Goal: Transaction & Acquisition: Purchase product/service

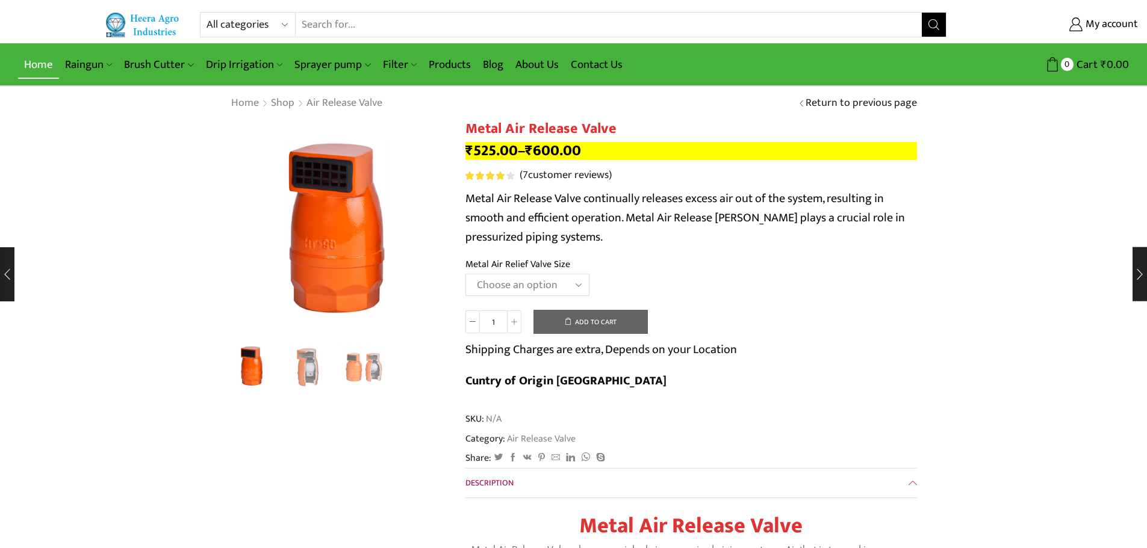
click at [43, 70] on link "Home" at bounding box center [38, 65] width 41 height 28
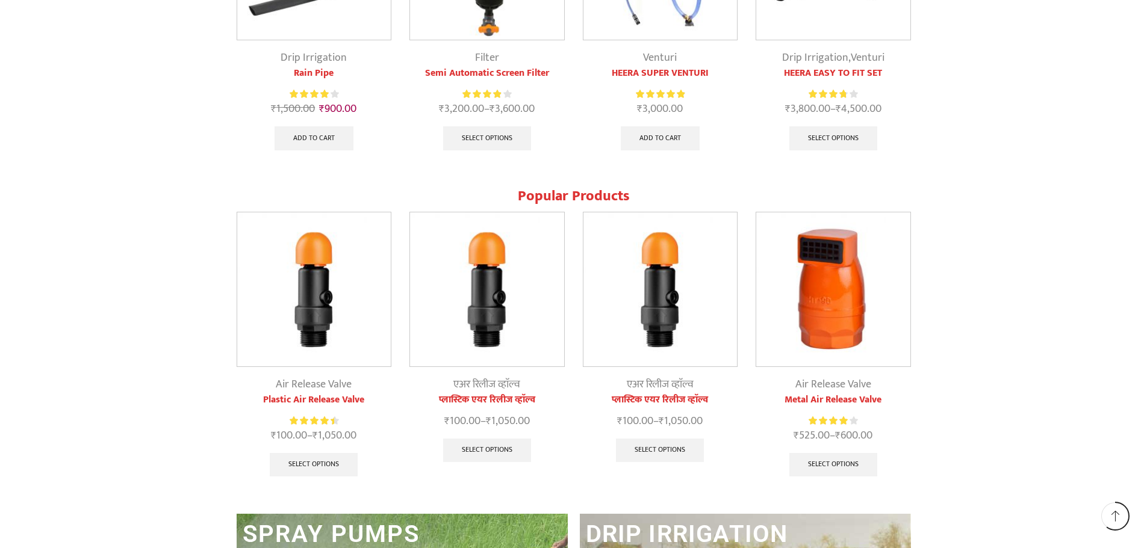
scroll to position [1385, 0]
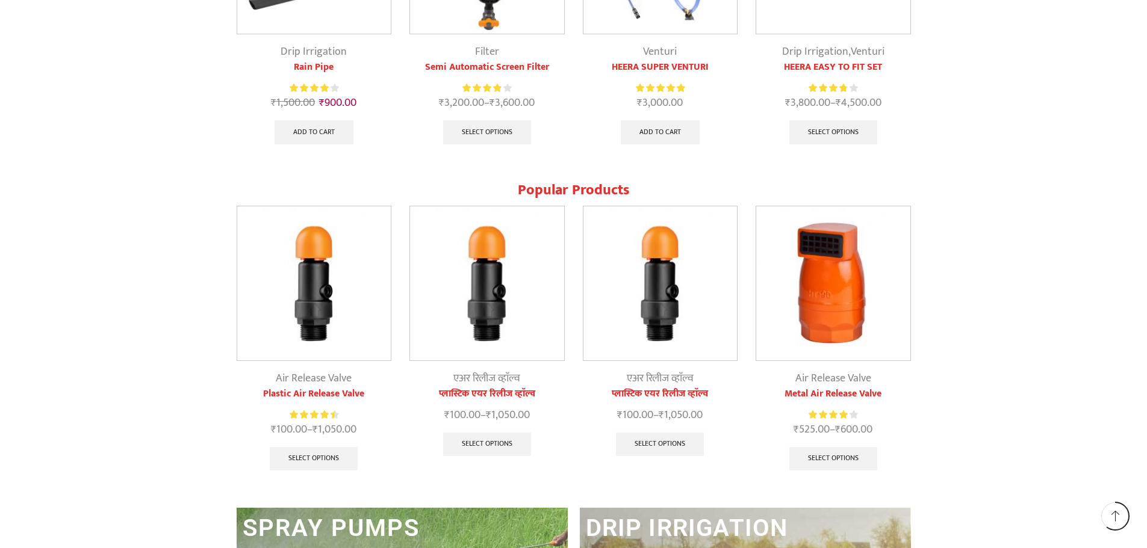
click at [315, 278] on img at bounding box center [314, 283] width 154 height 154
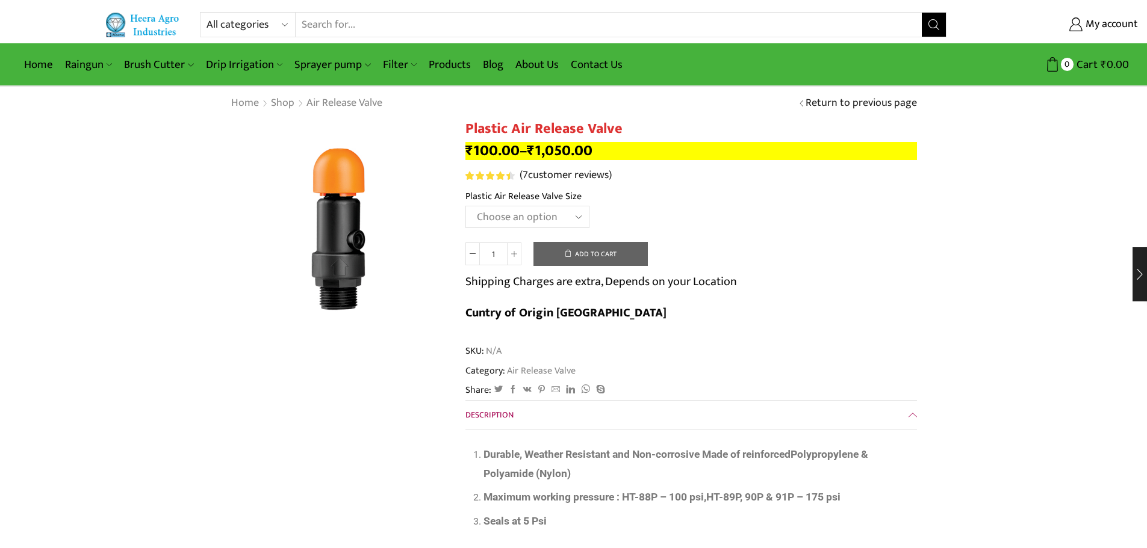
click at [502, 219] on select "Choose an option HT-90P 2" HT88P 1"" at bounding box center [527, 217] width 124 height 22
click at [465, 206] on select "Choose an option HT-90P 2" HT88P 1"" at bounding box center [527, 217] width 124 height 22
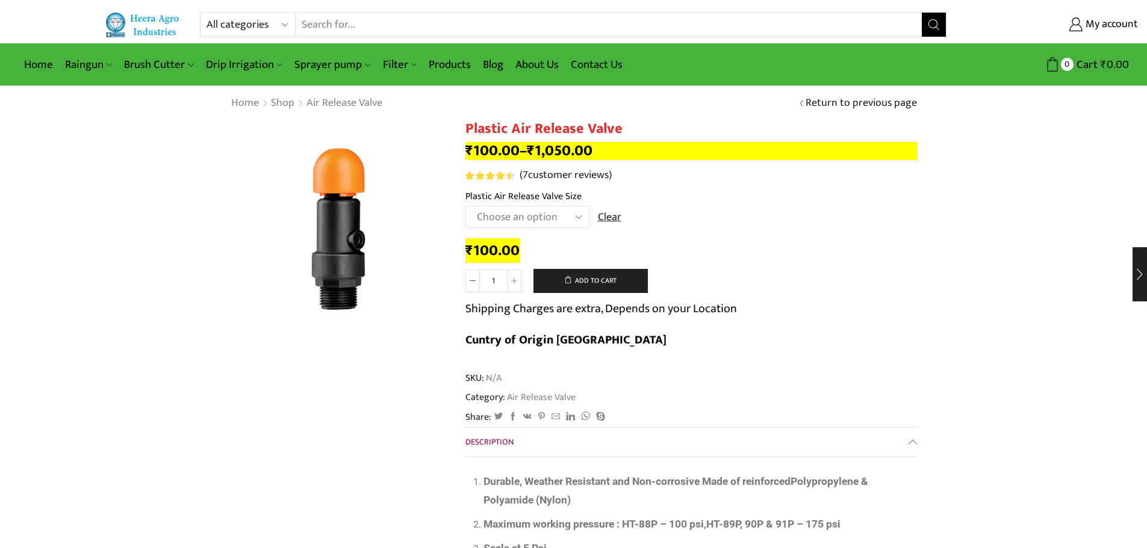
click at [529, 208] on select "Choose an option HT-90P 2" HT88P 1"" at bounding box center [527, 217] width 124 height 22
click at [465, 206] on select "Choose an option HT-90P 2" HT88P 1"" at bounding box center [527, 217] width 124 height 22
click at [523, 208] on select "Choose an option HT-90P 2" HT88P 1"" at bounding box center [527, 217] width 124 height 22
select select "ht88p-1"
click at [465, 206] on select "Choose an option HT-90P 2" HT88P 1"" at bounding box center [527, 217] width 124 height 22
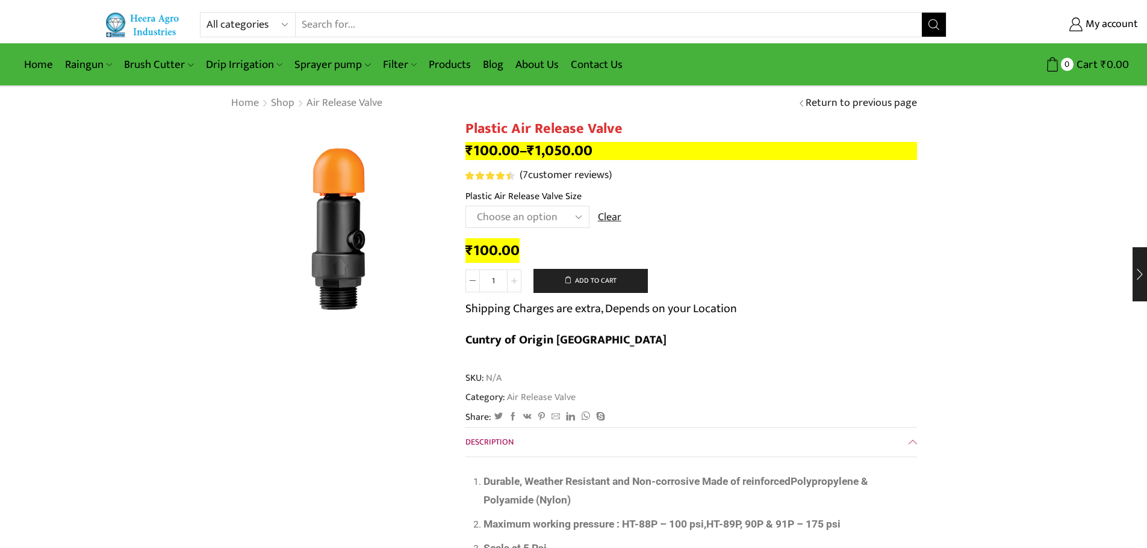
click at [515, 280] on icon at bounding box center [514, 281] width 6 height 6
click at [512, 280] on icon at bounding box center [514, 281] width 6 height 6
click at [471, 283] on icon at bounding box center [473, 281] width 6 height 6
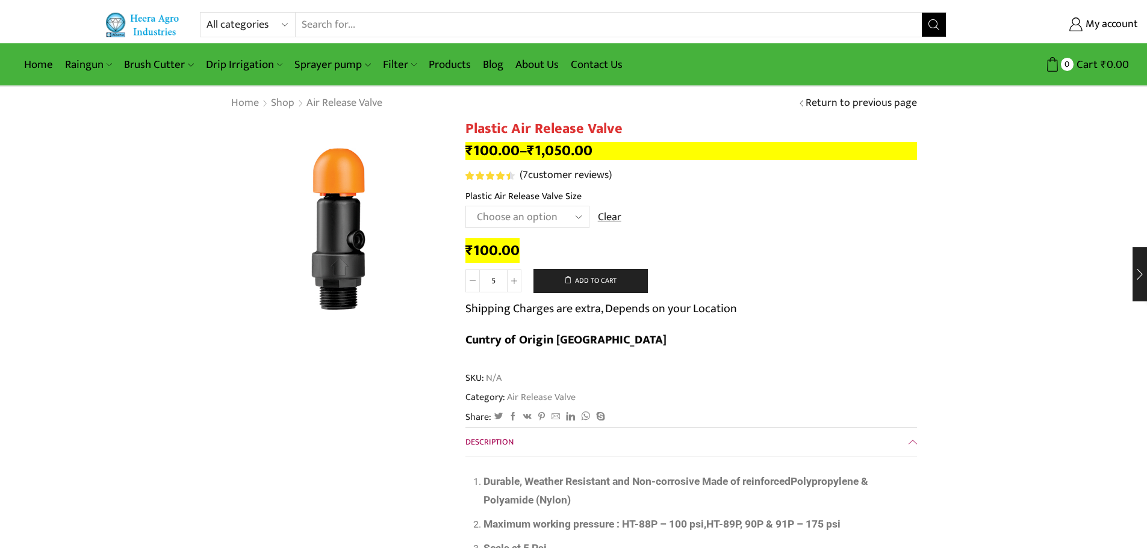
type input "4"
click at [581, 279] on button "Add to cart" at bounding box center [590, 281] width 114 height 24
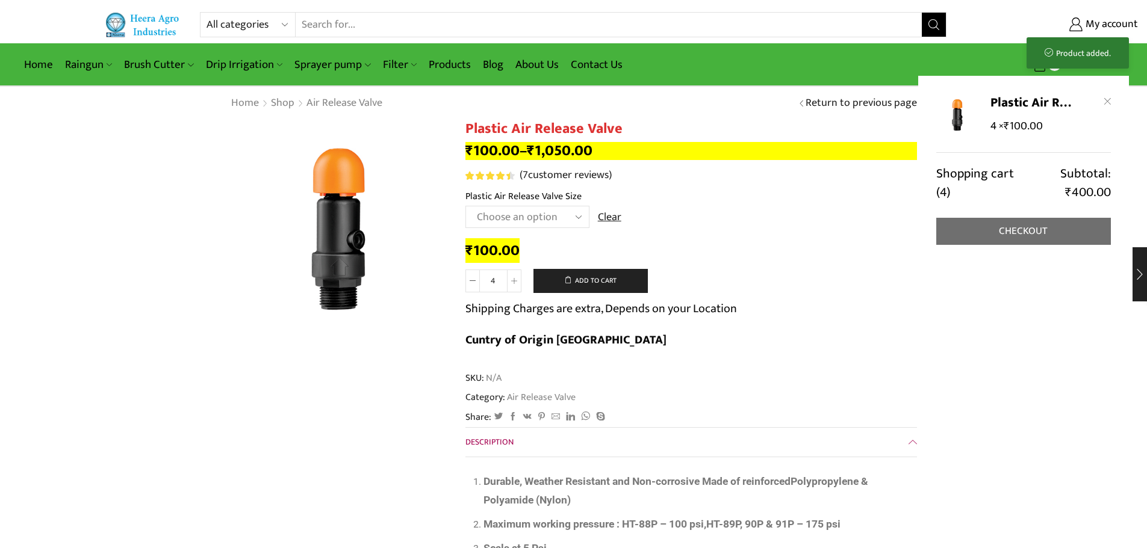
click at [1049, 226] on link "Checkout" at bounding box center [1023, 231] width 175 height 27
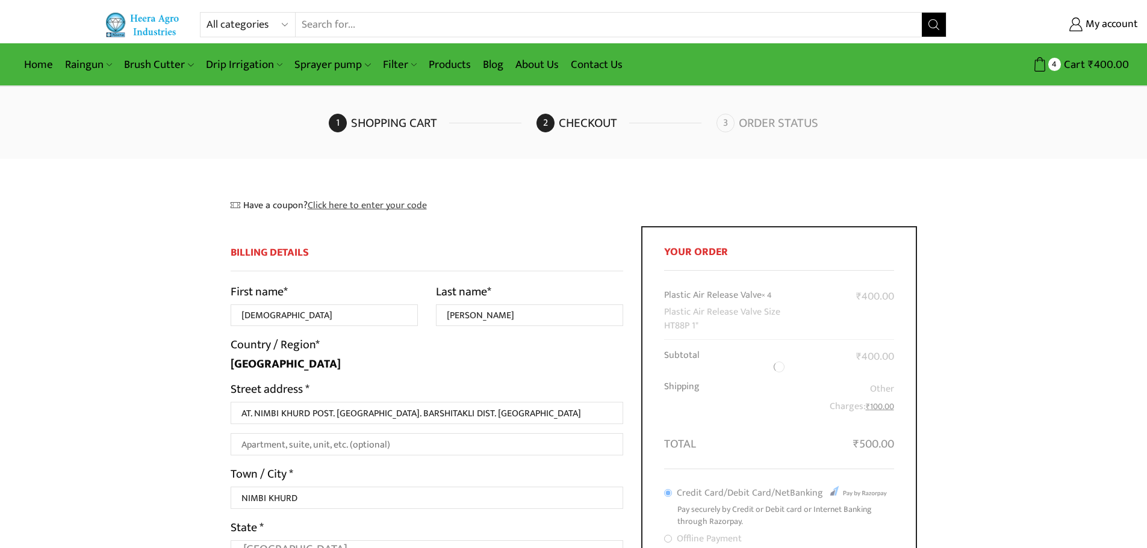
select select "MH"
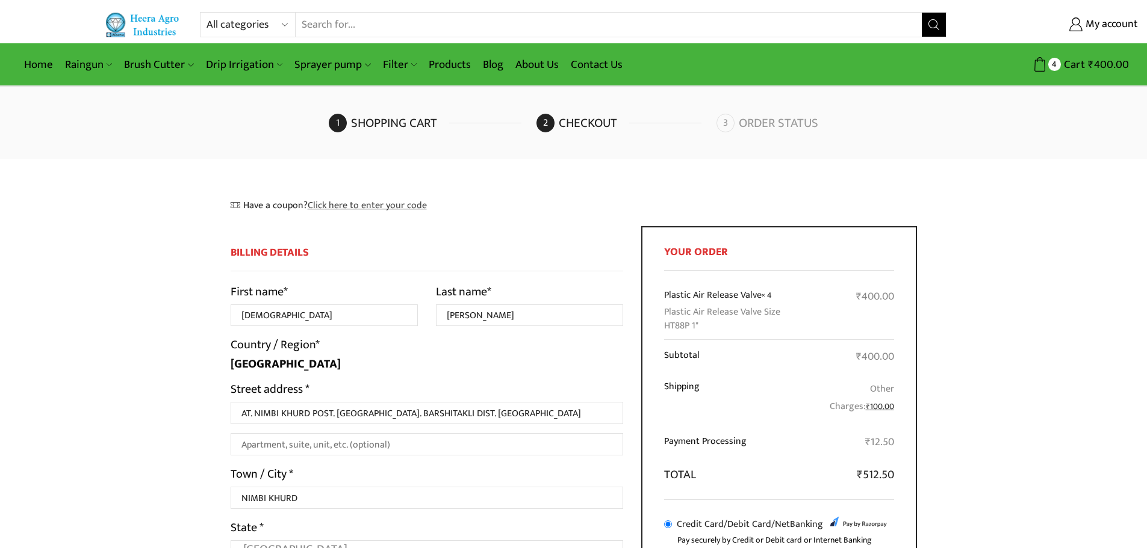
drag, startPoint x: 655, startPoint y: 195, endPoint x: 659, endPoint y: 200, distance: 6.5
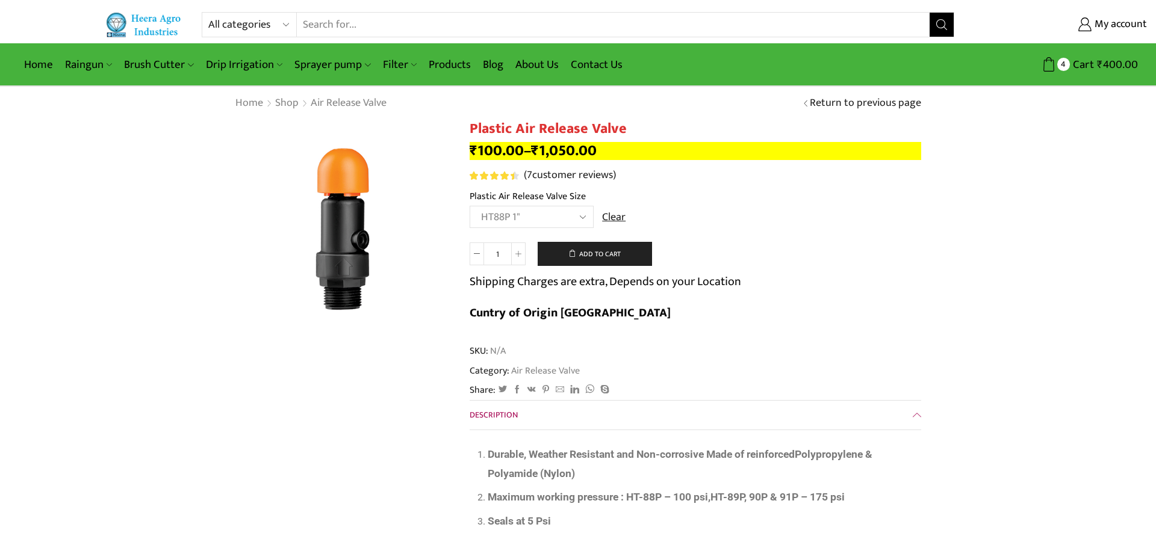
select select "ht88p-1"
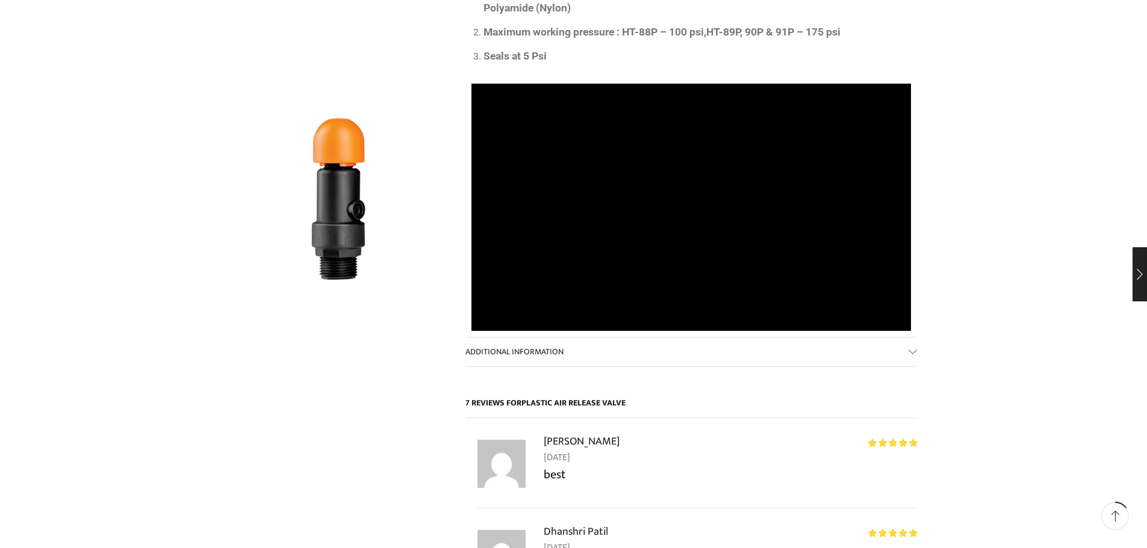
scroll to position [482, 0]
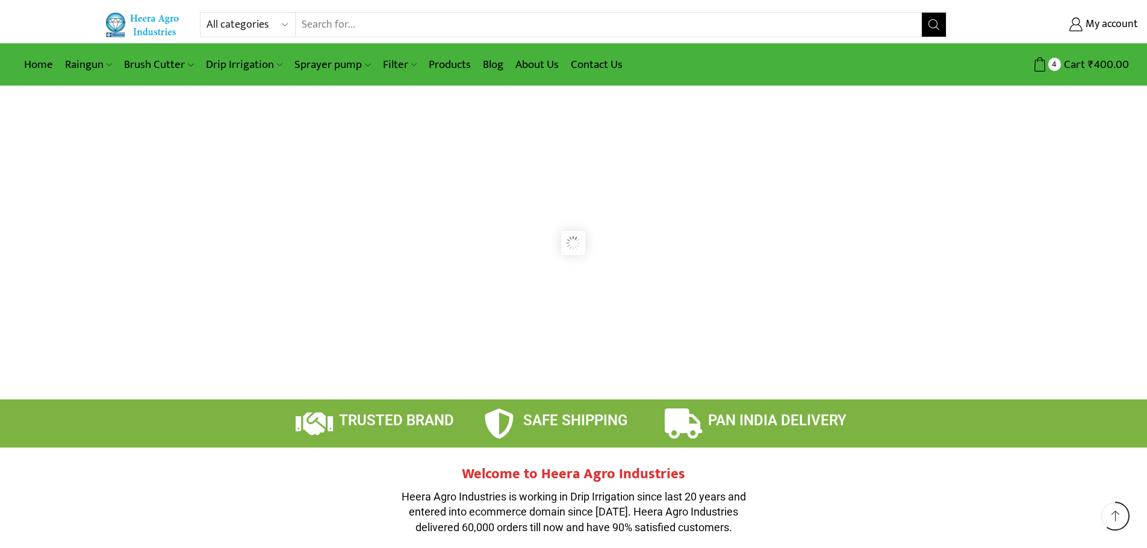
scroll to position [1385, 0]
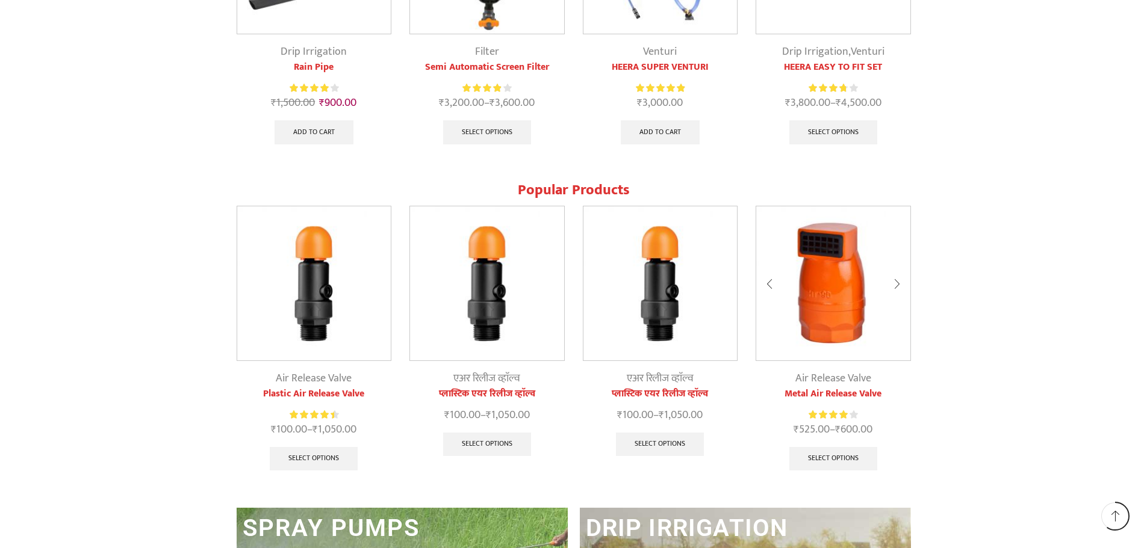
click at [829, 288] on img at bounding box center [833, 283] width 154 height 154
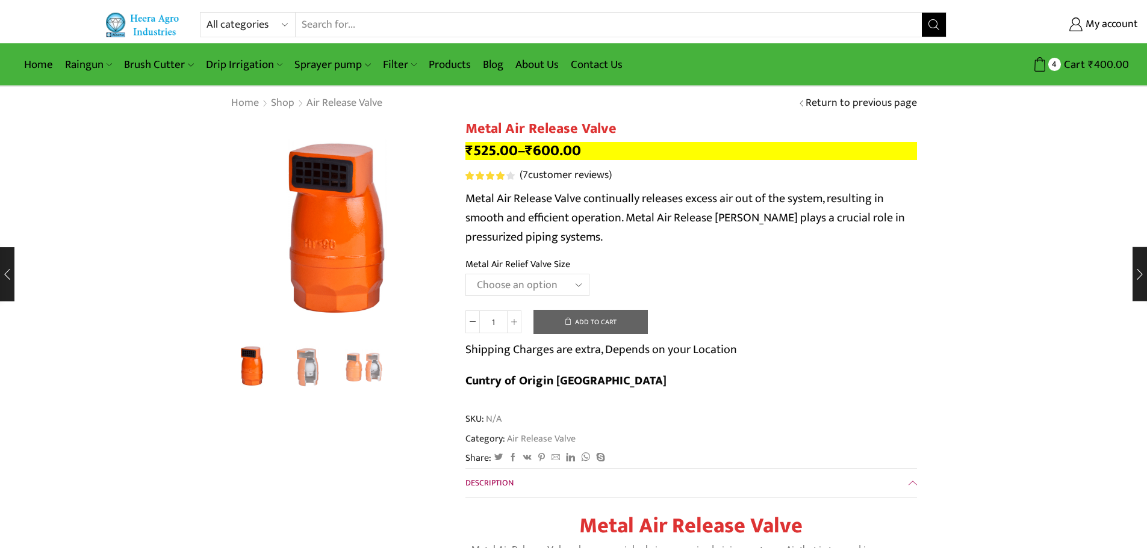
click at [522, 282] on select "Choose an option HT-88P 1" HT-89 1.5"" at bounding box center [527, 285] width 124 height 22
click at [465, 274] on select "Choose an option HT-88P 1" HT-89 1.5"" at bounding box center [527, 285] width 124 height 22
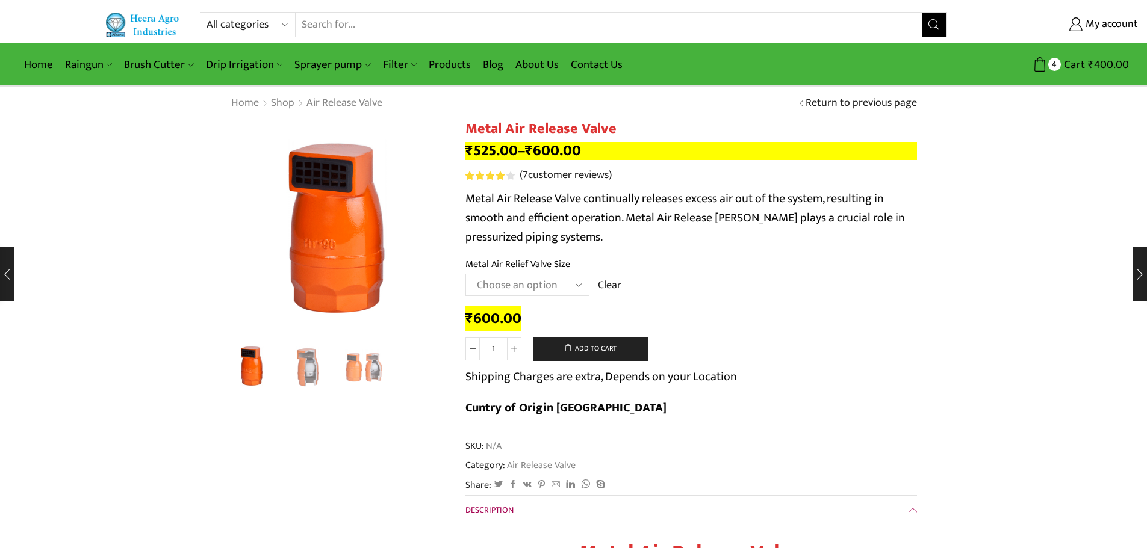
click at [568, 287] on select "Choose an option HT-88P 1" HT-89 1.5"" at bounding box center [527, 285] width 124 height 22
click at [465, 274] on select "Choose an option HT-88P 1" HT-89 1.5"" at bounding box center [527, 285] width 124 height 22
click at [554, 279] on select "Choose an option HT-88P 1" HT-89 1.5"" at bounding box center [527, 285] width 124 height 22
select select "ht-89-1-5"
click at [465, 274] on select "Choose an option HT-88P 1" HT-89 1.5"" at bounding box center [527, 285] width 124 height 22
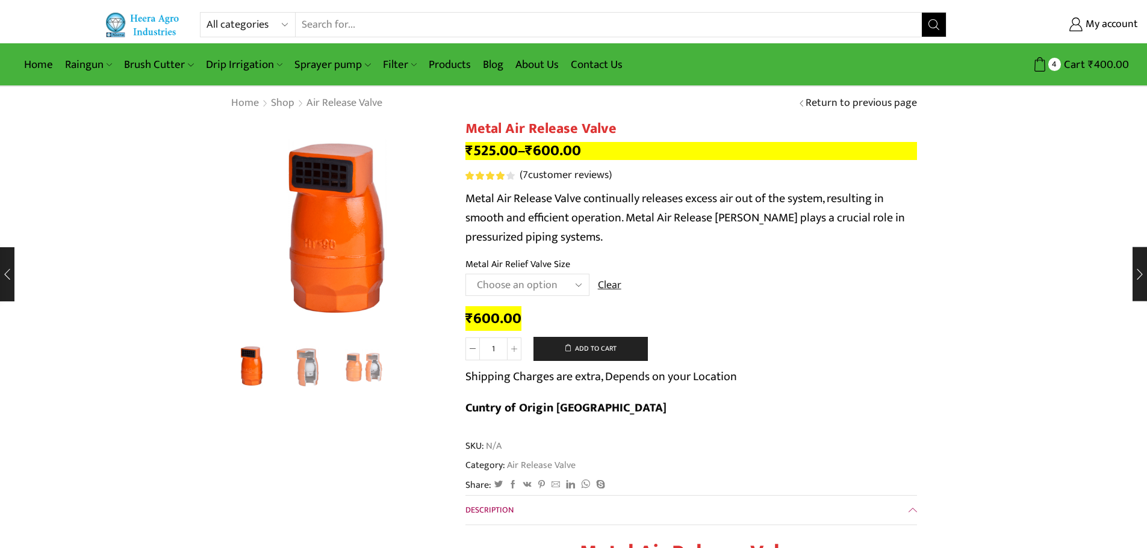
drag, startPoint x: 630, startPoint y: 435, endPoint x: 655, endPoint y: 441, distance: 25.3
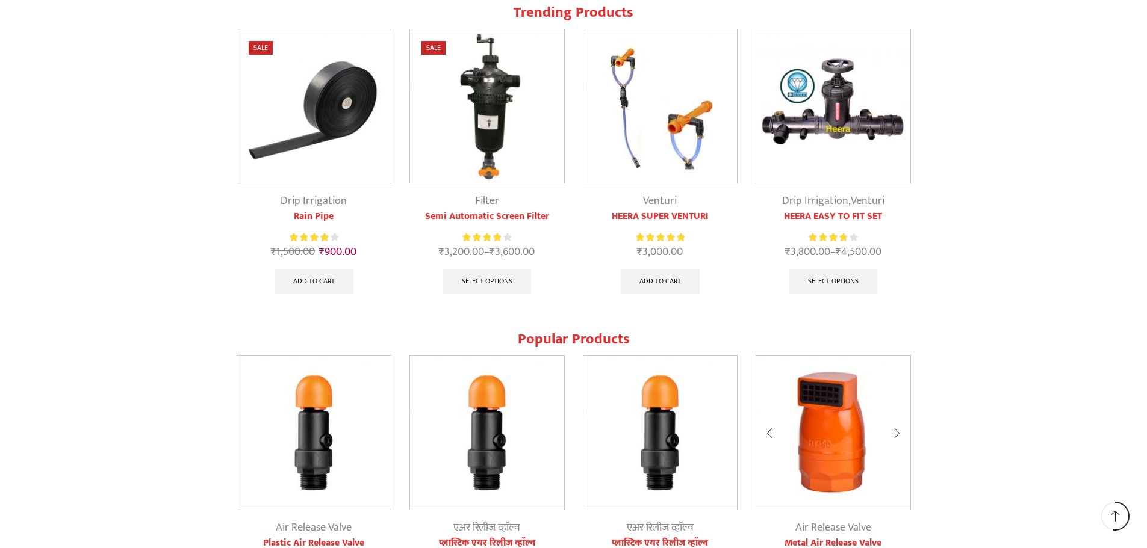
scroll to position [1204, 0]
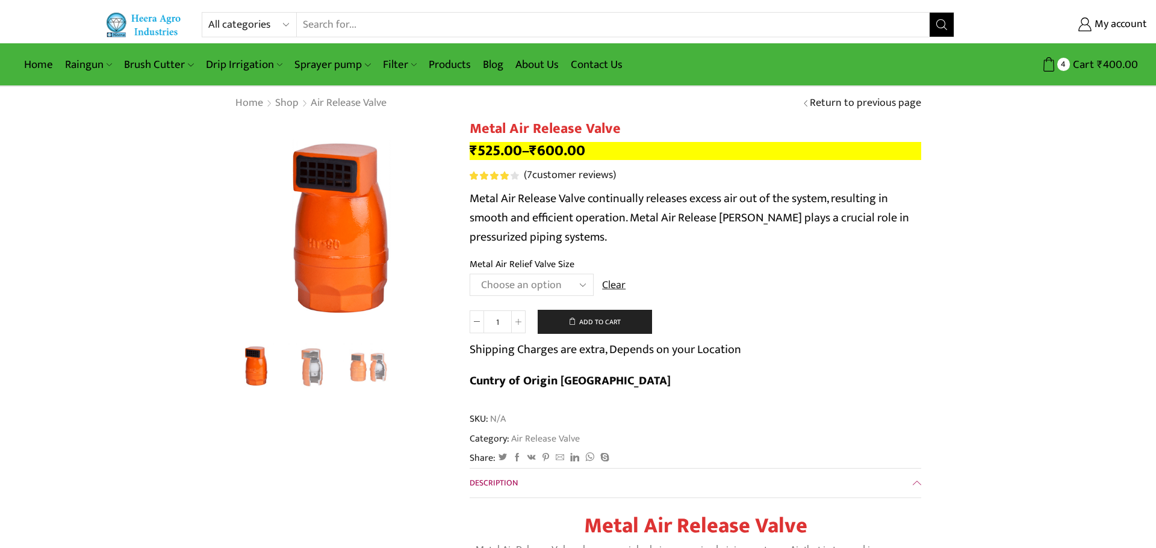
select select
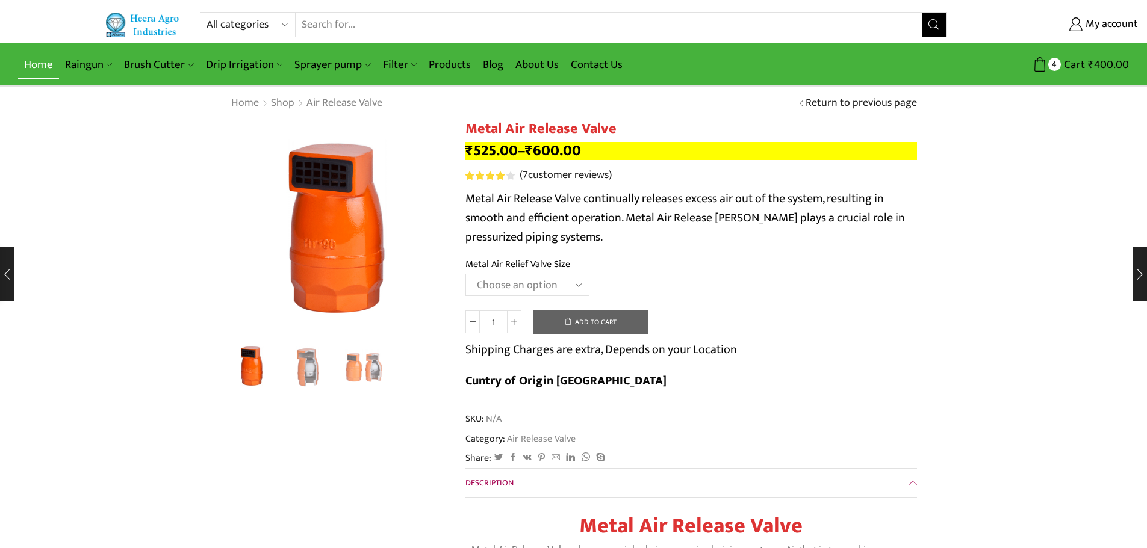
click at [40, 63] on link "Home" at bounding box center [38, 65] width 41 height 28
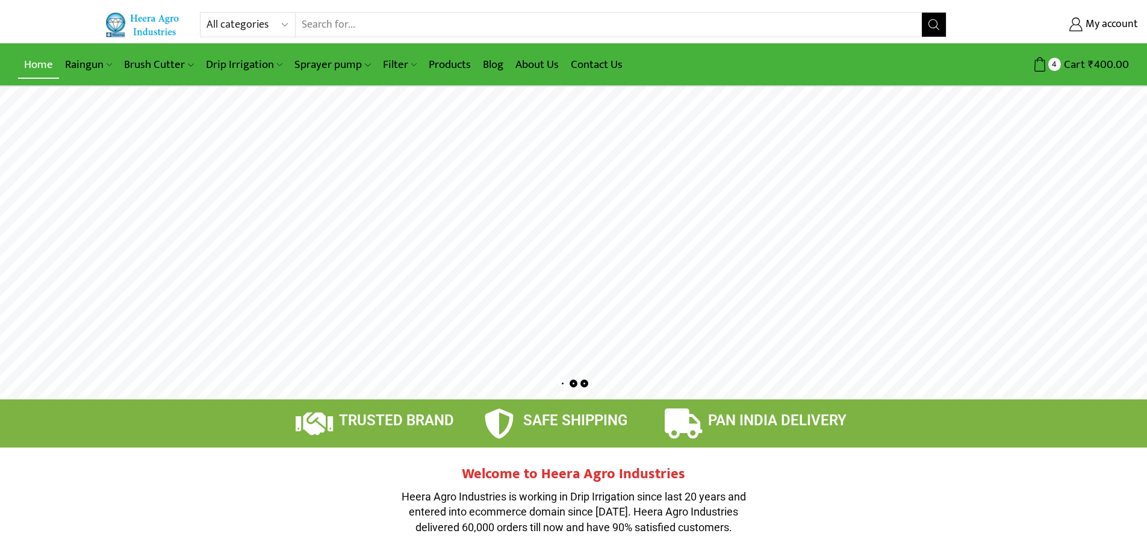
click at [43, 67] on link "Home" at bounding box center [38, 65] width 41 height 28
click at [447, 63] on link "Products" at bounding box center [450, 65] width 54 height 28
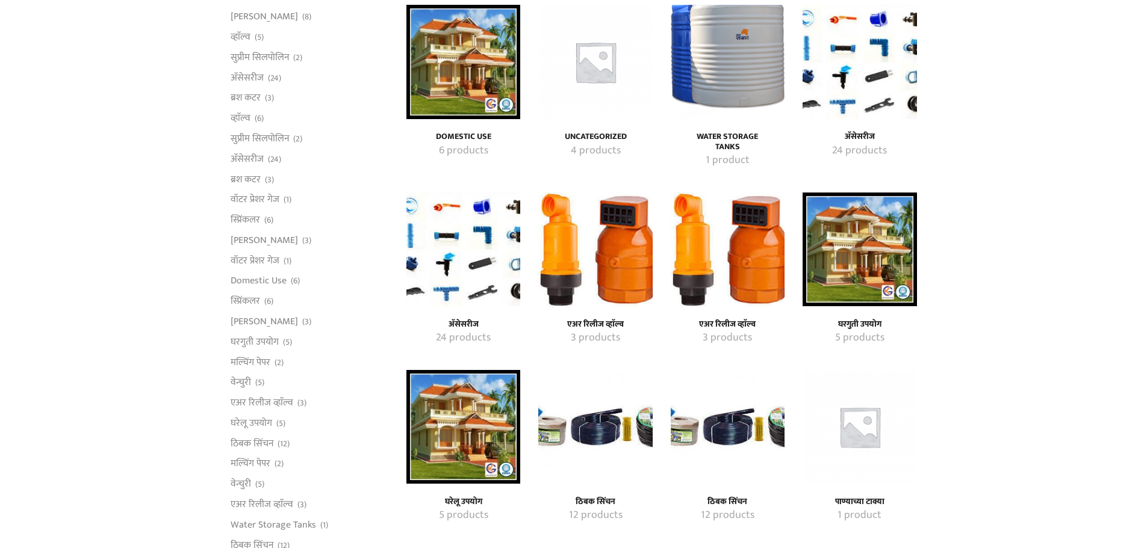
scroll to position [181, 0]
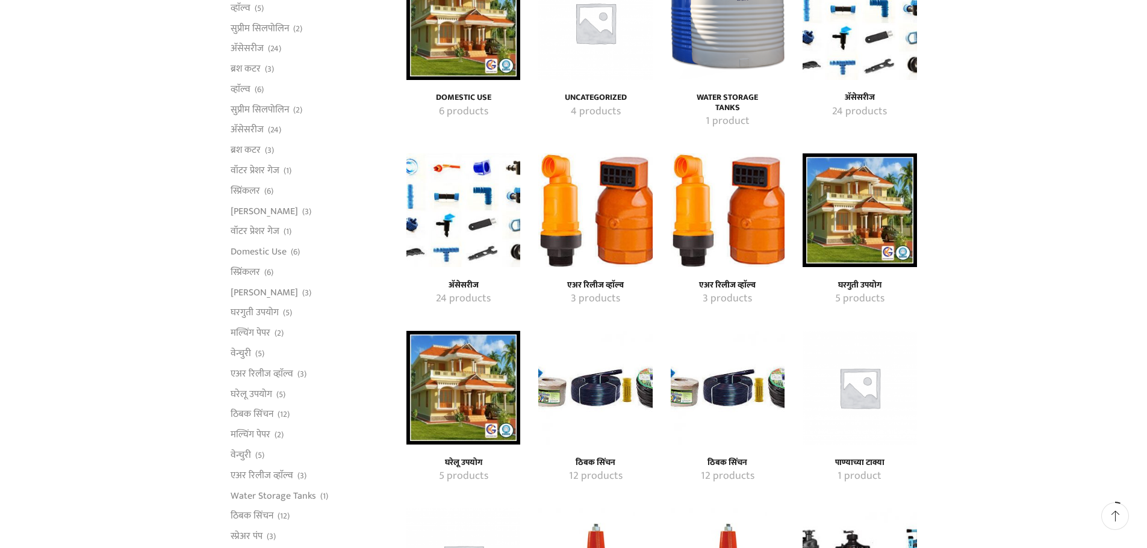
click at [754, 249] on img "Visit product category एअर रिलीज व्हाॅल्व" at bounding box center [728, 211] width 114 height 114
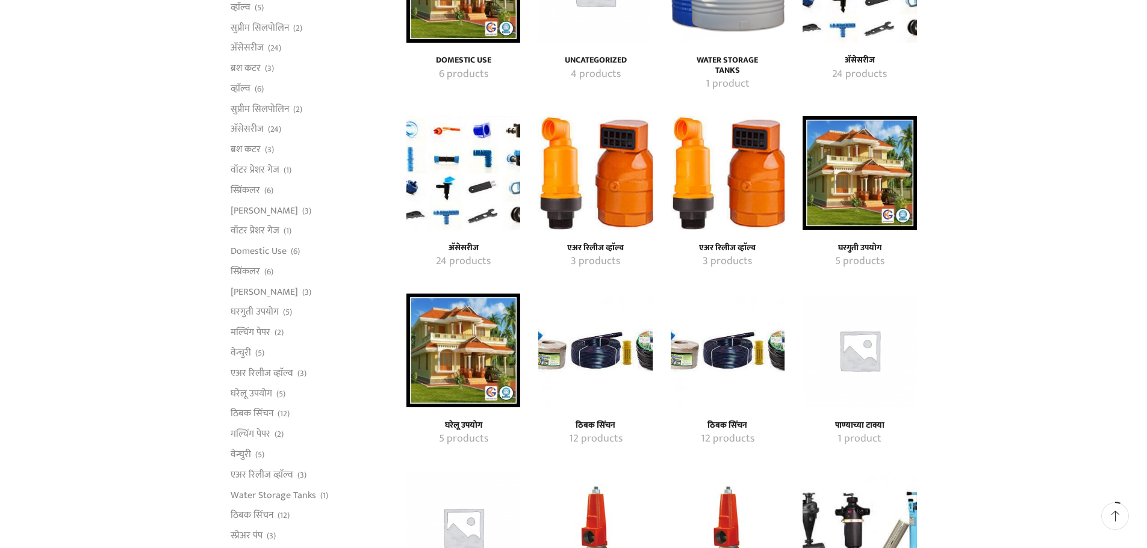
scroll to position [361, 0]
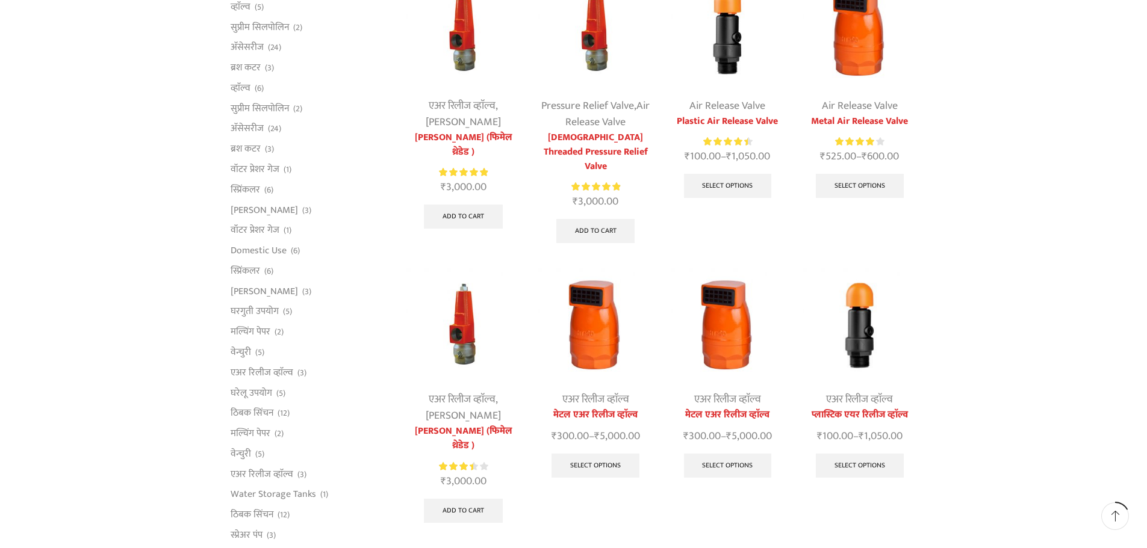
scroll to position [181, 0]
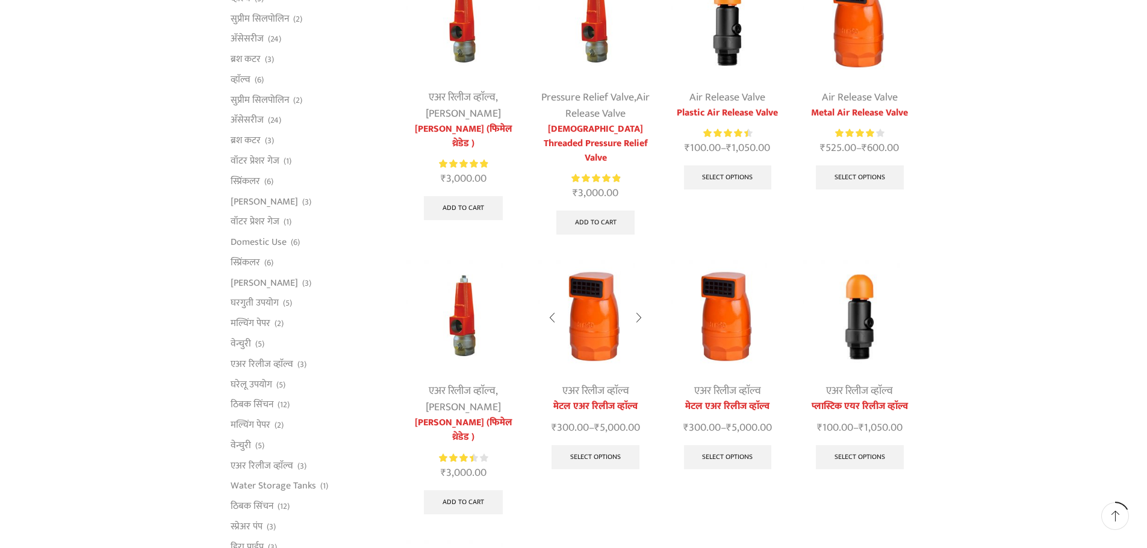
click at [595, 349] on img at bounding box center [595, 317] width 114 height 114
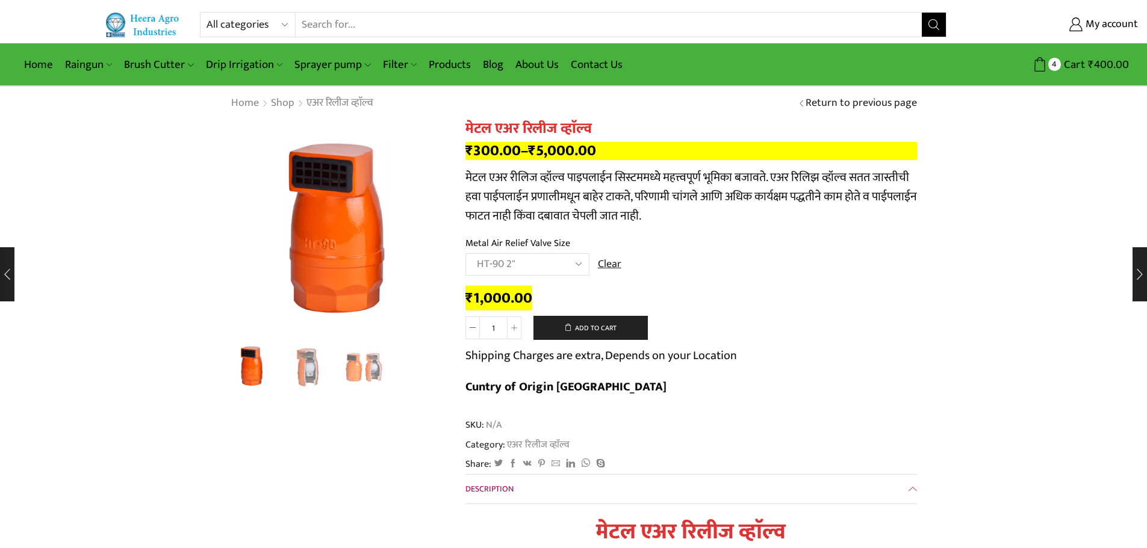
click at [532, 261] on select "Choose an option HT-87P 3/4" HT-88P 1" HT-89 1.5" HT-90 2" HT-91 3" HT-92 4"" at bounding box center [527, 264] width 124 height 22
click at [465, 253] on select "Choose an option HT-87P 3/4" HT-88P 1" HT-89 1.5" HT-90 2" HT-91 3" HT-92 4"" at bounding box center [527, 264] width 124 height 22
click at [535, 265] on select "Choose an option HT-87P 3/4" HT-88P 1" HT-89 1.5" HT-90 2" HT-91 3" HT-92 4"" at bounding box center [527, 264] width 124 height 22
click at [465, 253] on select "Choose an option HT-87P 3/4" HT-88P 1" HT-89 1.5" HT-90 2" HT-91 3" HT-92 4"" at bounding box center [527, 264] width 124 height 22
click at [556, 268] on select "Choose an option HT-87P 3/4" HT-88P 1" HT-89 1.5" HT-90 2" HT-91 3" HT-92 4"" at bounding box center [527, 264] width 124 height 22
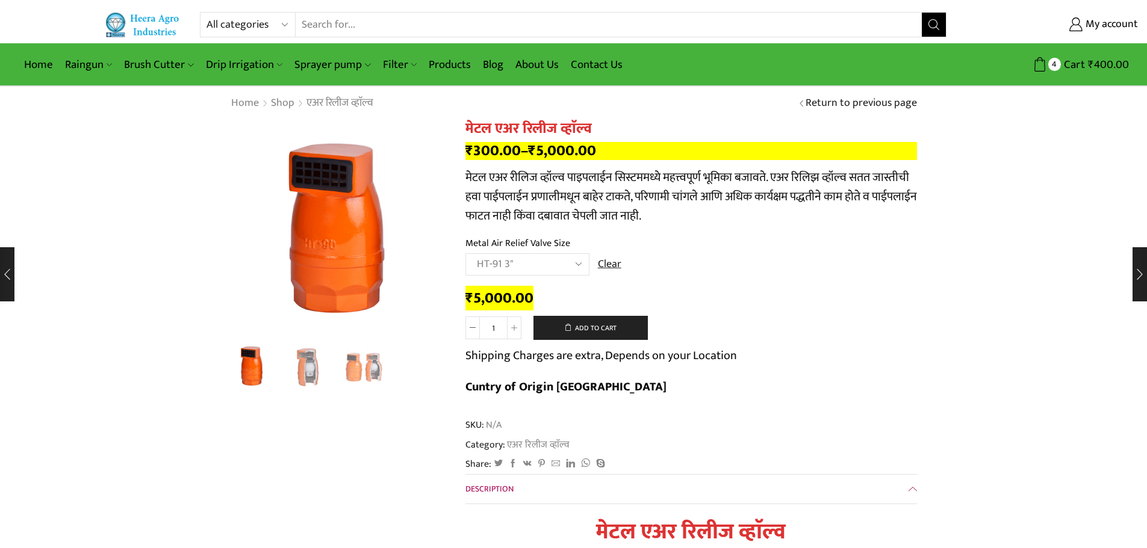
click at [465, 253] on select "Choose an option HT-87P 3/4" HT-88P 1" HT-89 1.5" HT-90 2" HT-91 3" HT-92 4"" at bounding box center [527, 264] width 124 height 22
click at [548, 258] on select "Choose an option HT-87P 3/4" HT-88P 1" HT-89 1.5" HT-90 2" HT-91 3" HT-92 4"" at bounding box center [527, 264] width 124 height 22
click at [465, 253] on select "Choose an option HT-87P 3/4" HT-88P 1" HT-89 1.5" HT-90 2" HT-91 3" HT-92 4"" at bounding box center [527, 264] width 124 height 22
select select "ht-87p-3-4-mr"
click at [548, 261] on select "Choose an option HT-87P 3/4" HT-88P 1" HT-89 1.5" HT-90 2" HT-91 3" HT-92 4"" at bounding box center [527, 264] width 124 height 22
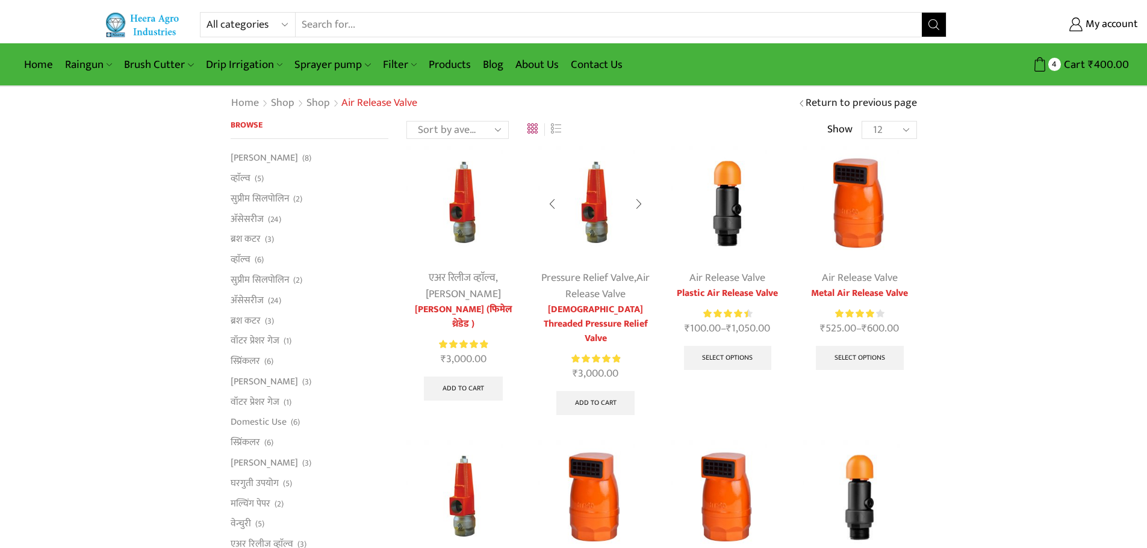
click at [594, 231] on img at bounding box center [595, 203] width 114 height 114
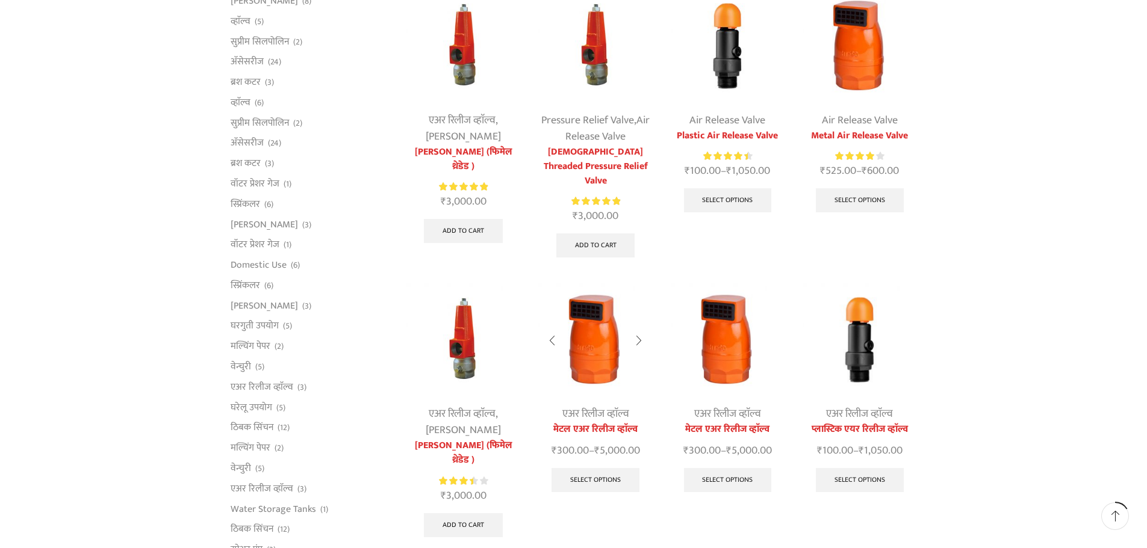
scroll to position [181, 0]
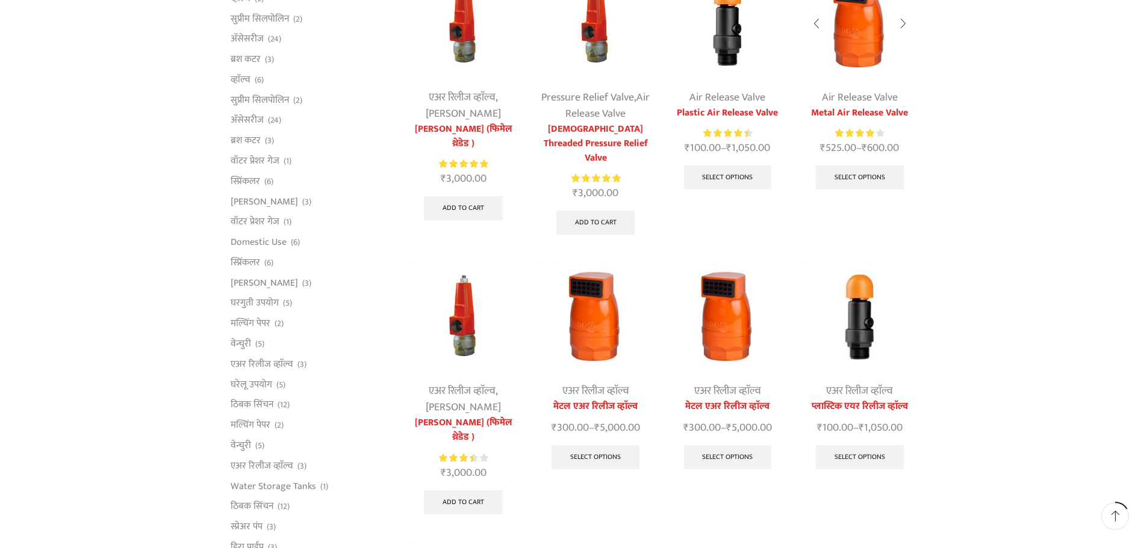
click at [858, 46] on img at bounding box center [859, 23] width 114 height 114
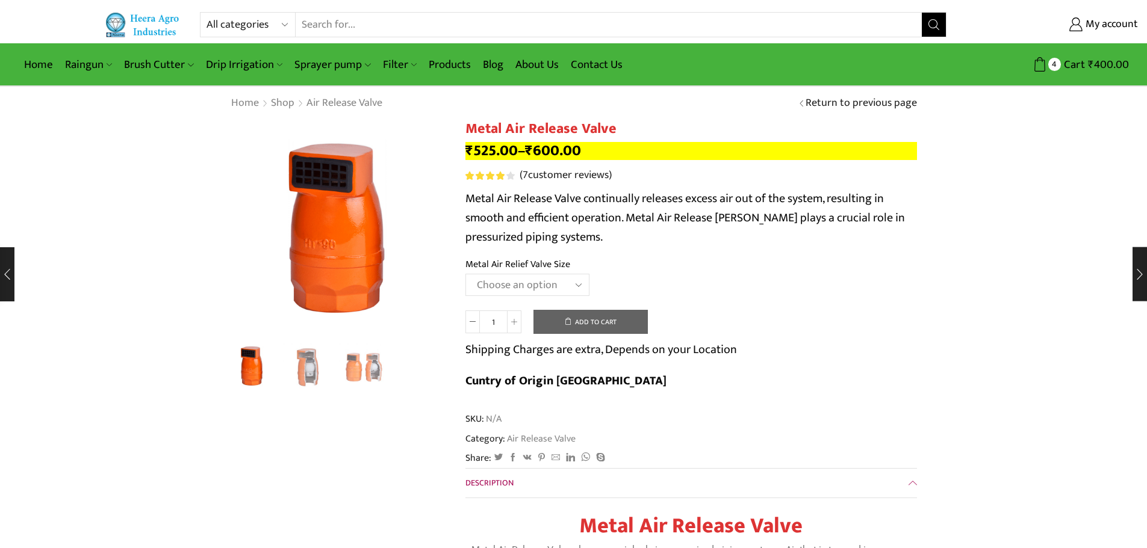
click at [527, 284] on select "Choose an option HT-88P 1" HT-89 1.5"" at bounding box center [527, 285] width 124 height 22
click at [465, 274] on select "Choose an option HT-88P 1" HT-89 1.5"" at bounding box center [527, 285] width 124 height 22
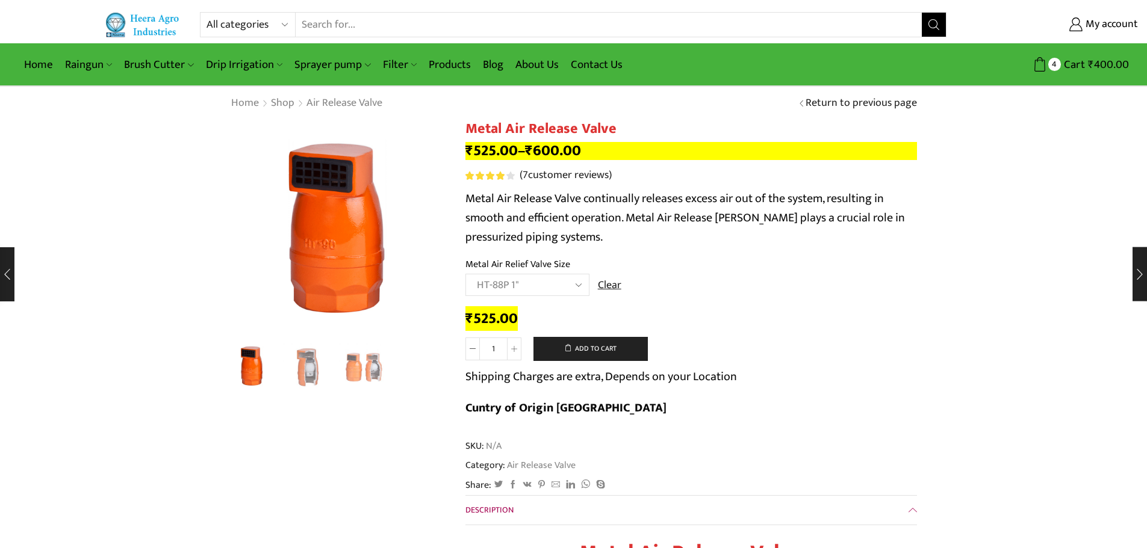
click at [533, 281] on select "Choose an option HT-88P 1" HT-89 1.5"" at bounding box center [527, 285] width 124 height 22
select select "ht-89-1-5"
click at [465, 274] on select "Choose an option HT-88P 1" HT-89 1.5"" at bounding box center [527, 285] width 124 height 22
click at [429, 231] on div "Next slide" at bounding box center [432, 232] width 30 height 30
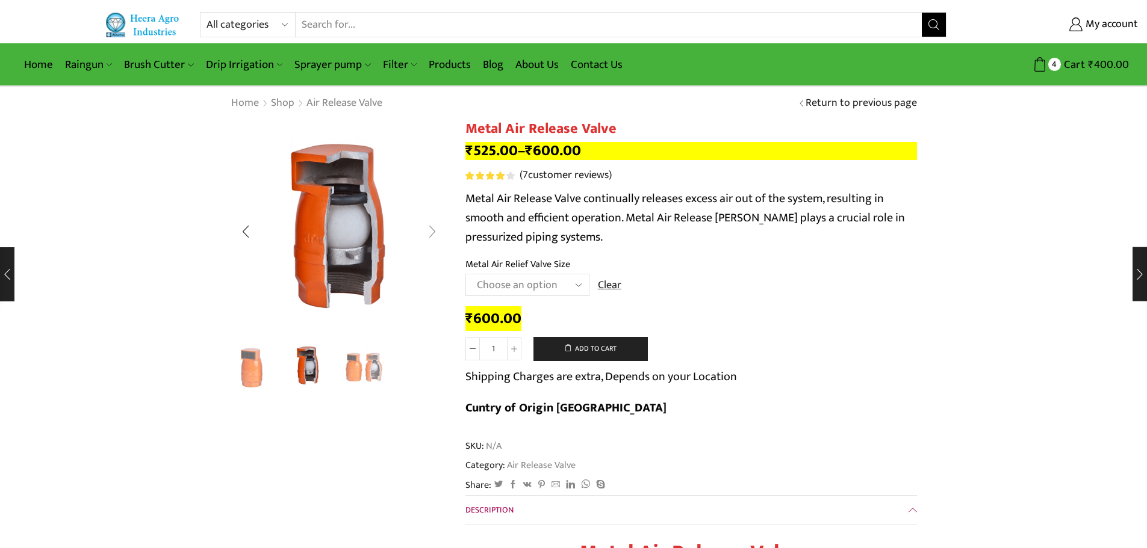
click at [429, 231] on div "Next slide" at bounding box center [432, 232] width 30 height 30
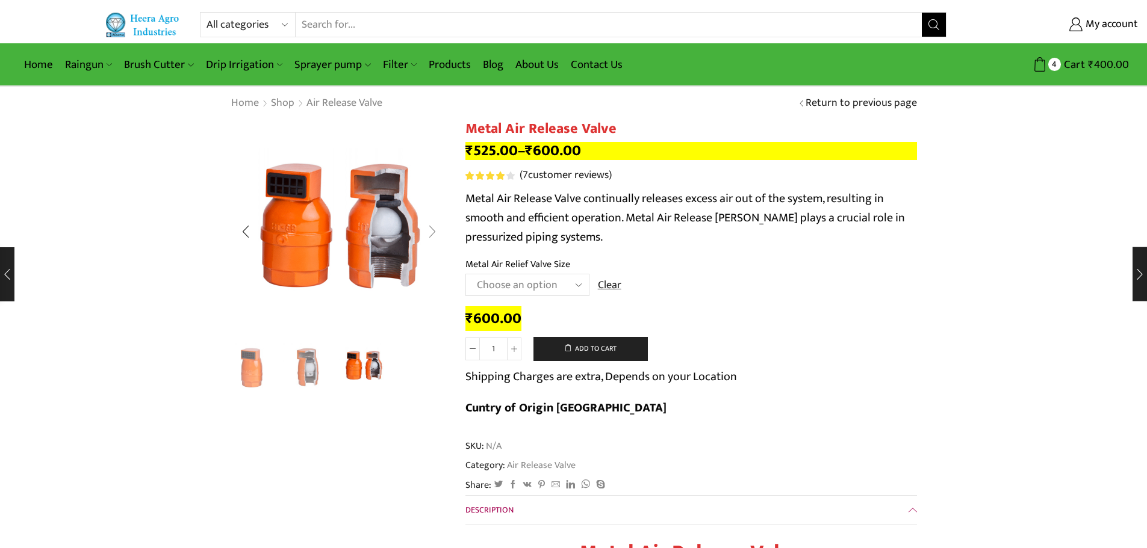
click at [429, 231] on div "Next slide" at bounding box center [432, 232] width 30 height 30
drag, startPoint x: 624, startPoint y: 196, endPoint x: 639, endPoint y: 203, distance: 16.2
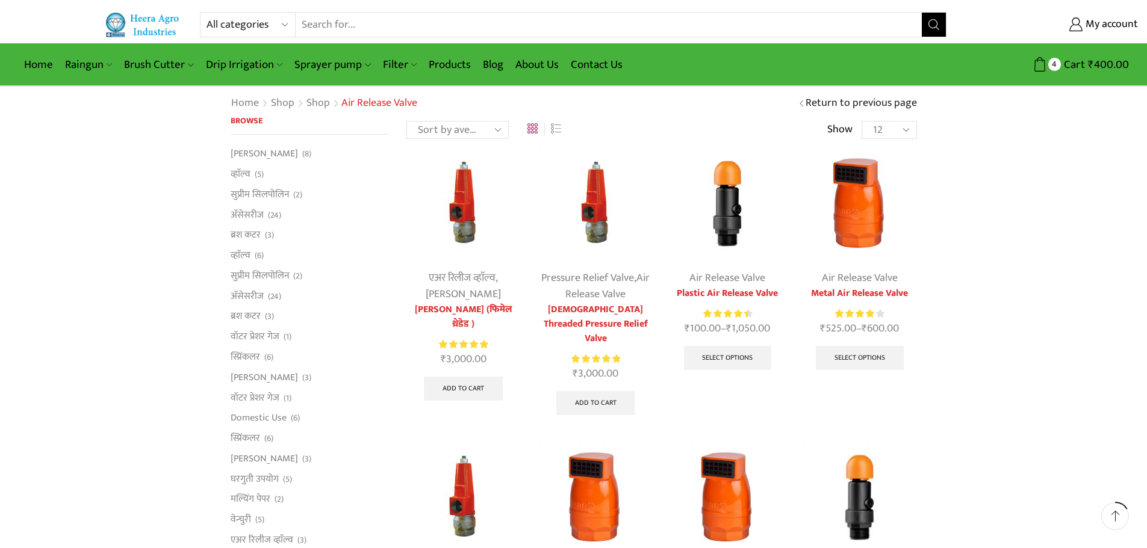
scroll to position [181, 0]
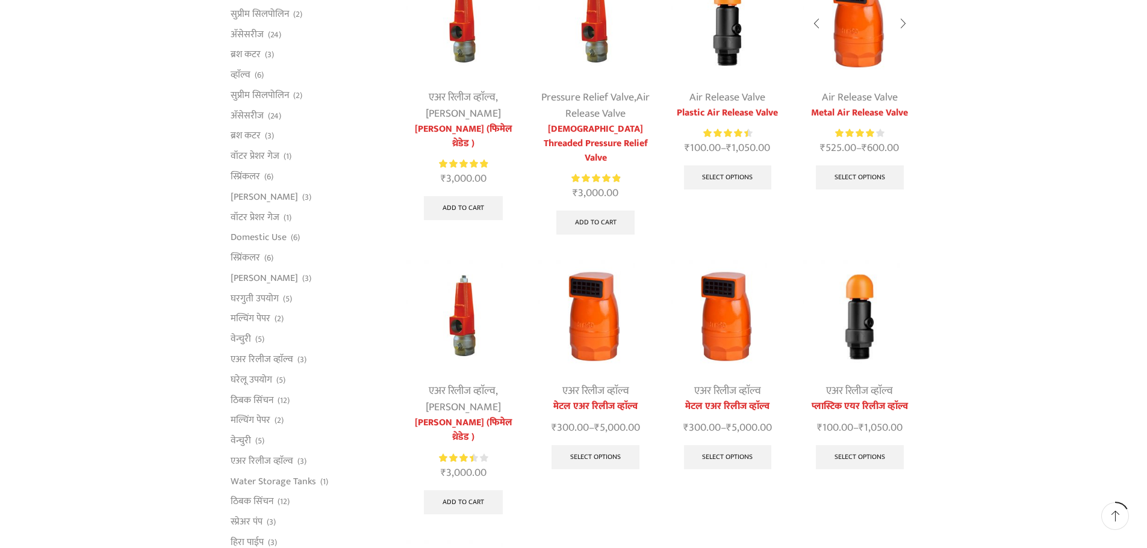
click at [868, 36] on img at bounding box center [859, 23] width 114 height 114
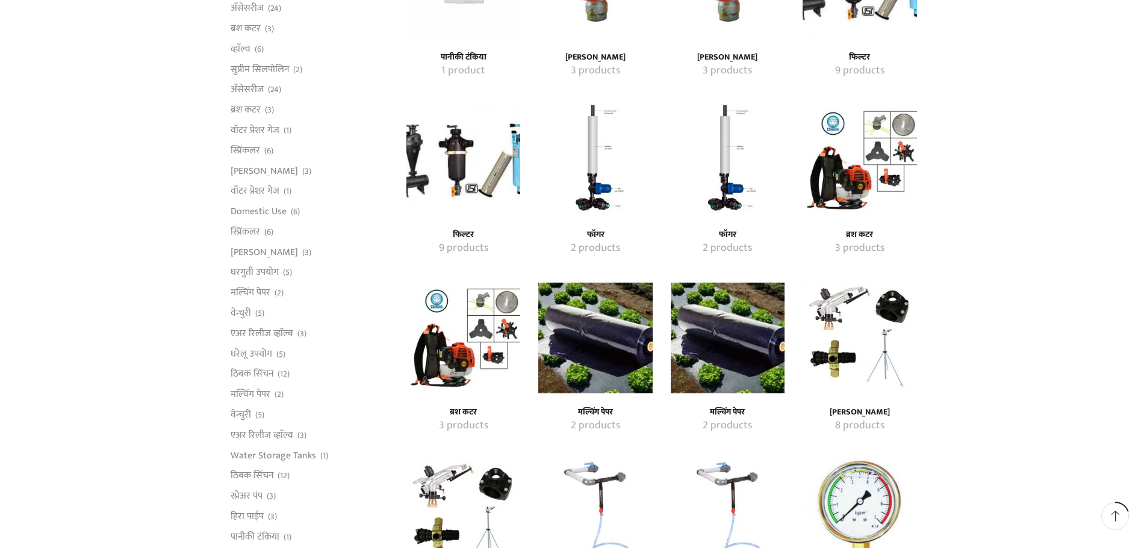
scroll to position [828, 0]
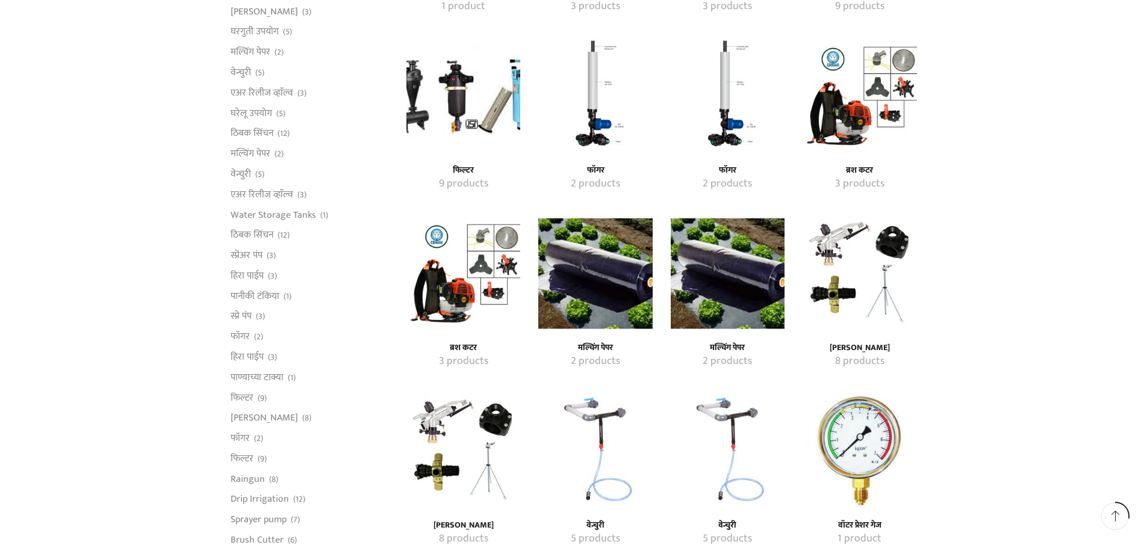
click at [867, 286] on img "Visit product category रेन गन" at bounding box center [859, 273] width 114 height 114
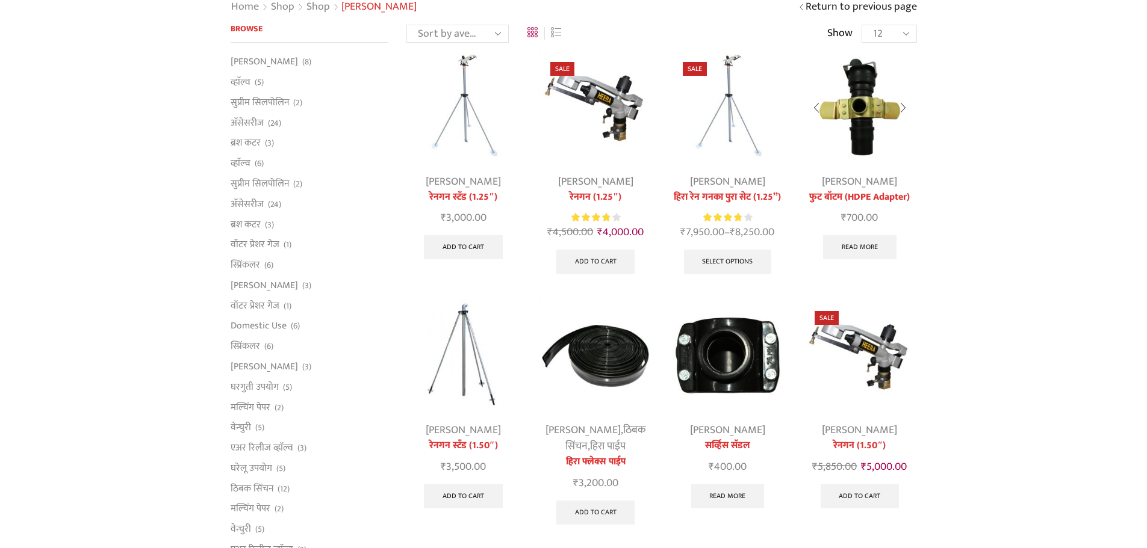
scroll to position [120, 0]
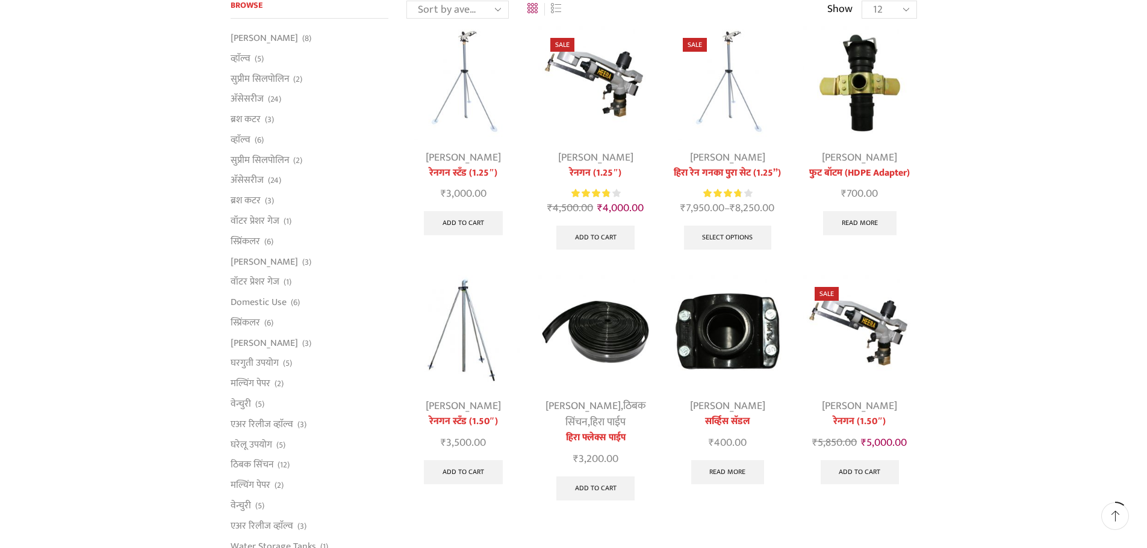
click at [752, 327] on img at bounding box center [728, 332] width 114 height 114
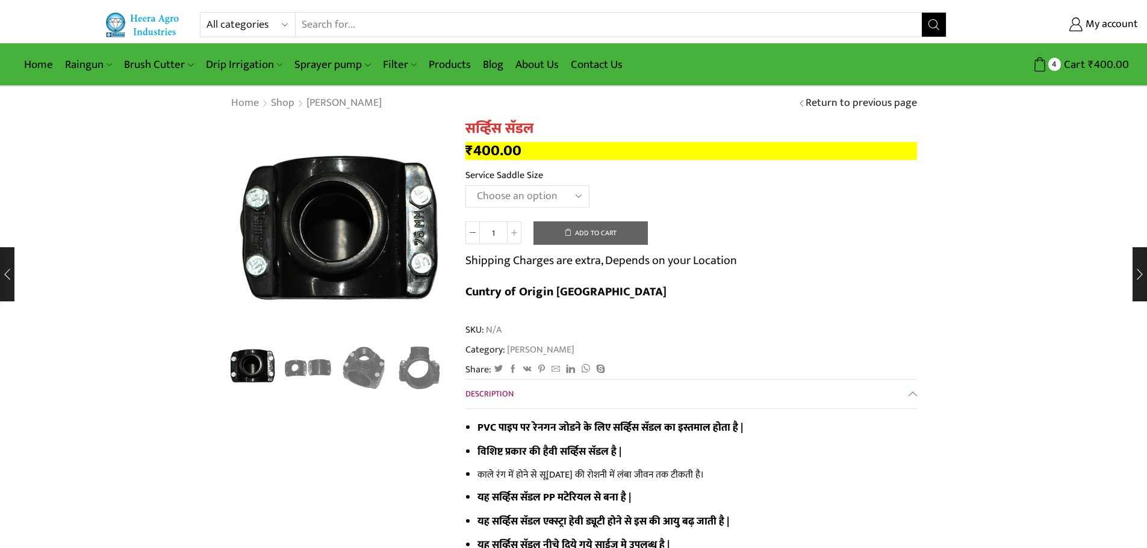
click at [556, 191] on select "Choose an option 2" X 1.25" 2.5" X 1.25" 3" X 1.25" 2" X 1.50" 2.5" X 1.50" 3" …" at bounding box center [527, 196] width 124 height 22
click at [465, 185] on select "Choose an option 2" X 1.25" 2.5" X 1.25" 3" X 1.25" 2" X 1.50" 2.5" X 1.50" 3" …" at bounding box center [527, 196] width 124 height 22
select select "2" X 1.25""
click at [789, 195] on td "Choose an option 2" X 1.25" 2.5" X 1.25" 3" X 1.25" 2" X 1.50" 2.5" X 1.50" 3" …" at bounding box center [690, 201] width 451 height 33
click at [614, 194] on link "Clear" at bounding box center [609, 197] width 23 height 16
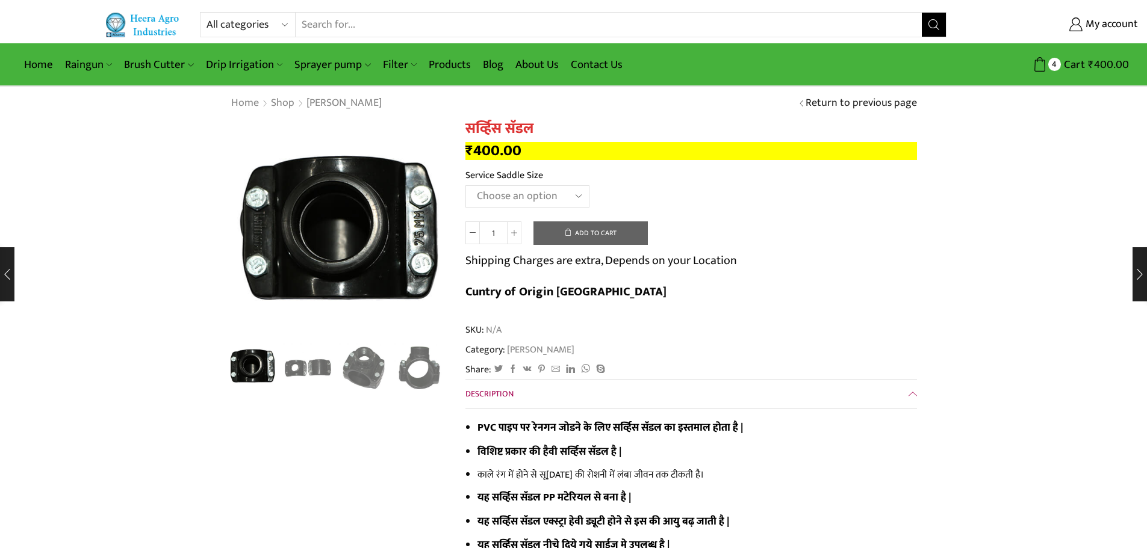
click at [530, 195] on select "Choose an option 2" X 1.25" 2.5" X 1.25" 3" X 1.25" 2" X 1.50" 2.5" X 1.50" 3" …" at bounding box center [527, 196] width 124 height 22
click at [465, 185] on select "Choose an option 2" X 1.25" 2.5" X 1.25" 3" X 1.25" 2" X 1.50" 2.5" X 1.50" 3" …" at bounding box center [527, 196] width 124 height 22
select select "2" X 1.25""
click at [612, 222] on button "Add to cart" at bounding box center [590, 234] width 114 height 24
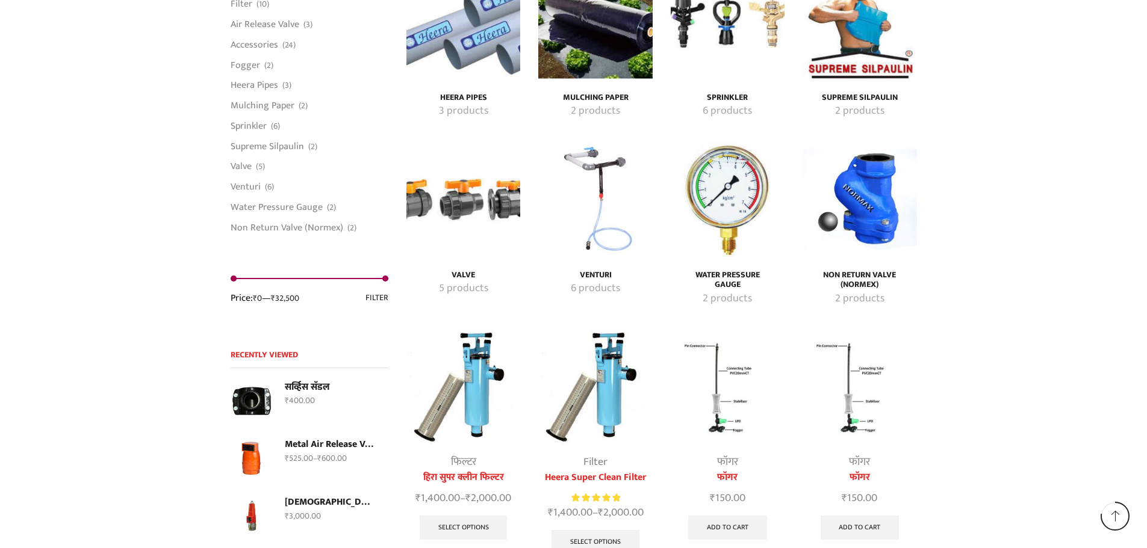
scroll to position [2333, 0]
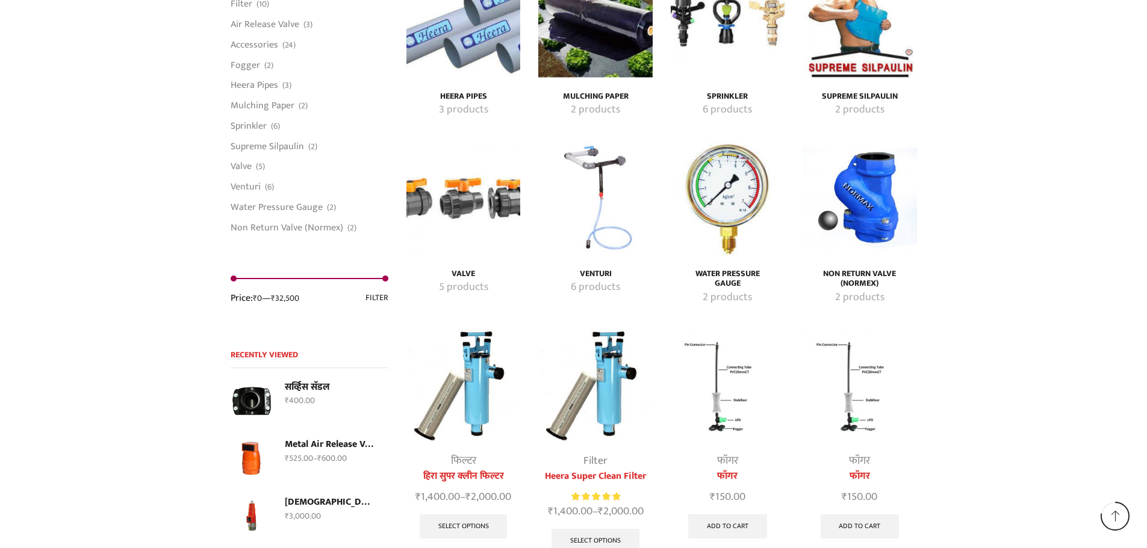
click at [736, 210] on img "Visit product category Water Pressure Gauge" at bounding box center [728, 198] width 114 height 114
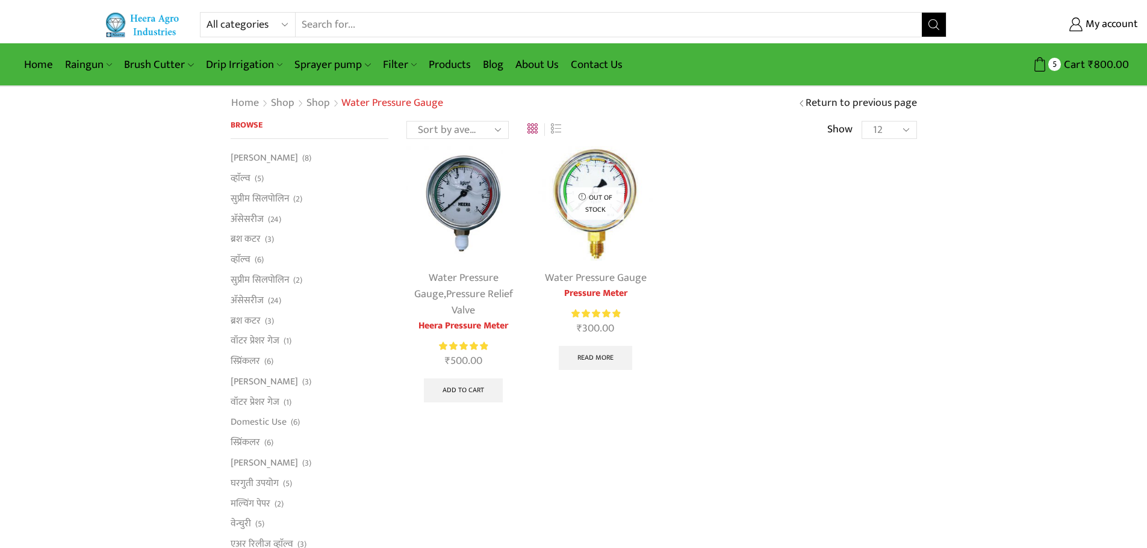
click at [506, 285] on link "Pressure Relief Valve" at bounding box center [479, 302] width 67 height 34
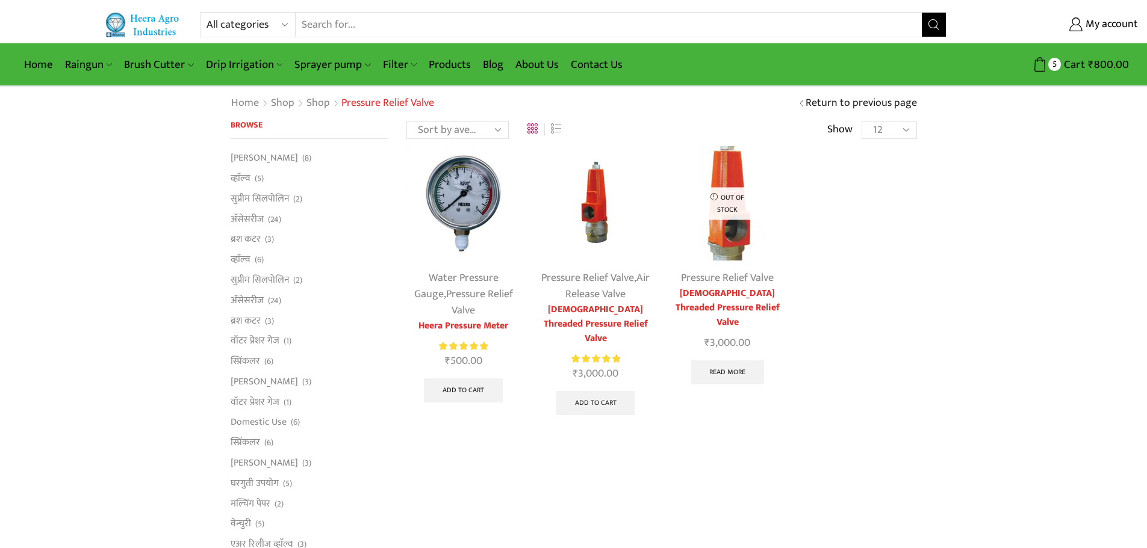
click at [469, 287] on link "Pressure Relief Valve" at bounding box center [479, 302] width 67 height 34
click at [471, 217] on img at bounding box center [463, 203] width 114 height 114
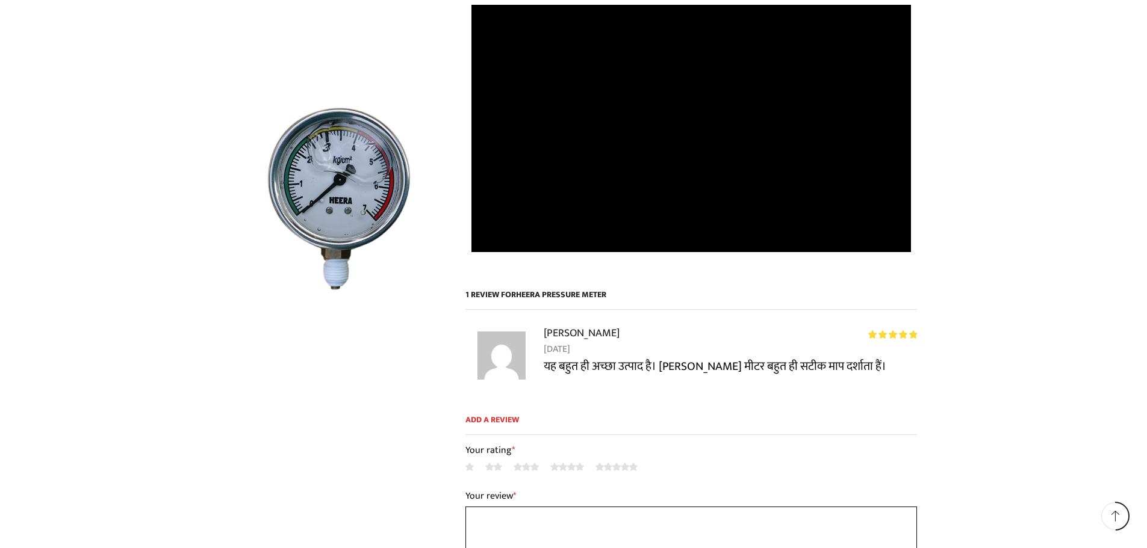
scroll to position [542, 0]
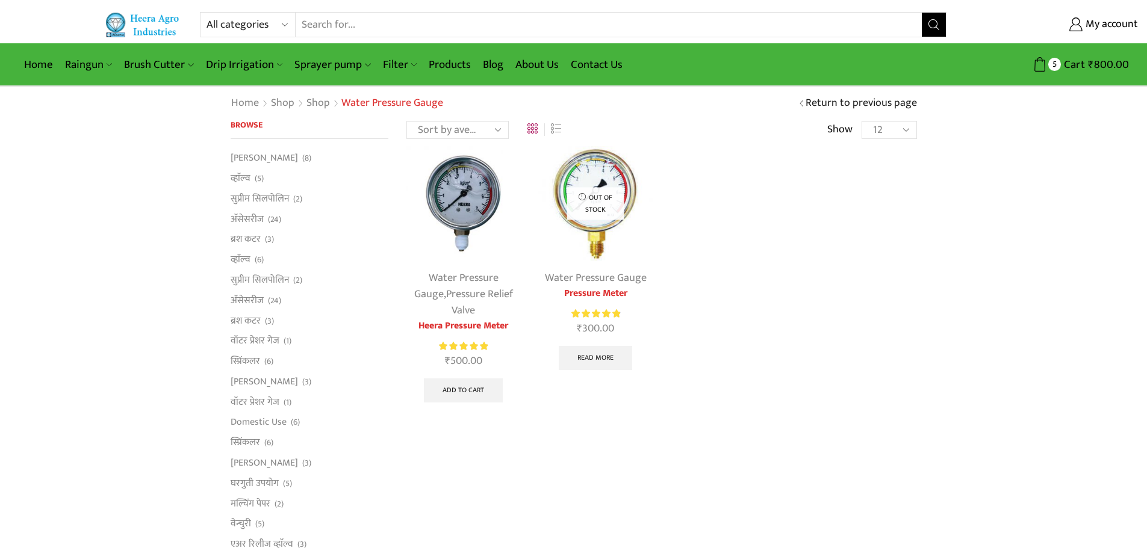
click at [599, 172] on img at bounding box center [595, 203] width 114 height 114
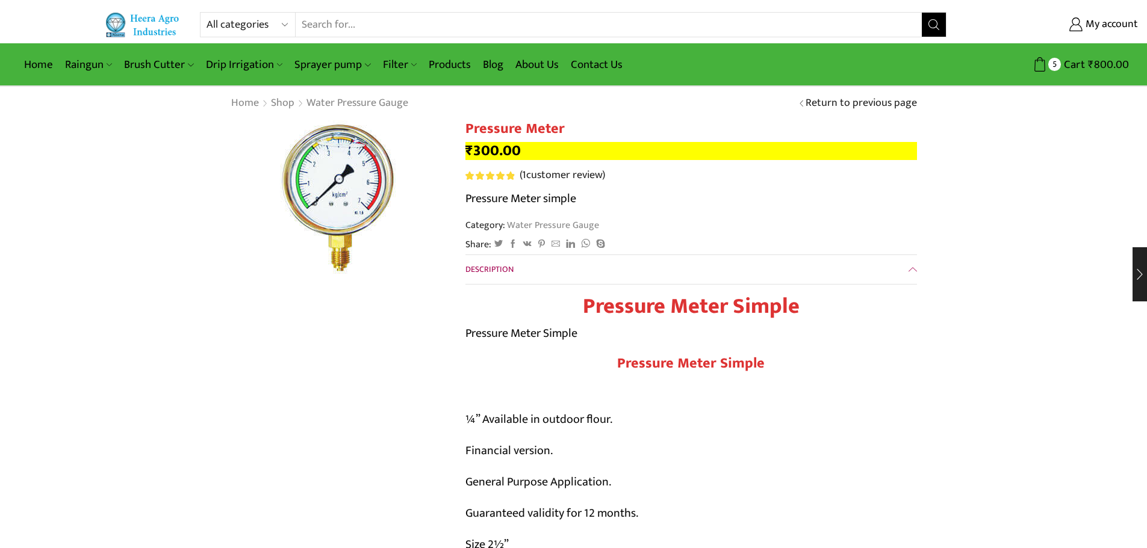
click at [347, 197] on img at bounding box center [339, 197] width 214 height 154
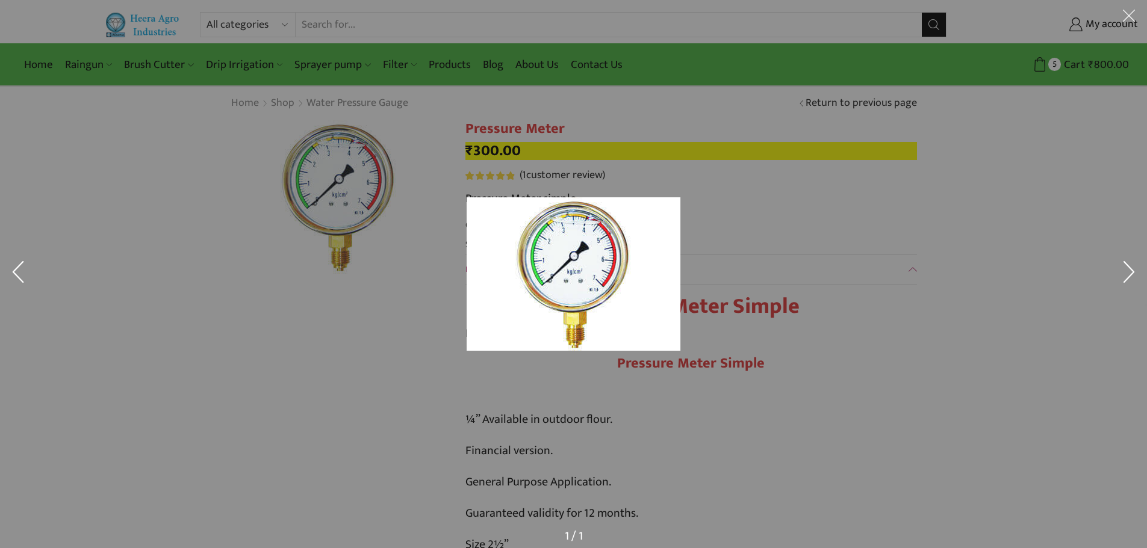
click at [836, 225] on div at bounding box center [573, 274] width 1147 height 548
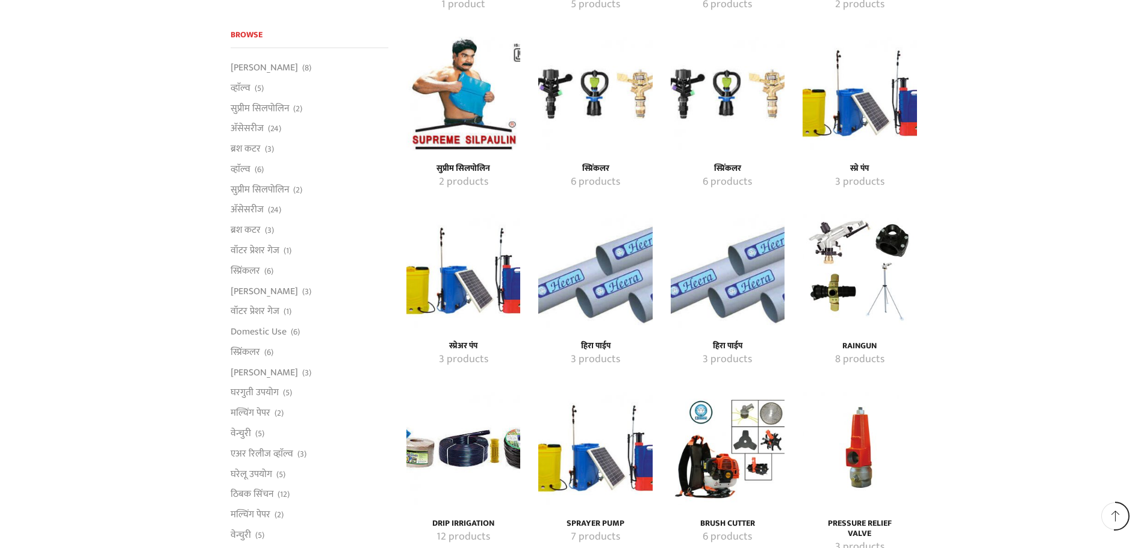
scroll to position [1536, 0]
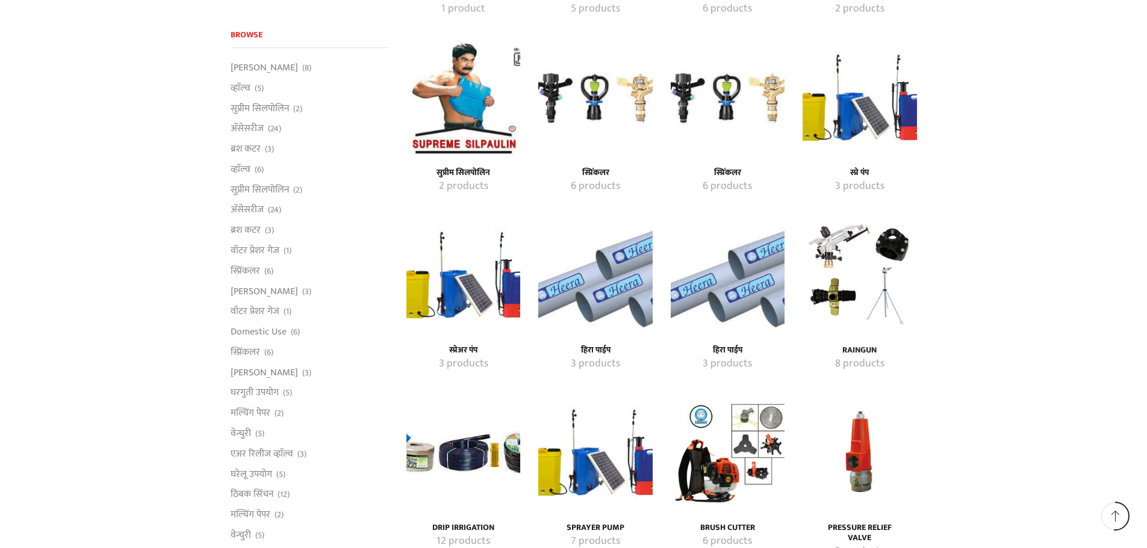
click at [855, 309] on img "Visit product category Raingun" at bounding box center [859, 276] width 114 height 114
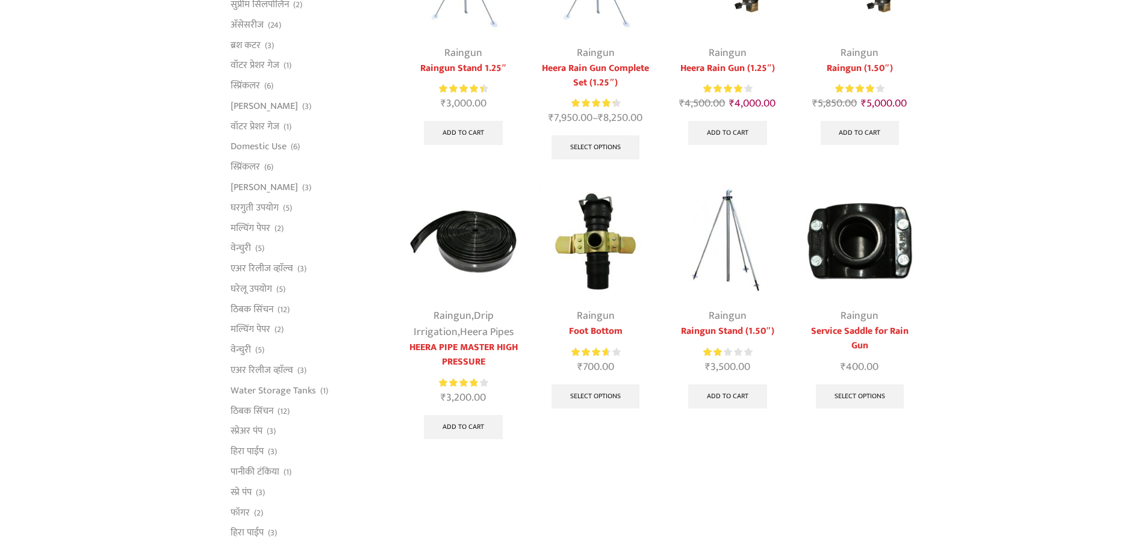
scroll to position [301, 0]
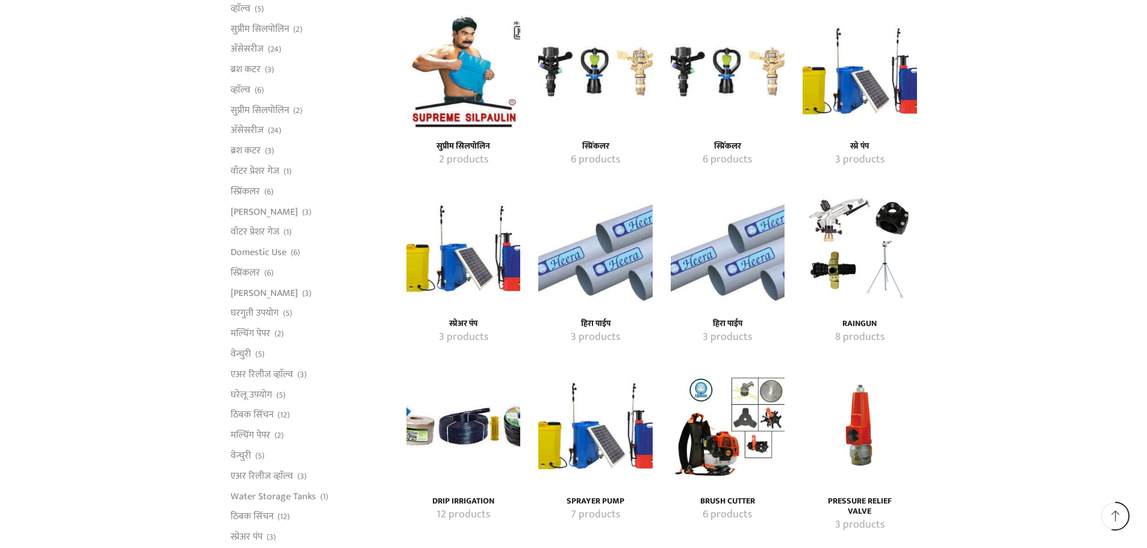
scroll to position [1659, 0]
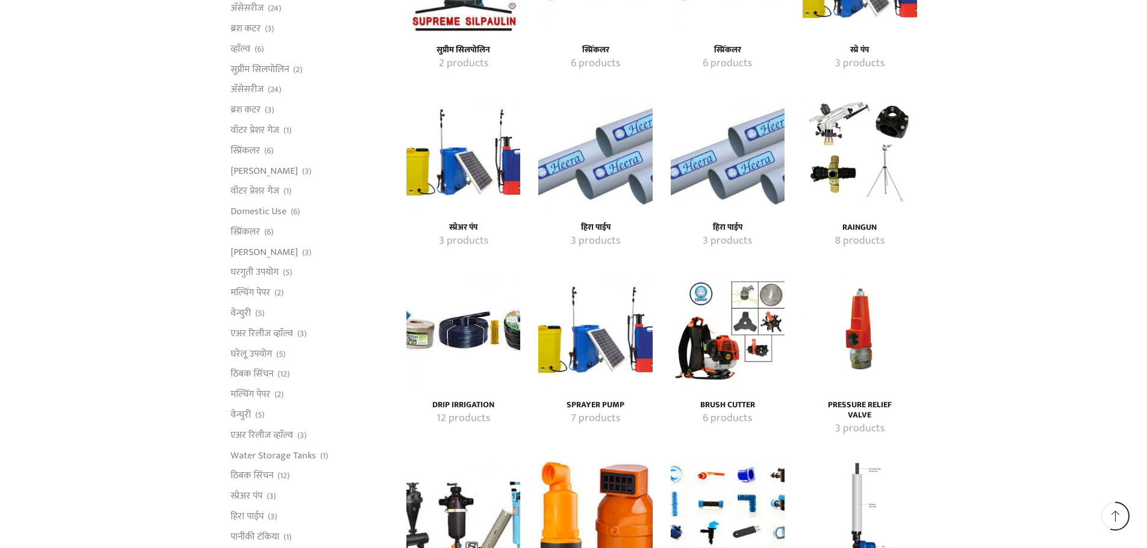
click at [480, 356] on img "Visit product category Drip Irrigation" at bounding box center [463, 330] width 114 height 114
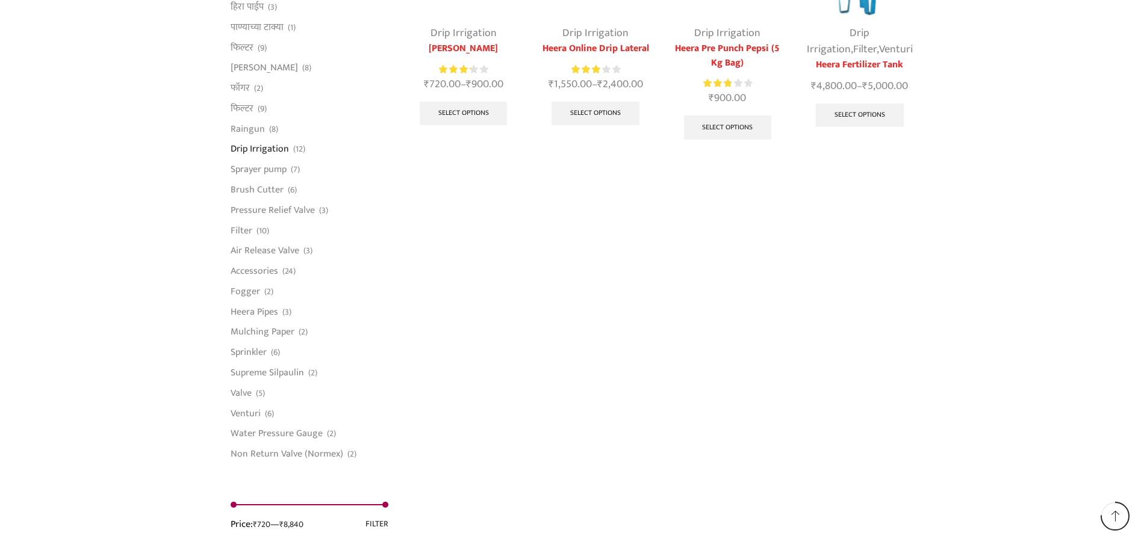
scroll to position [843, 0]
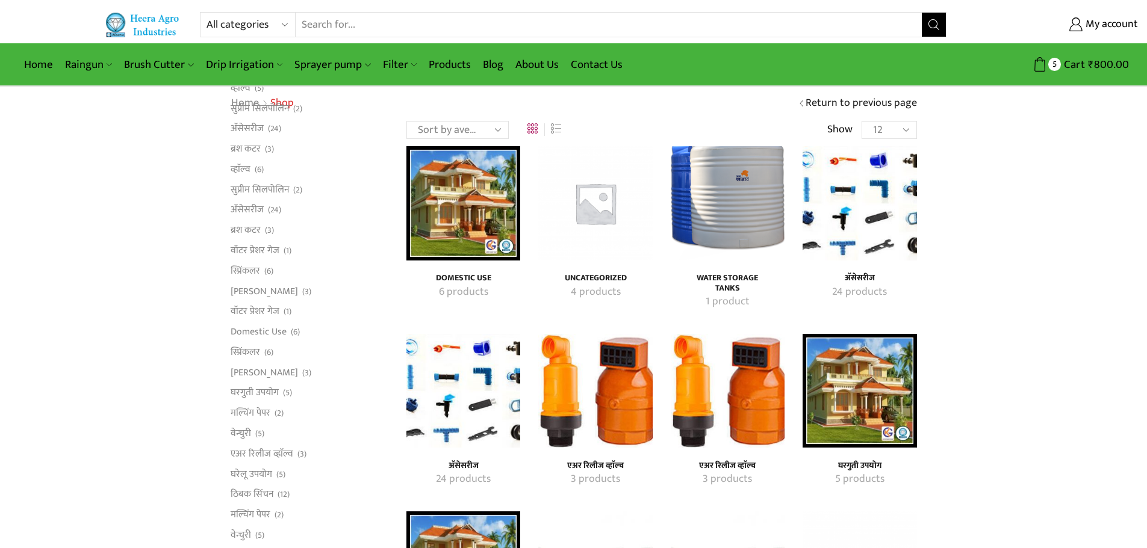
scroll to position [1659, 0]
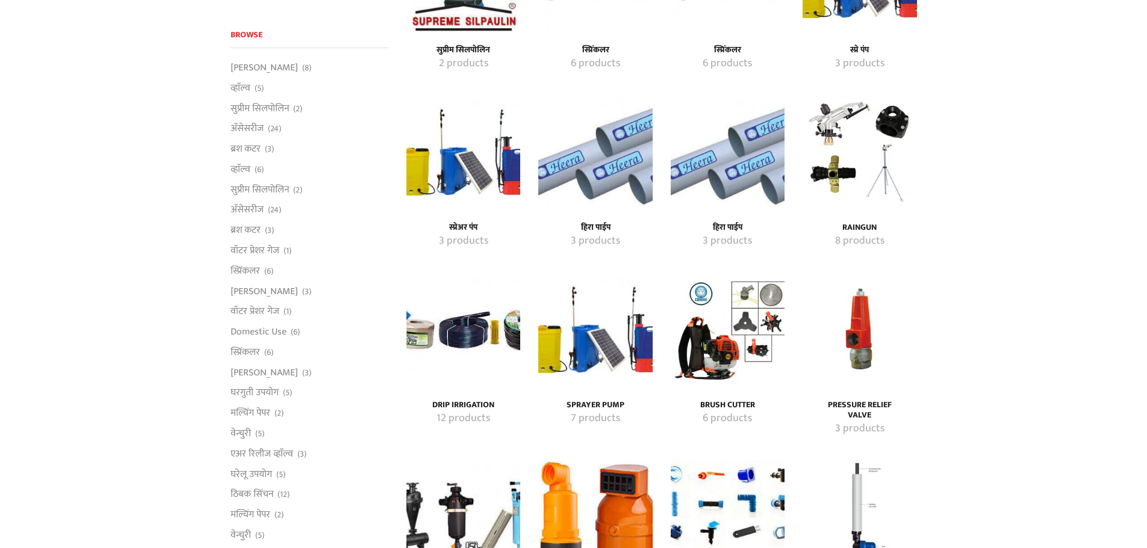
click at [604, 347] on img "Visit product category Sprayer pump" at bounding box center [595, 330] width 114 height 114
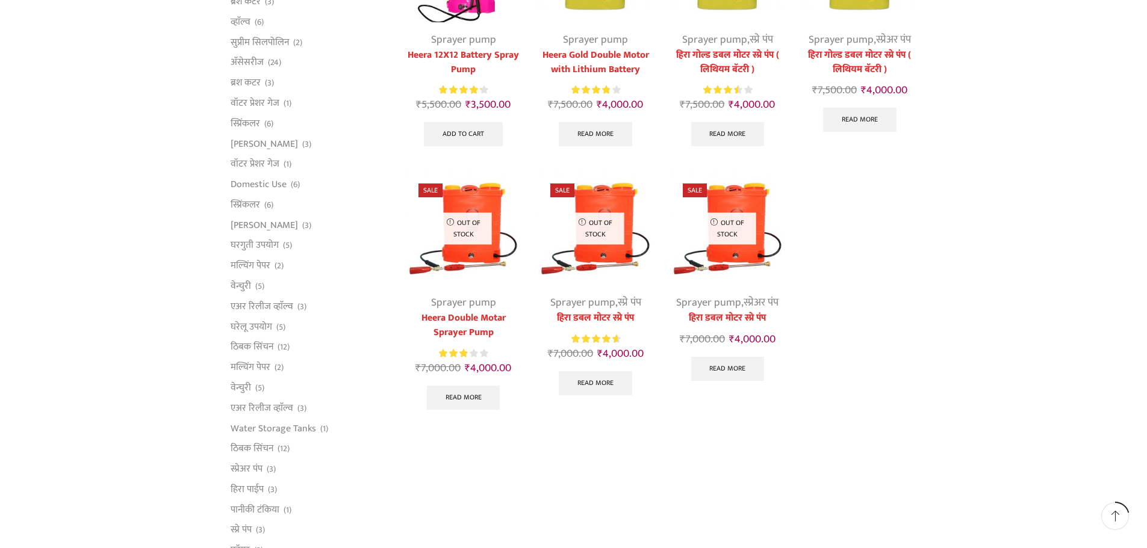
scroll to position [241, 0]
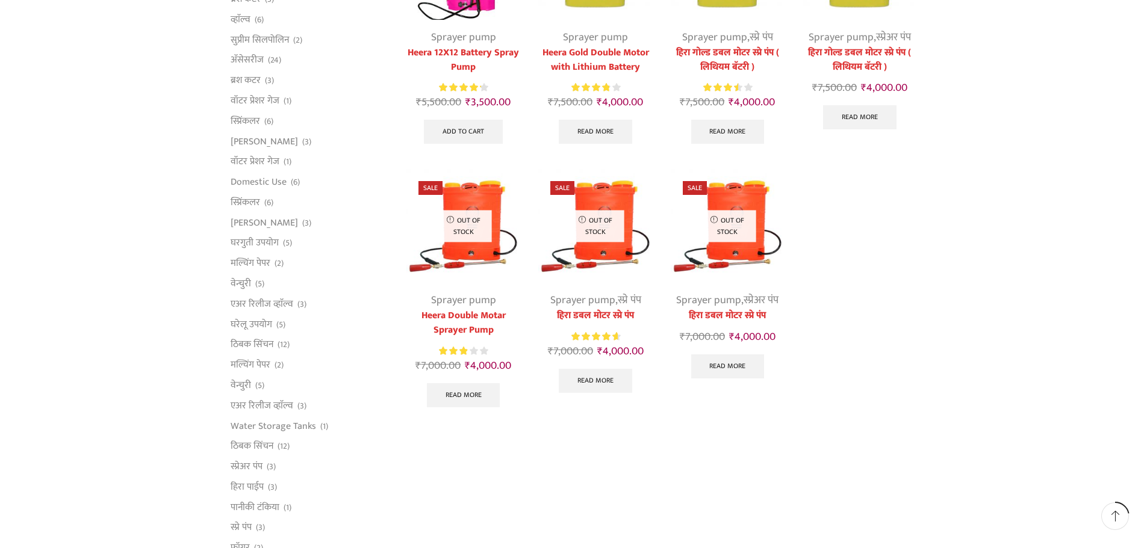
drag, startPoint x: 828, startPoint y: 376, endPoint x: 821, endPoint y: 374, distance: 7.4
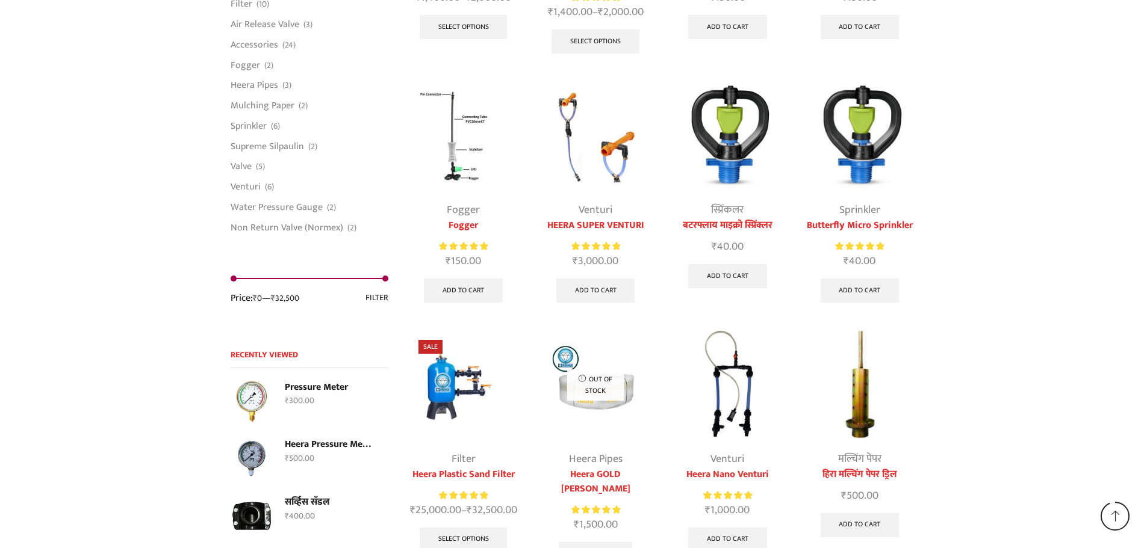
scroll to position [2983, 0]
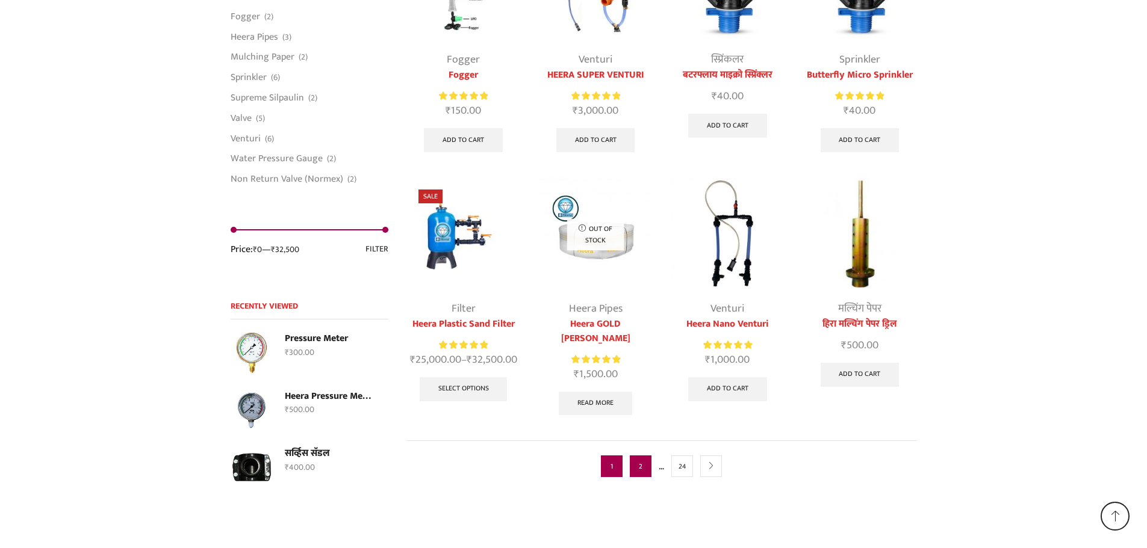
click at [642, 456] on link "2" at bounding box center [641, 467] width 22 height 22
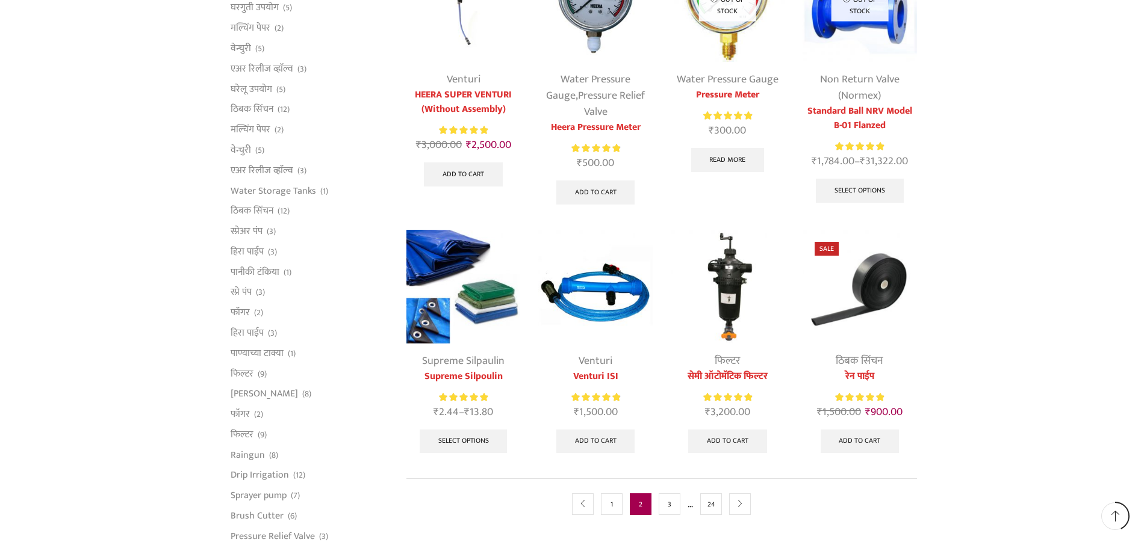
scroll to position [542, 0]
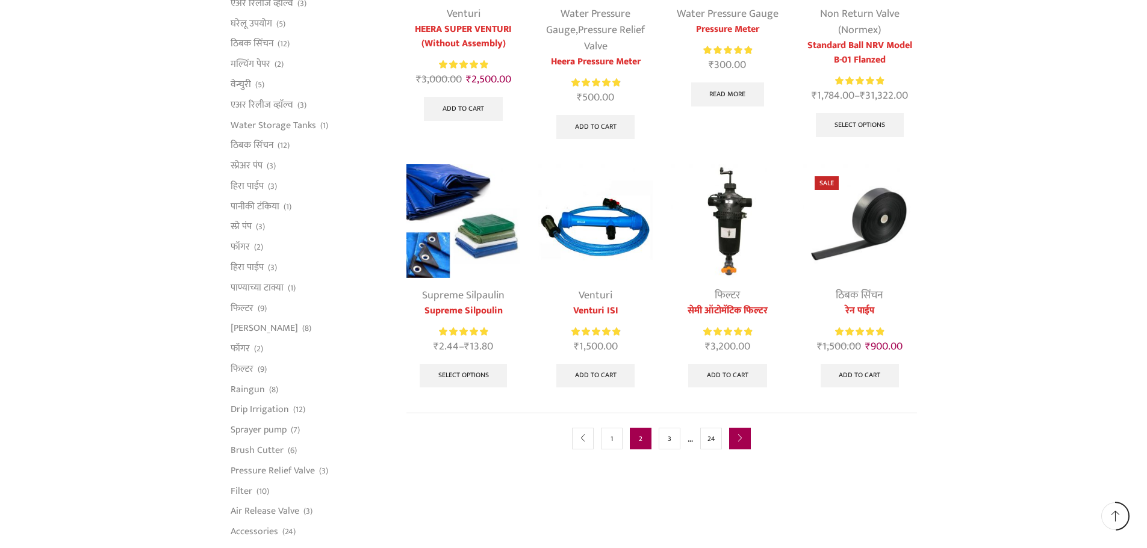
click at [744, 439] on link "next" at bounding box center [740, 439] width 22 height 22
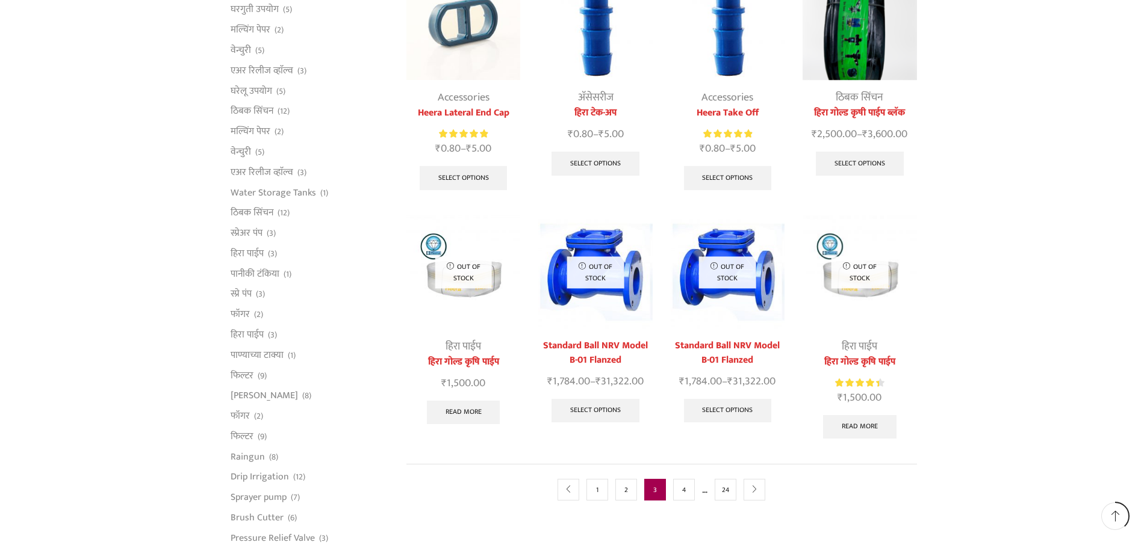
scroll to position [602, 0]
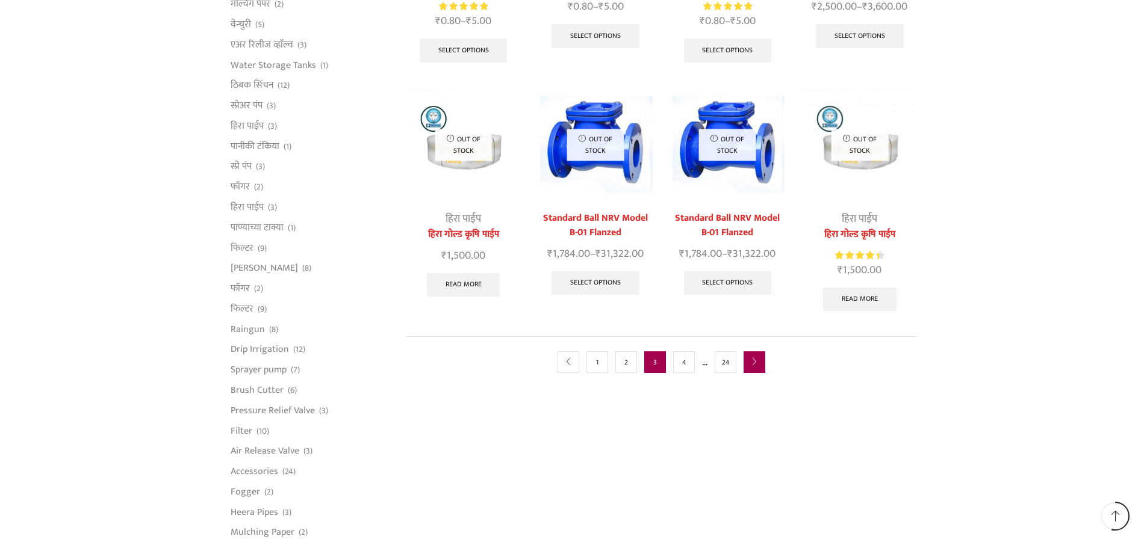
click at [752, 359] on icon "next" at bounding box center [754, 362] width 7 height 7
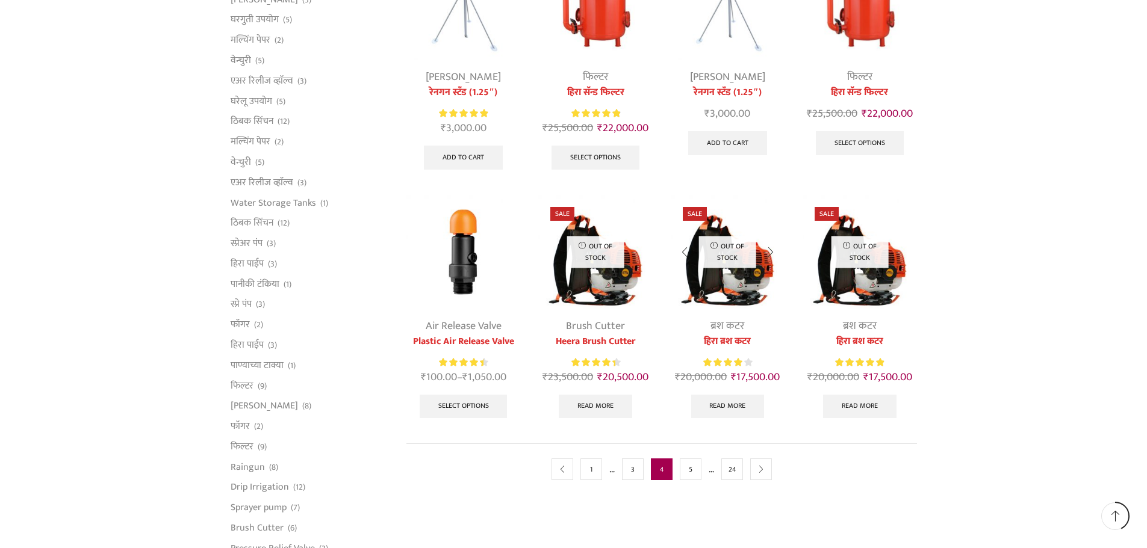
scroll to position [482, 0]
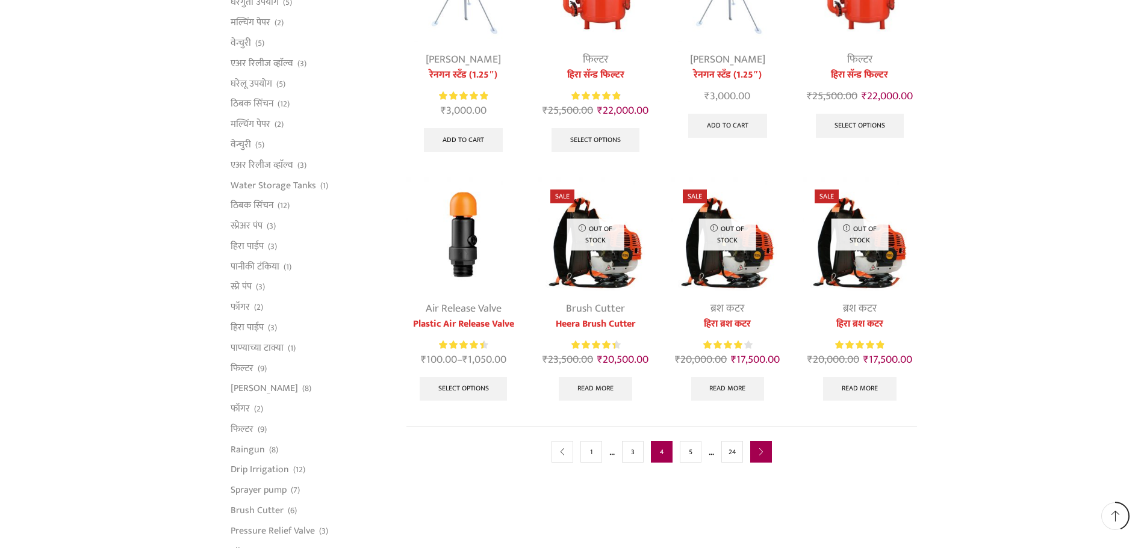
click at [766, 453] on link "next" at bounding box center [761, 452] width 22 height 22
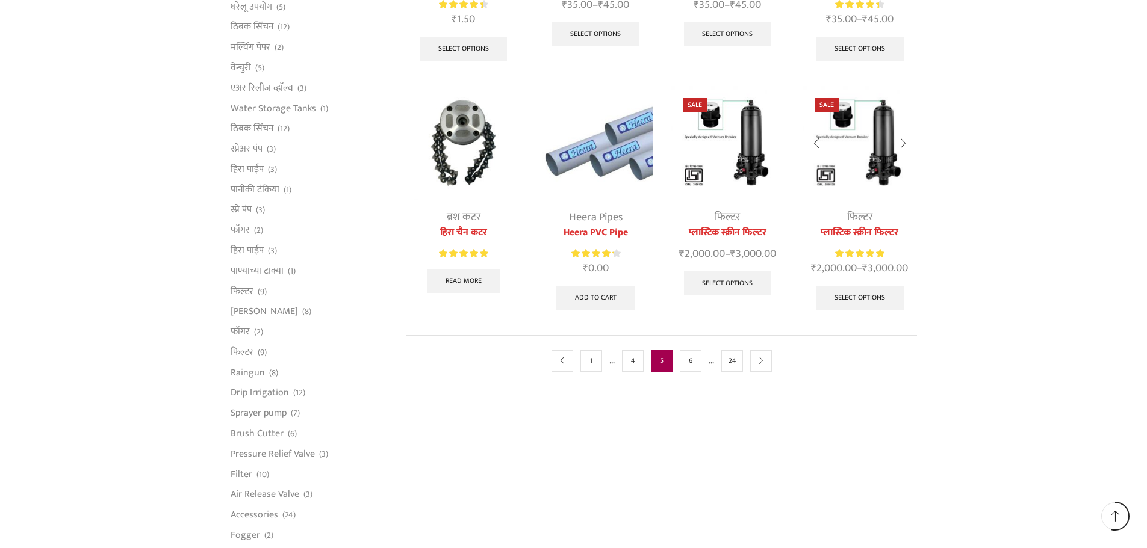
scroll to position [602, 0]
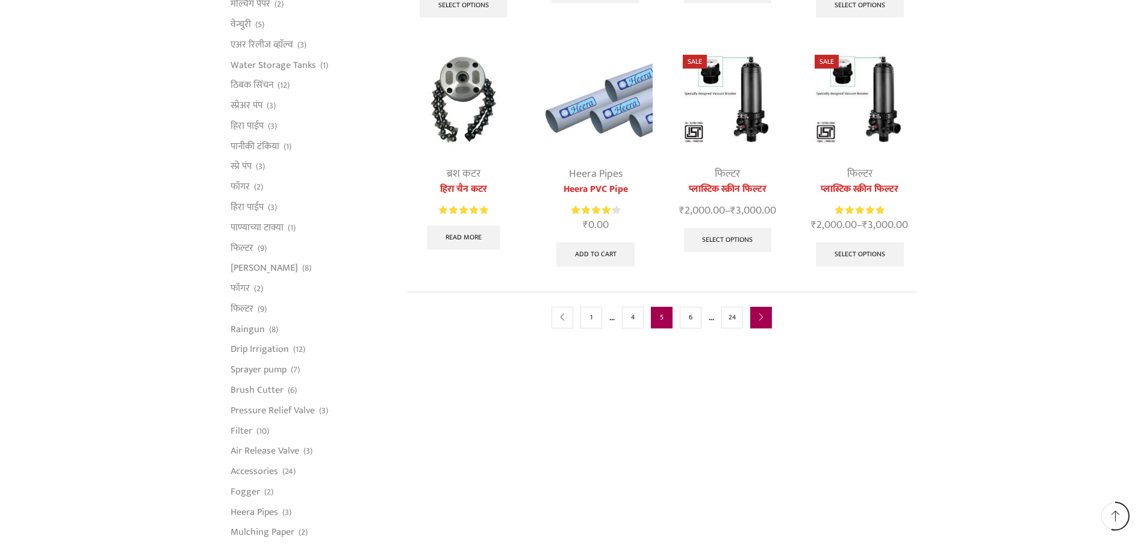
click at [767, 319] on link "next" at bounding box center [761, 318] width 22 height 22
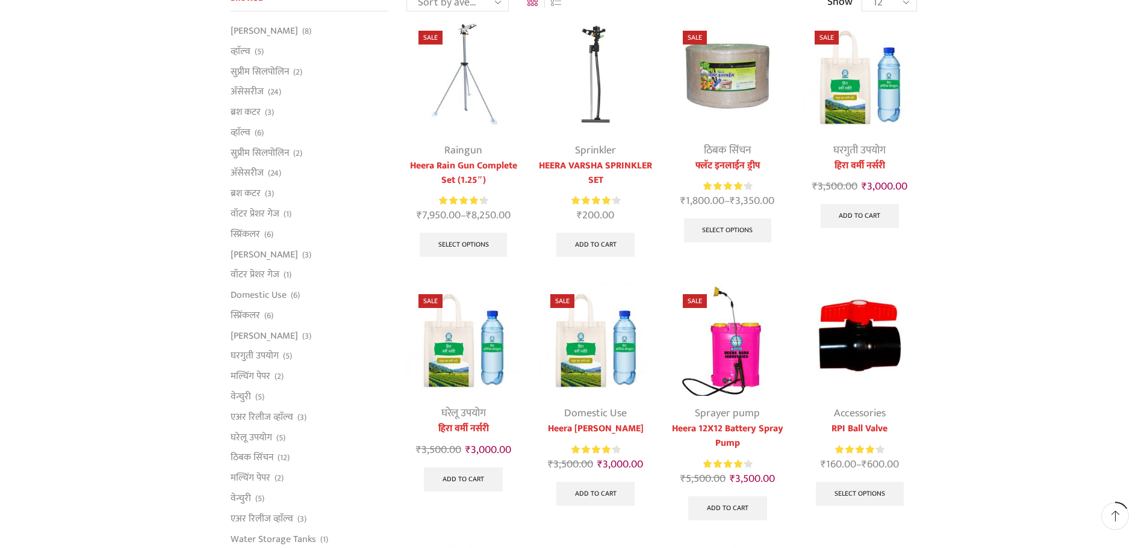
scroll to position [181, 0]
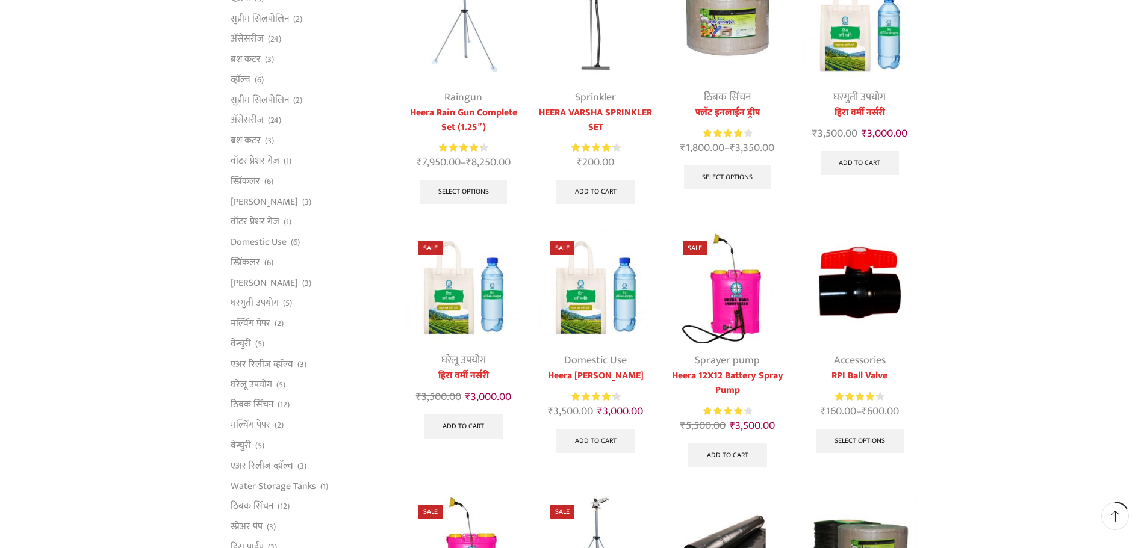
click at [853, 303] on img at bounding box center [859, 286] width 114 height 114
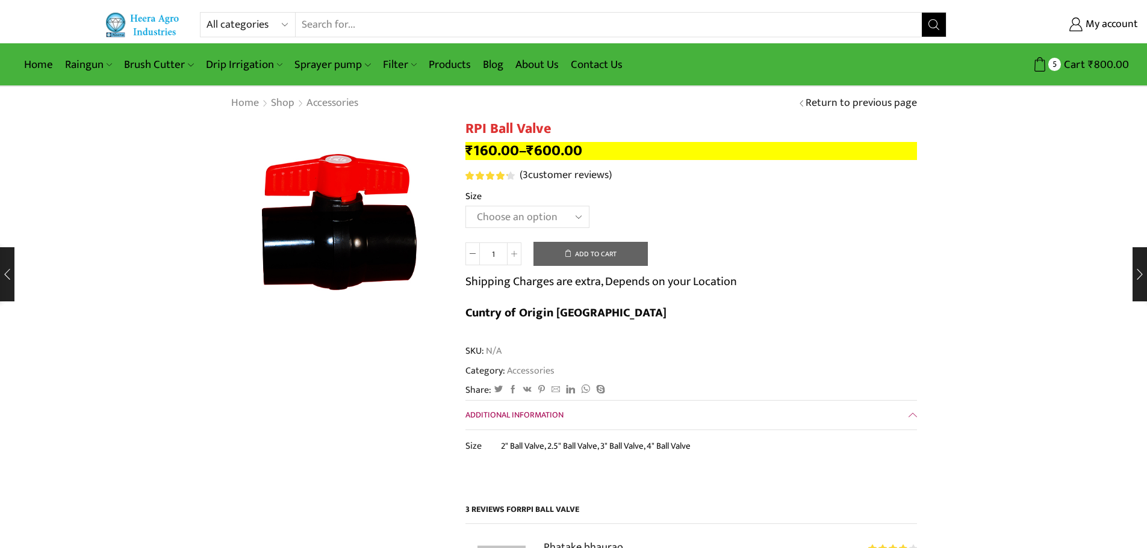
click at [557, 219] on select "Choose an option 2" Ball Valve 2.5" Ball Valve 3" Ball Valve 4" Ball Valve" at bounding box center [527, 217] width 124 height 22
click at [465, 206] on select "Choose an option 2" Ball Valve 2.5" Ball Valve 3" Ball Valve 4" Ball Valve" at bounding box center [527, 217] width 124 height 22
select select "2.5" Ball Valve"
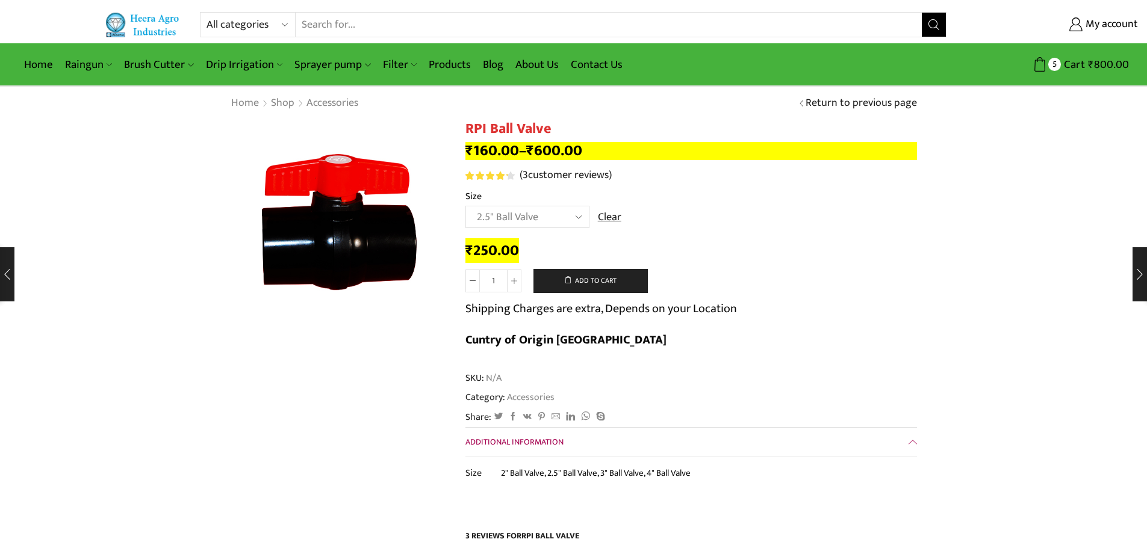
click at [540, 223] on select "Choose an option 2" Ball Valve 2.5" Ball Valve 3" Ball Valve 4" Ball Valve" at bounding box center [527, 217] width 124 height 22
click at [731, 250] on div "₹ 250.00" at bounding box center [690, 251] width 451 height 19
drag, startPoint x: 663, startPoint y: 222, endPoint x: 651, endPoint y: 219, distance: 12.3
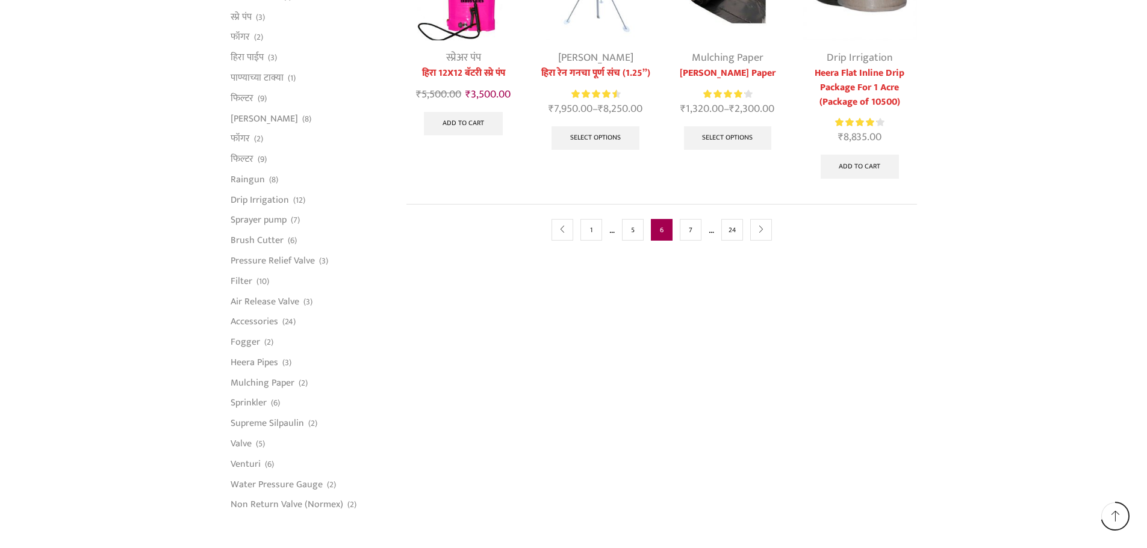
scroll to position [783, 0]
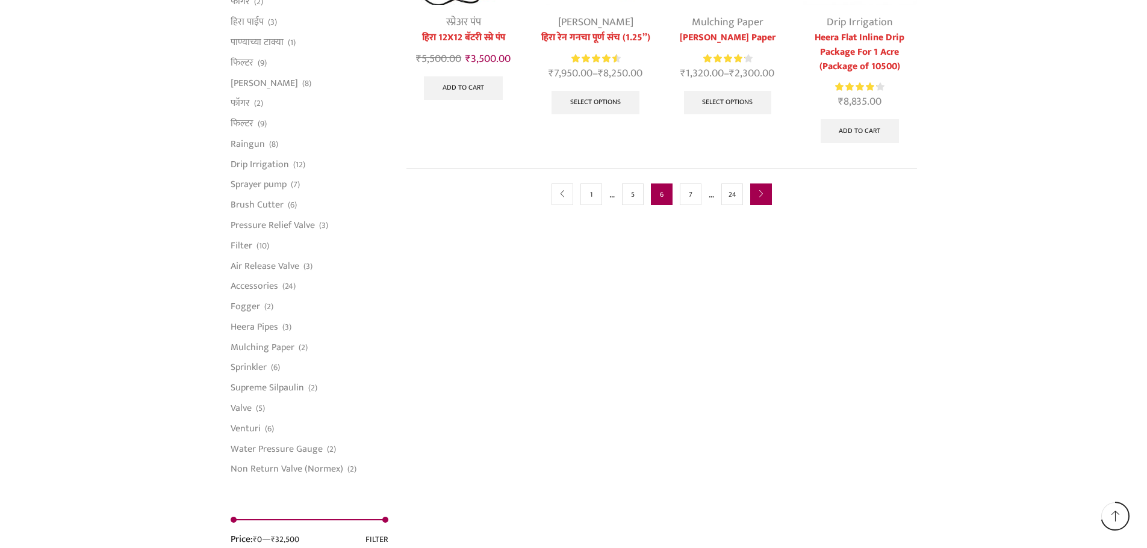
click at [751, 187] on link "next" at bounding box center [761, 195] width 22 height 22
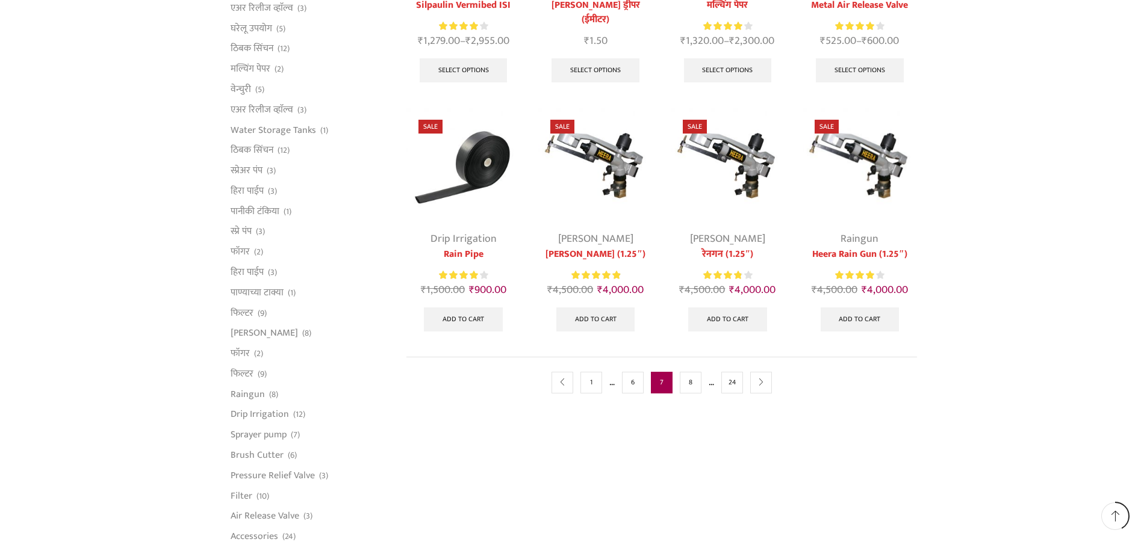
scroll to position [542, 0]
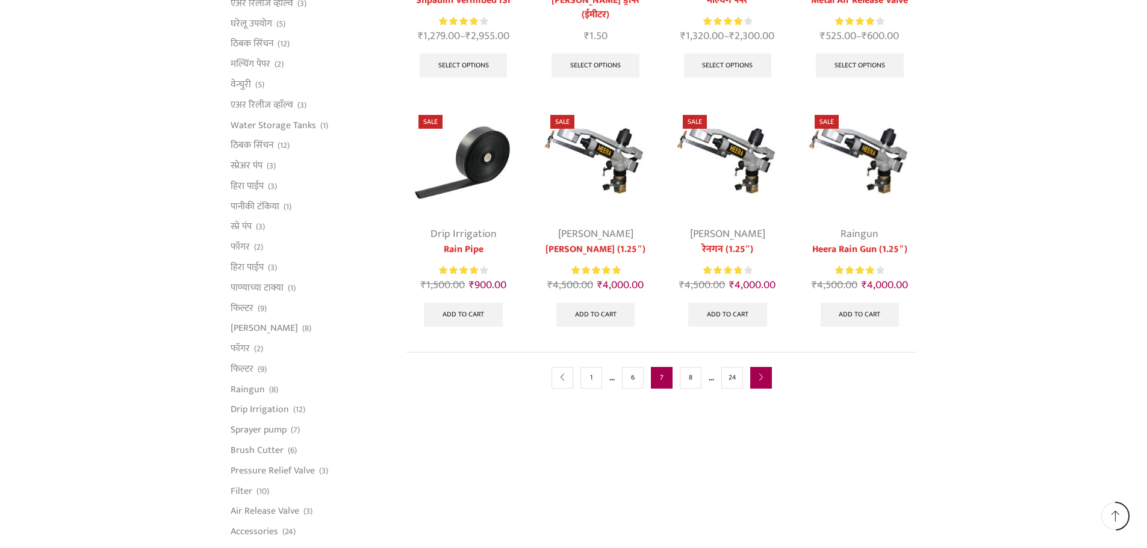
click at [755, 378] on link "next" at bounding box center [761, 378] width 22 height 22
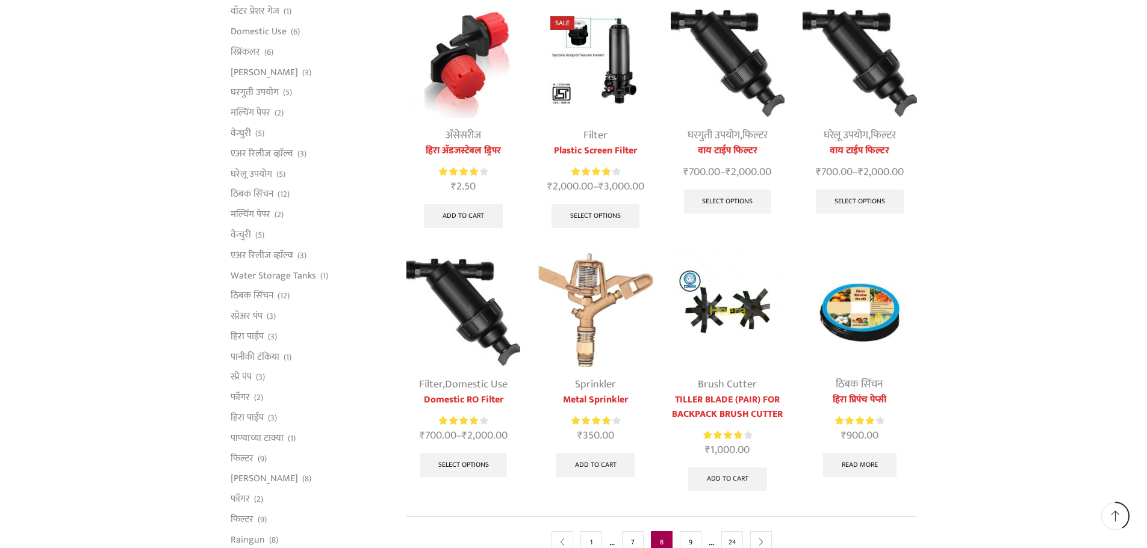
scroll to position [542, 0]
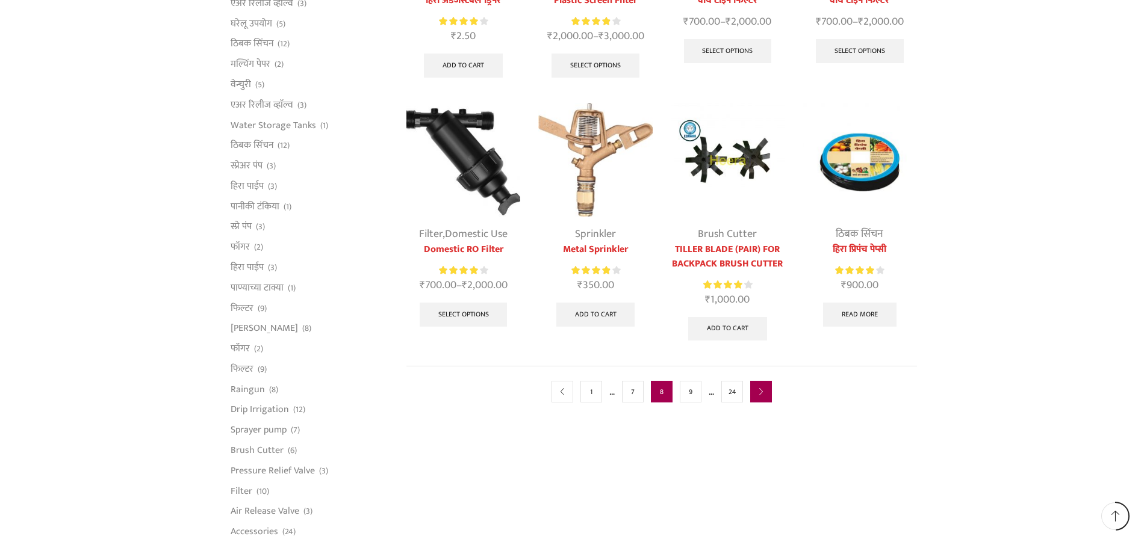
click at [769, 391] on link "next" at bounding box center [761, 392] width 22 height 22
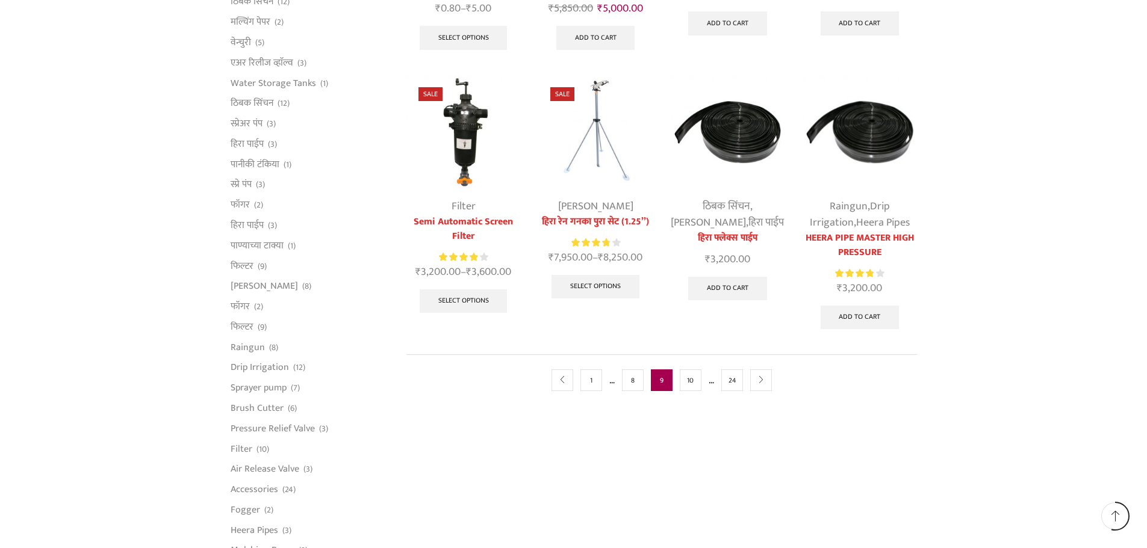
scroll to position [602, 0]
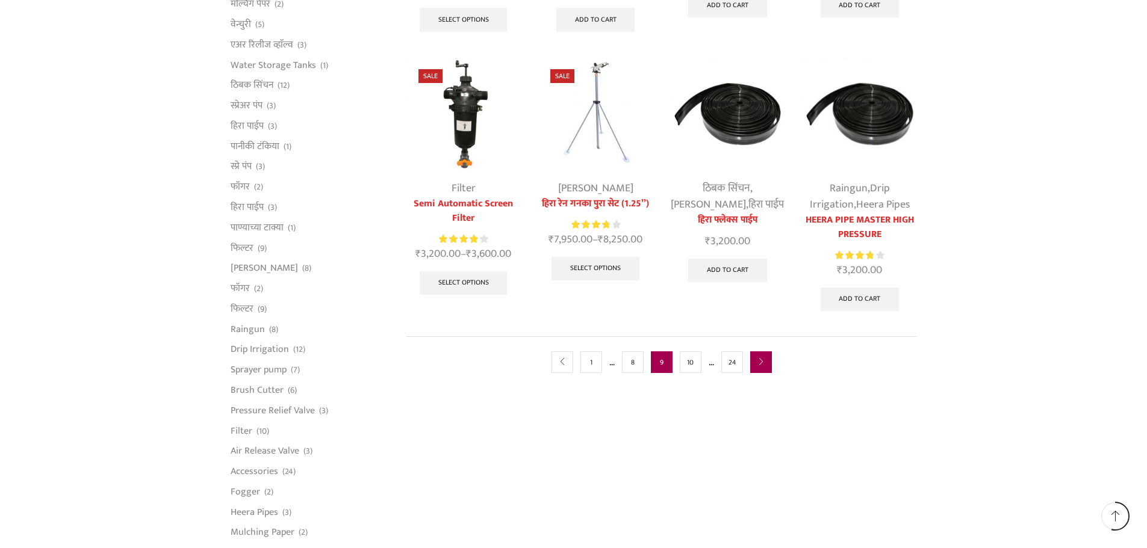
click at [758, 353] on link "next" at bounding box center [761, 363] width 22 height 22
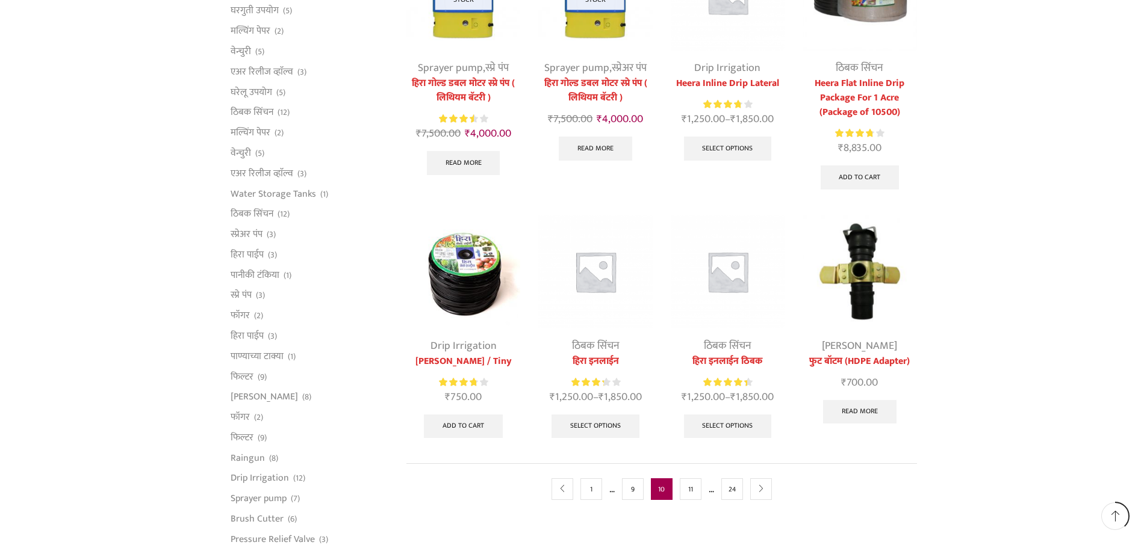
scroll to position [662, 0]
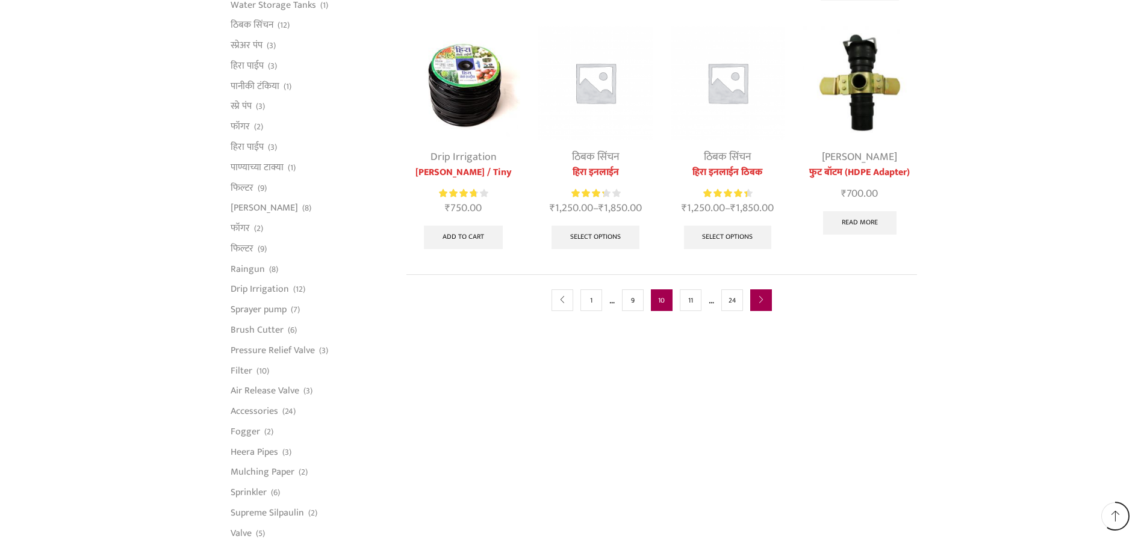
click at [763, 303] on icon "next" at bounding box center [760, 300] width 7 height 7
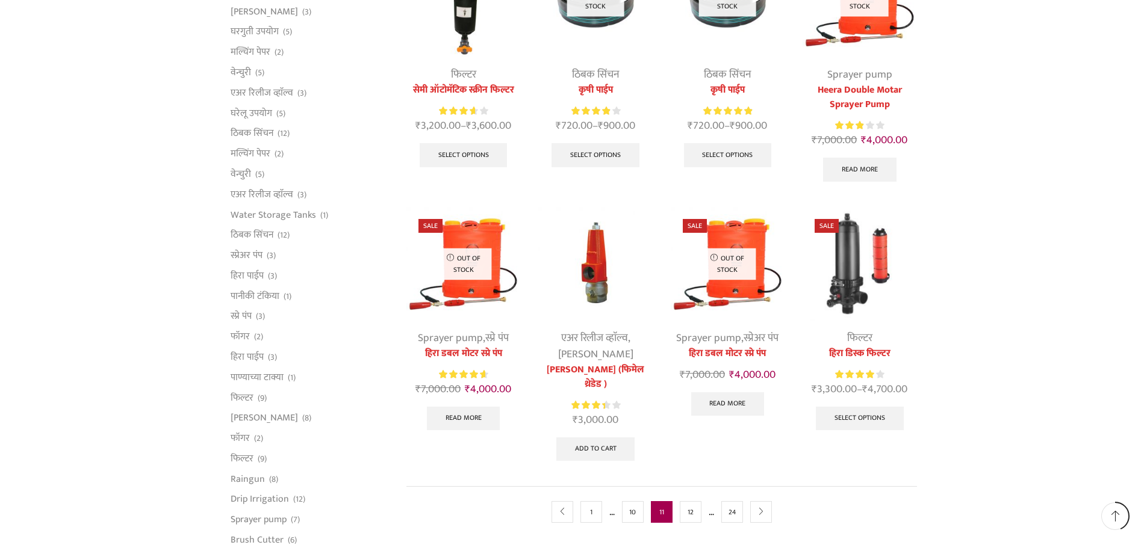
scroll to position [482, 0]
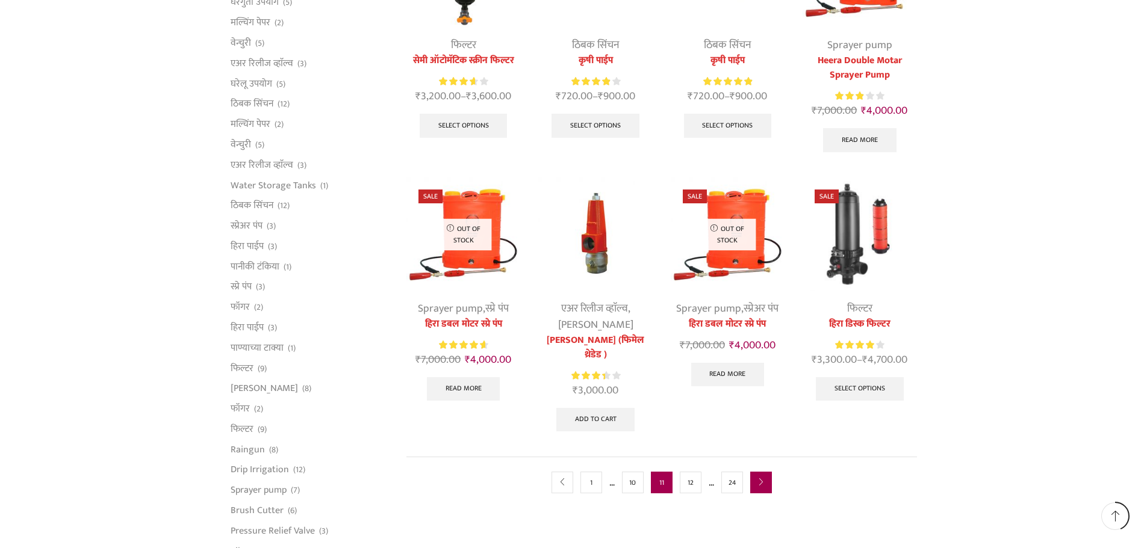
click at [754, 476] on link "next" at bounding box center [761, 483] width 22 height 22
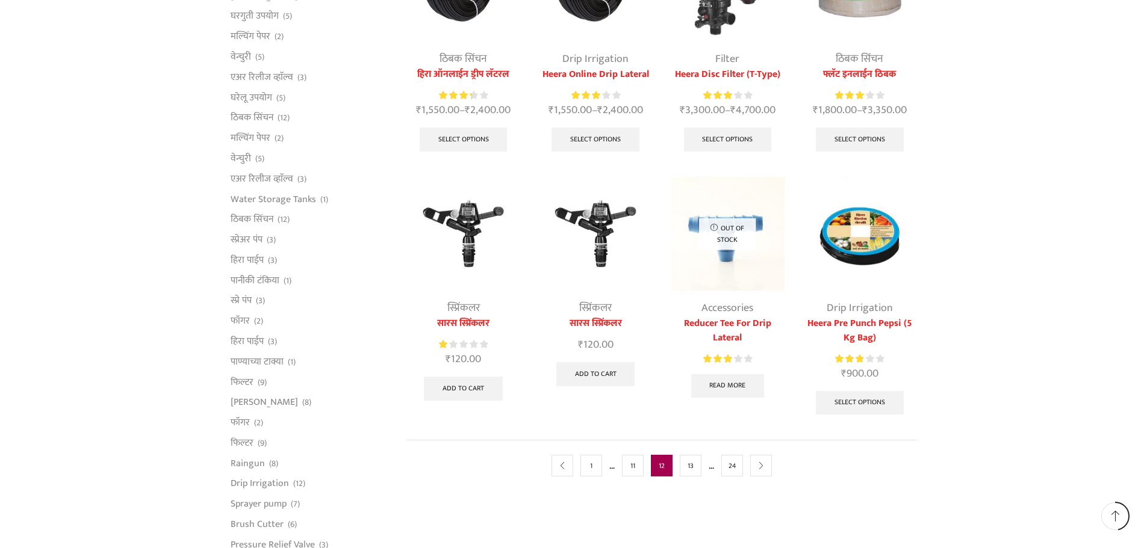
scroll to position [602, 0]
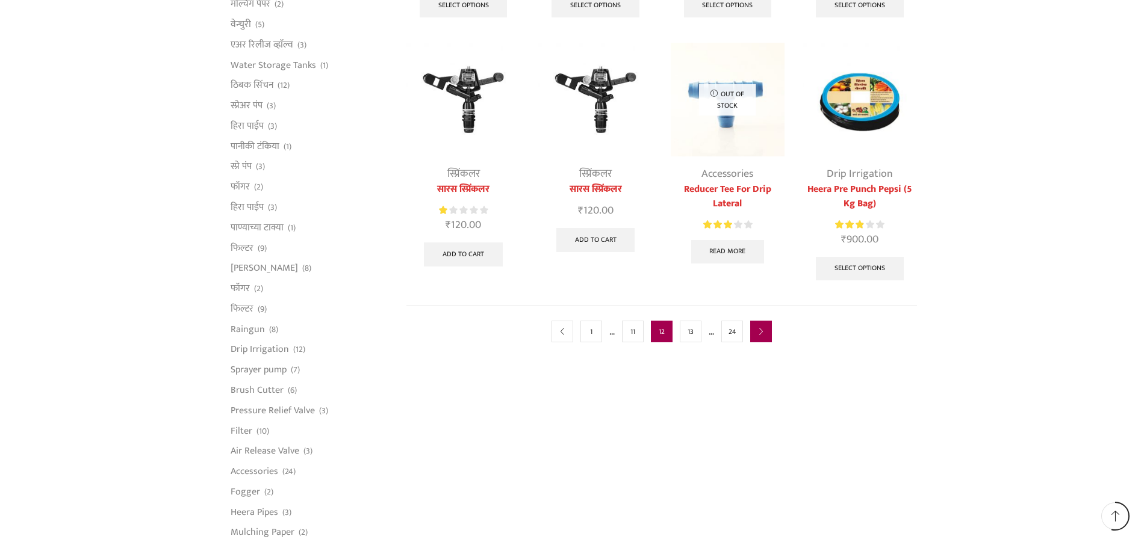
click at [764, 338] on link "next" at bounding box center [761, 332] width 22 height 22
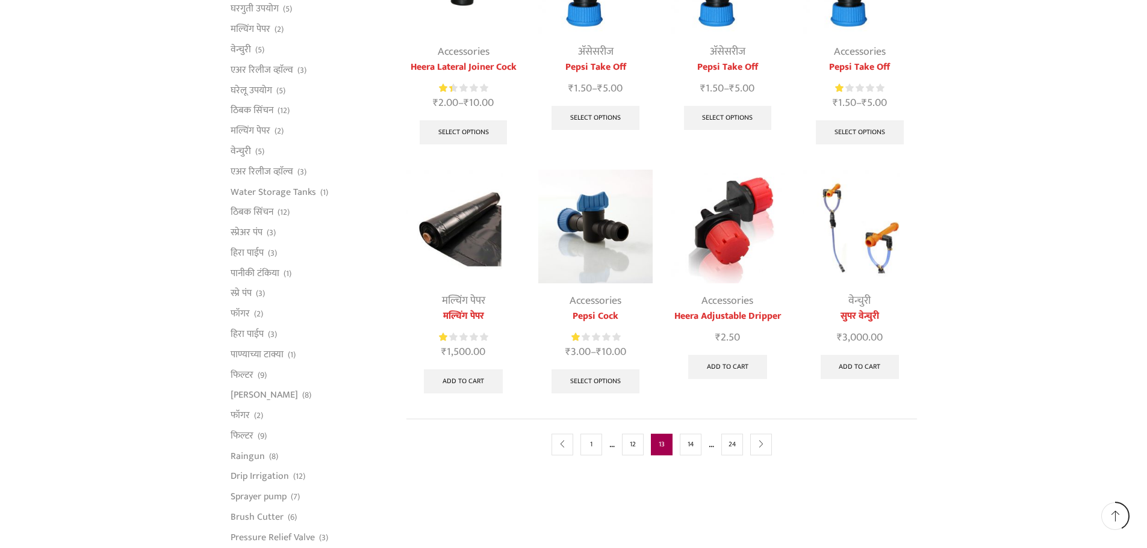
scroll to position [482, 0]
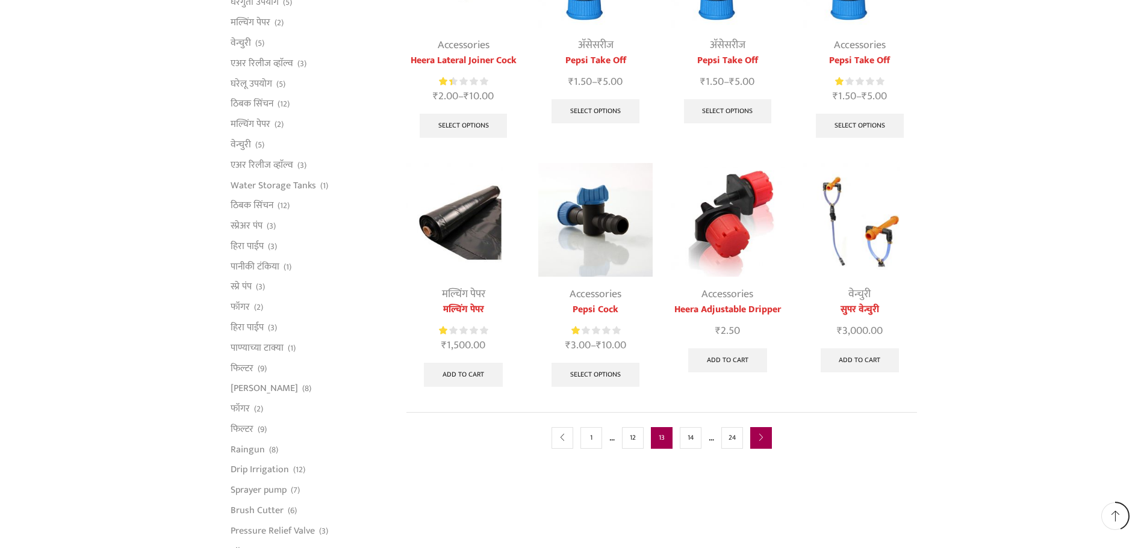
click at [765, 433] on link "next" at bounding box center [761, 438] width 22 height 22
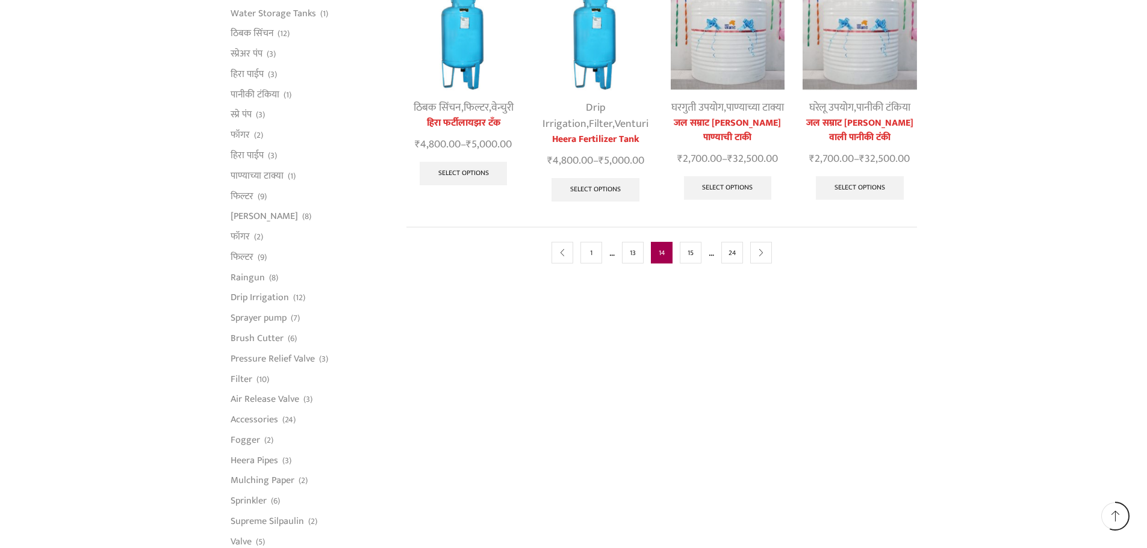
scroll to position [662, 0]
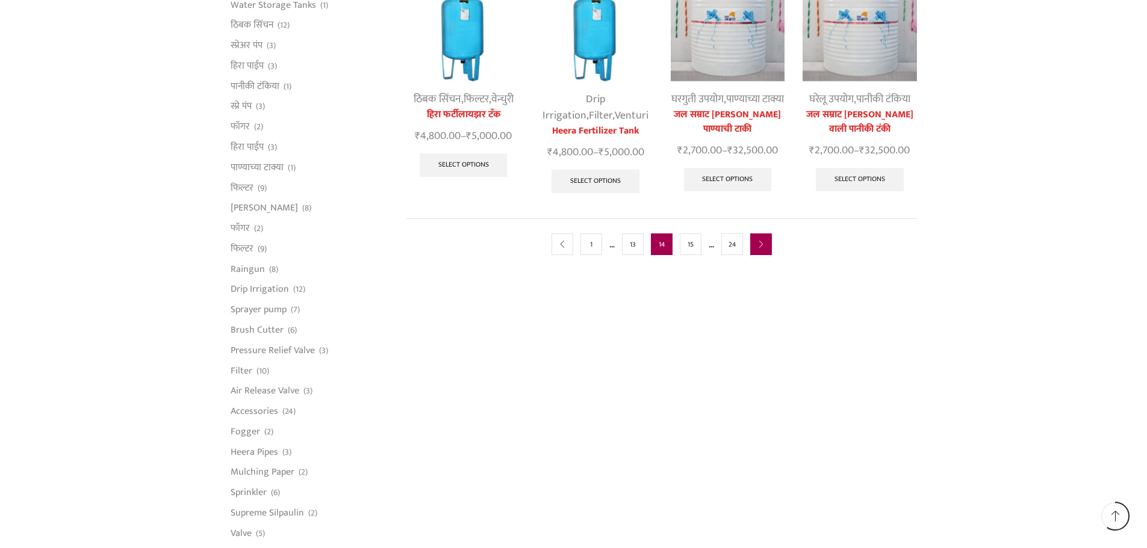
click at [759, 255] on link "next" at bounding box center [761, 245] width 22 height 22
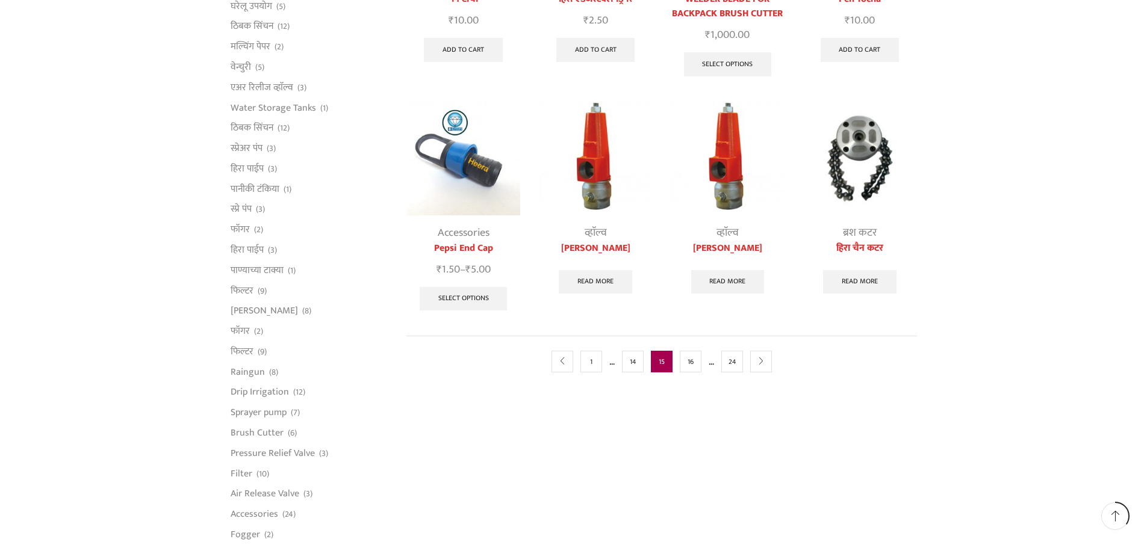
scroll to position [602, 0]
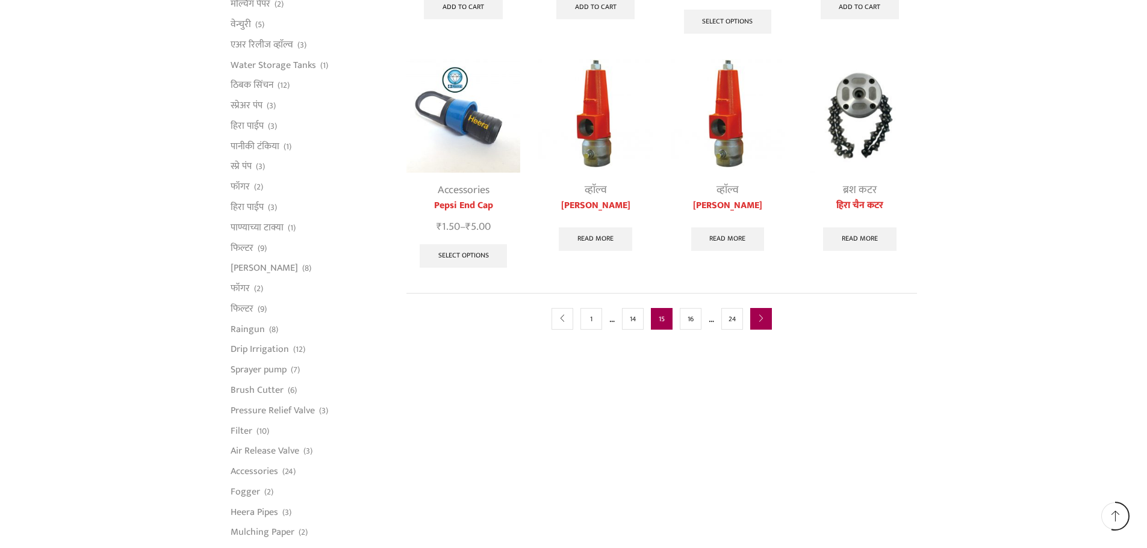
click at [761, 320] on icon "next" at bounding box center [760, 318] width 7 height 7
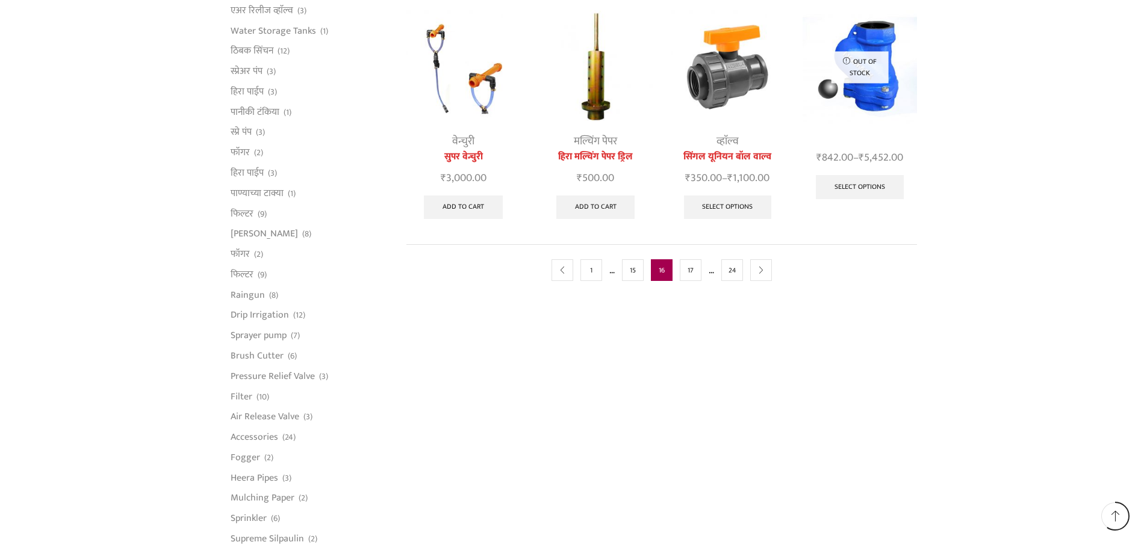
scroll to position [662, 0]
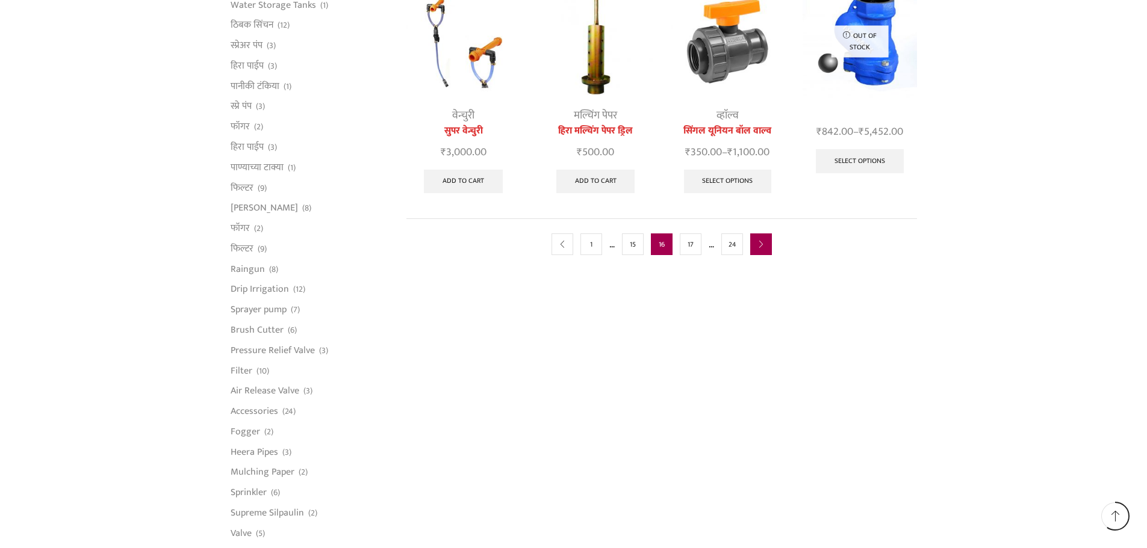
click at [761, 249] on link "next" at bounding box center [761, 245] width 22 height 22
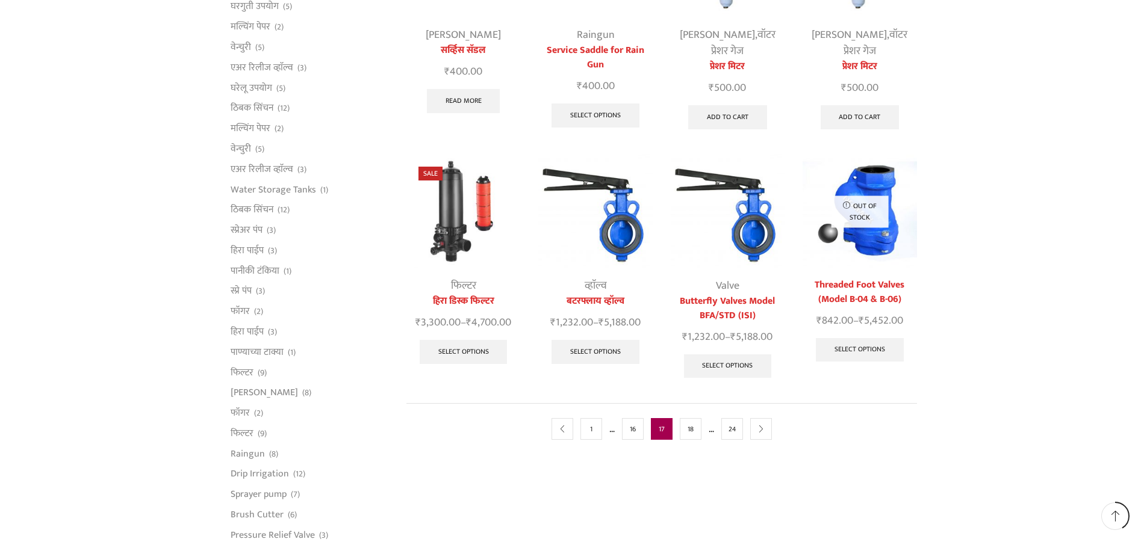
scroll to position [482, 0]
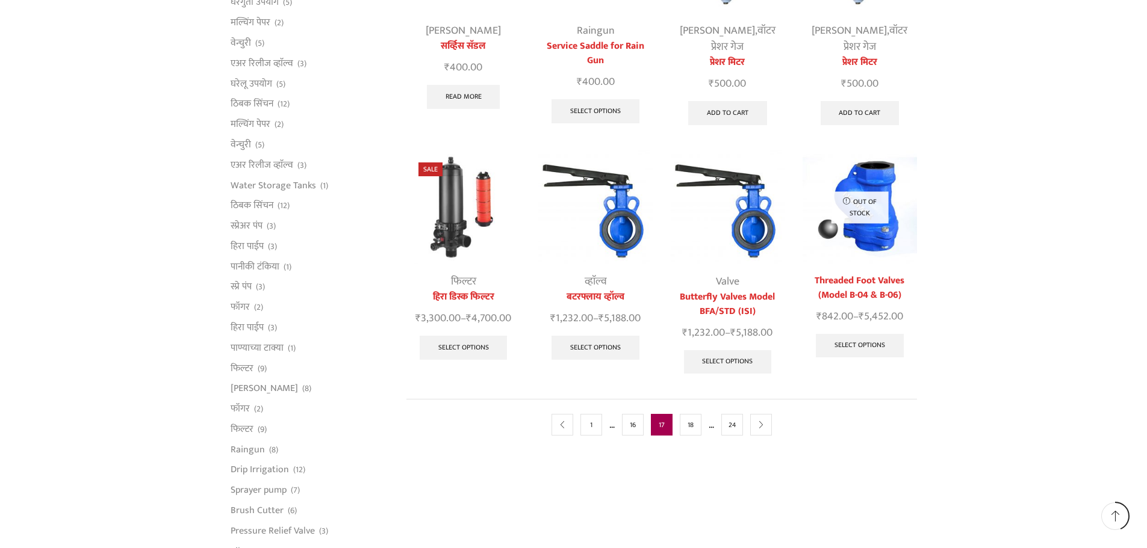
click at [620, 228] on img at bounding box center [595, 207] width 114 height 114
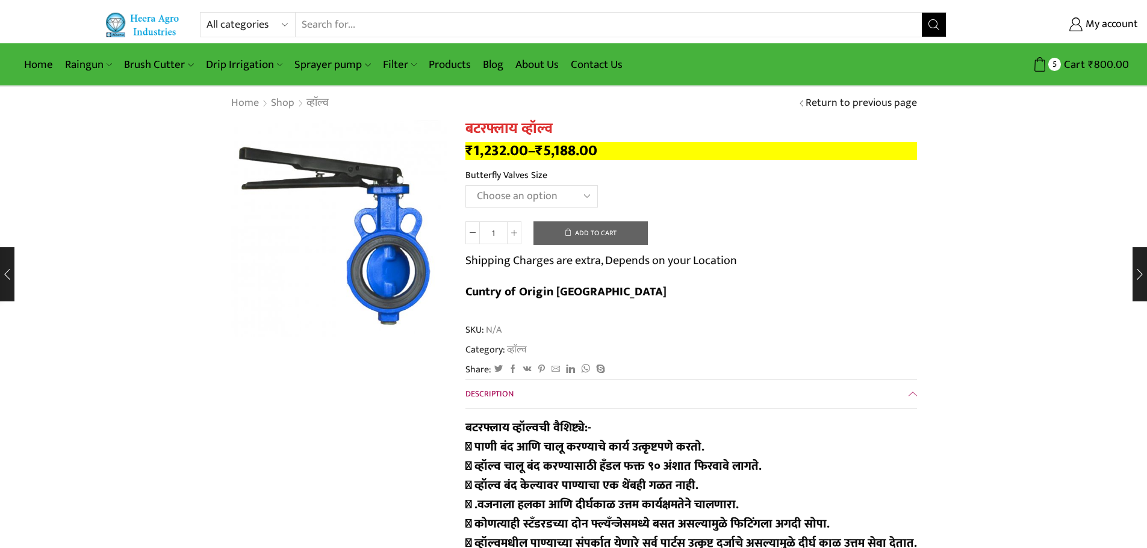
click at [538, 196] on select "Choose an option 1.5" Butterfly Valves 2.5"Butterfly Valves 2"Butterfly Valves …" at bounding box center [531, 196] width 132 height 22
click at [465, 185] on select "Choose an option 1.5" Butterfly Valves 2.5"Butterfly Valves 2"Butterfly Valves …" at bounding box center [531, 196] width 132 height 22
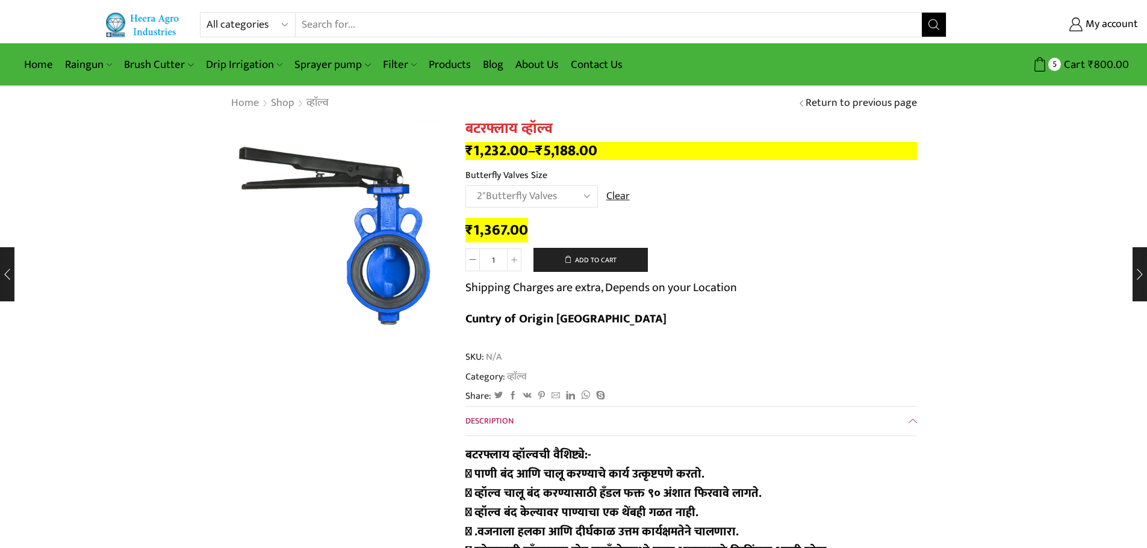
click at [578, 197] on select "Choose an option 1.5" Butterfly Valves 2.5"Butterfly Valves 2"Butterfly Valves …" at bounding box center [531, 196] width 132 height 22
click at [465, 185] on select "Choose an option 1.5" Butterfly Valves 2.5"Butterfly Valves 2"Butterfly Valves …" at bounding box center [531, 196] width 132 height 22
select select "3butterfly-valves-mr"
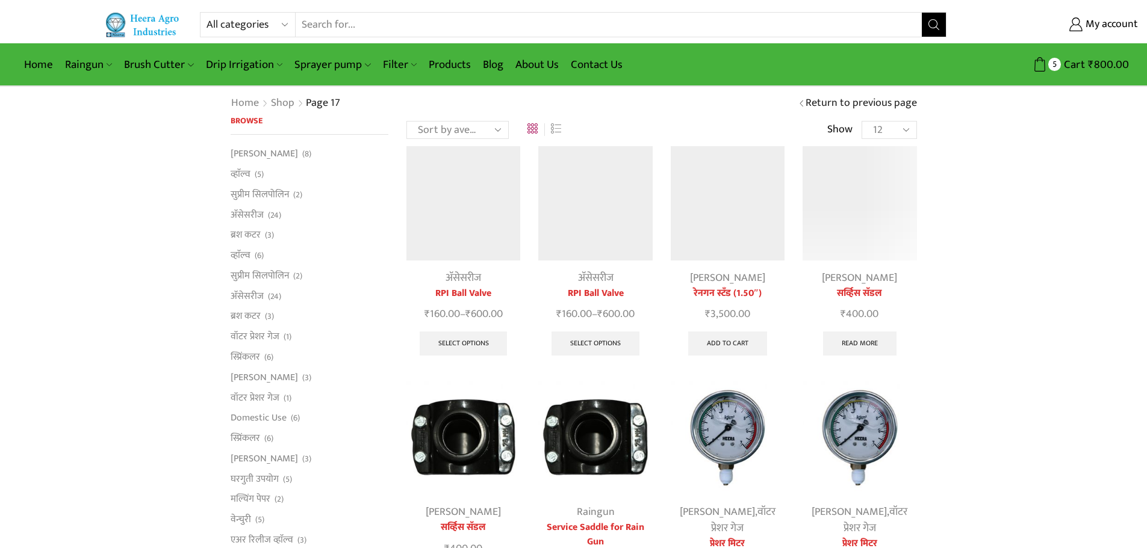
scroll to position [482, 0]
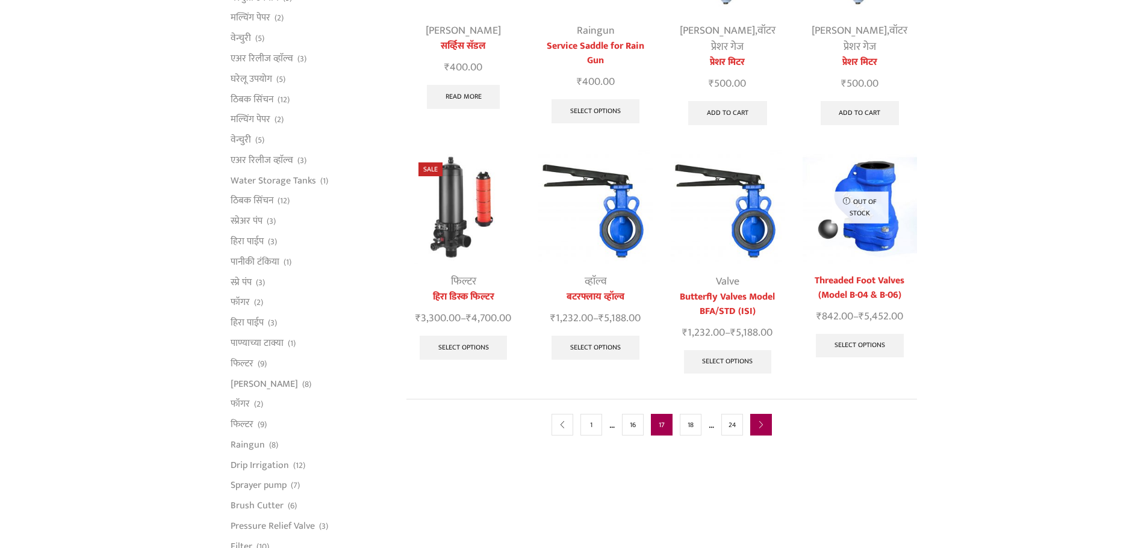
click at [763, 429] on icon "next" at bounding box center [760, 425] width 7 height 7
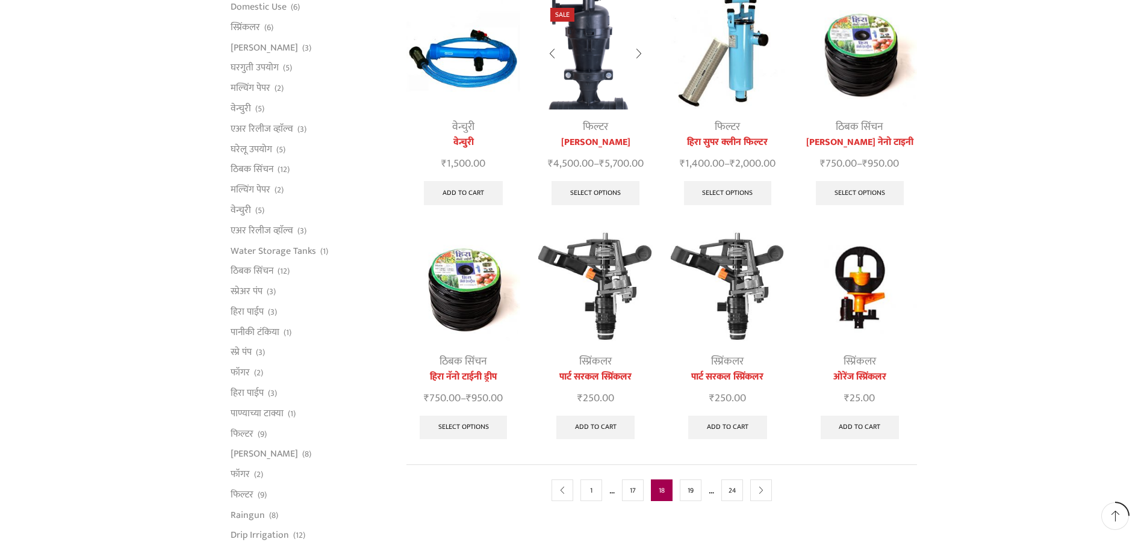
scroll to position [421, 0]
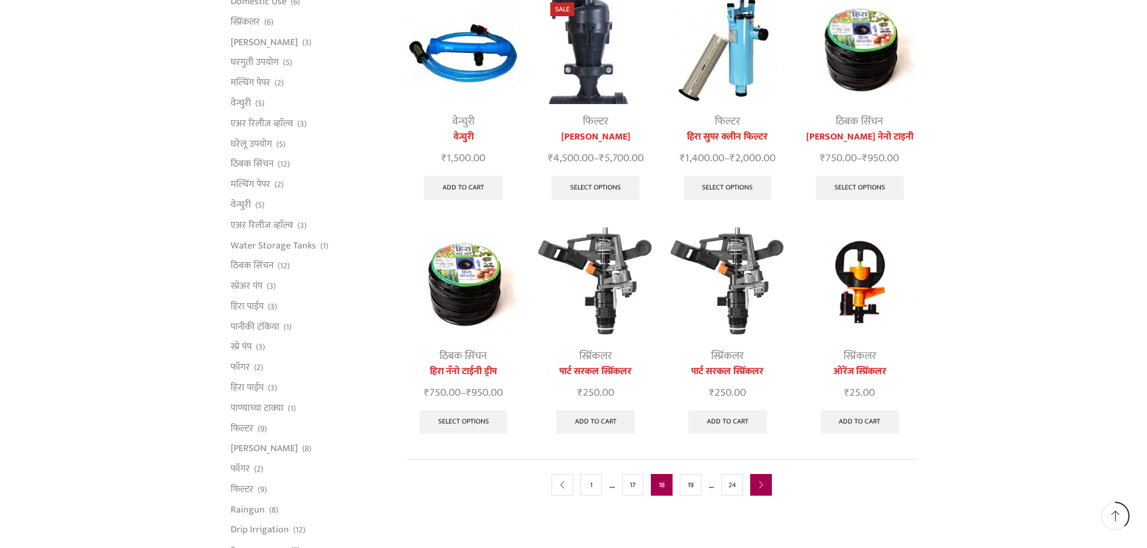
click at [760, 486] on icon "next" at bounding box center [760, 485] width 7 height 7
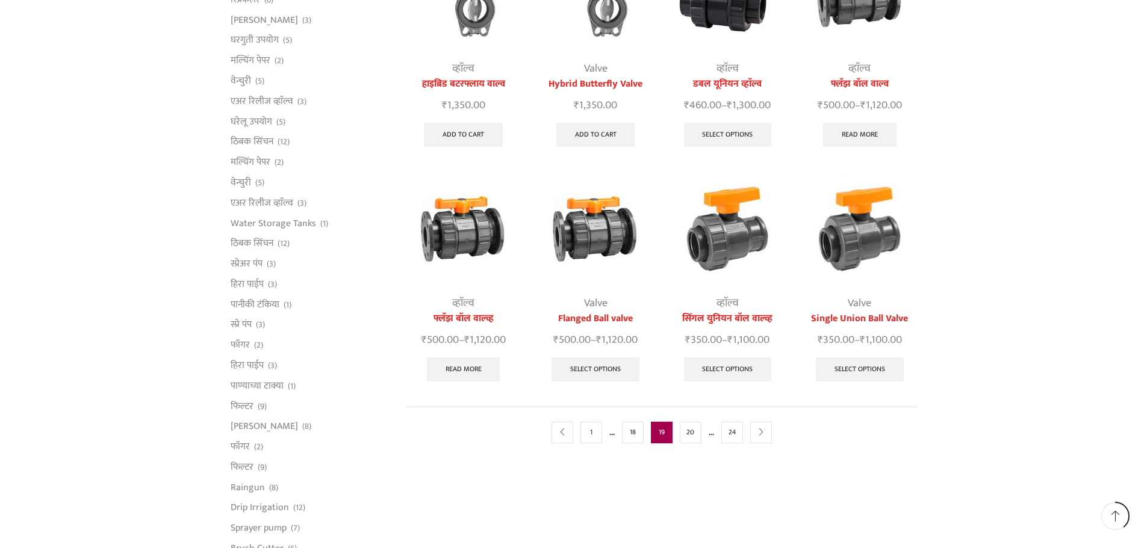
scroll to position [482, 0]
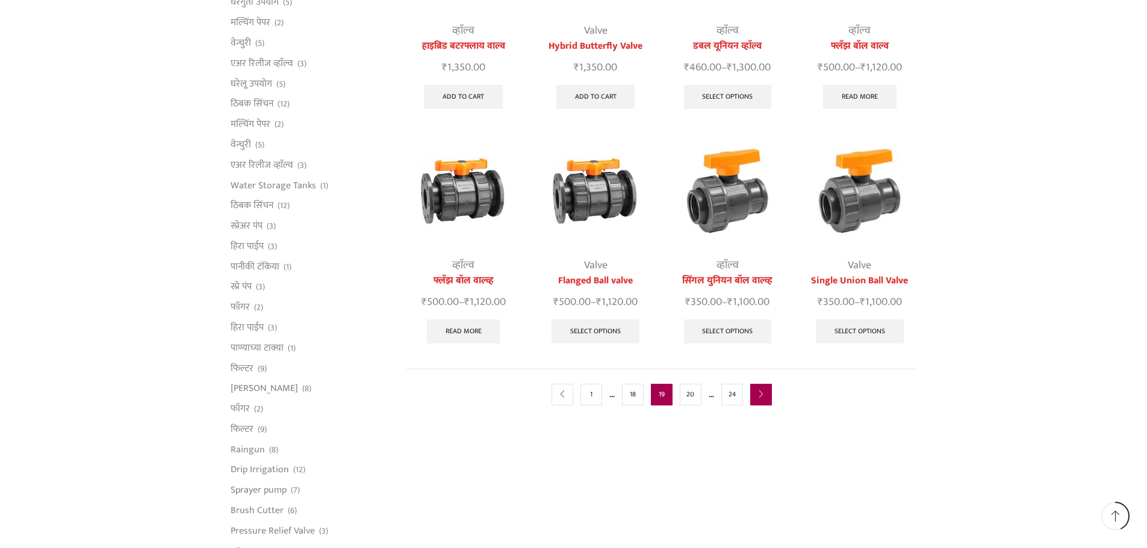
click at [757, 402] on link "next" at bounding box center [761, 395] width 22 height 22
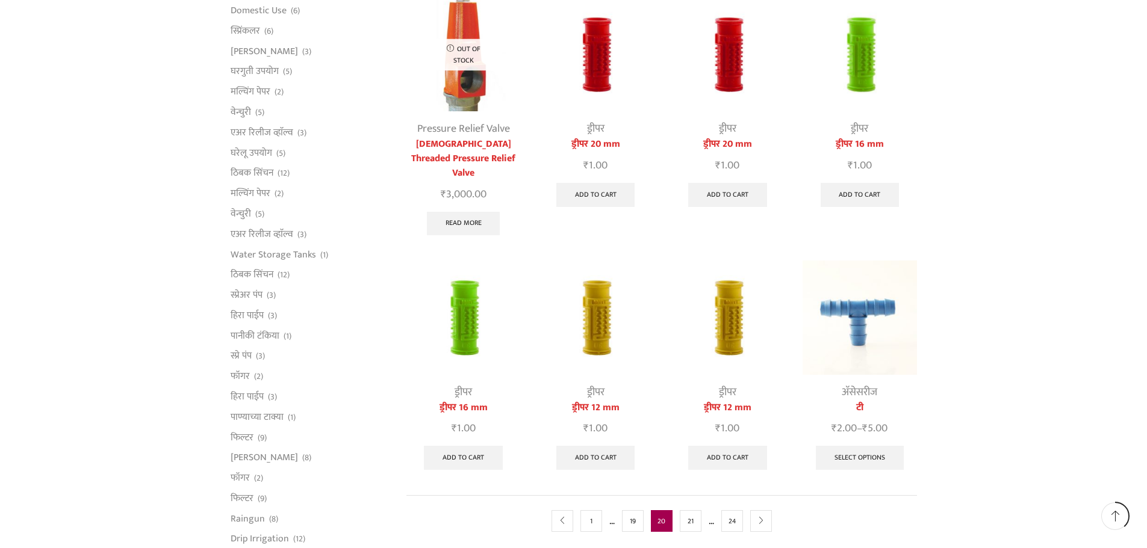
scroll to position [662, 0]
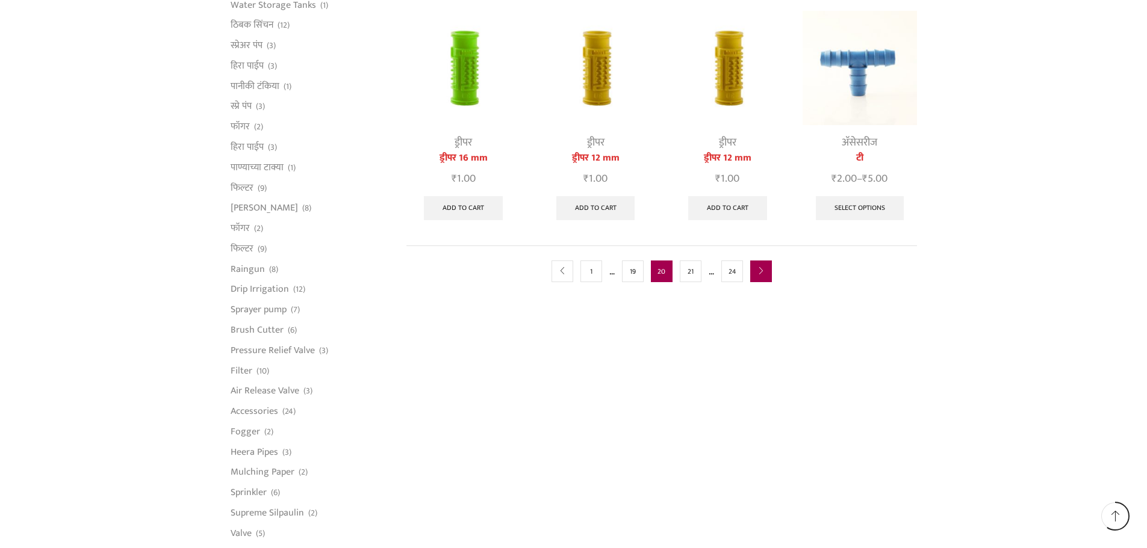
click at [765, 268] on icon "next" at bounding box center [760, 271] width 7 height 7
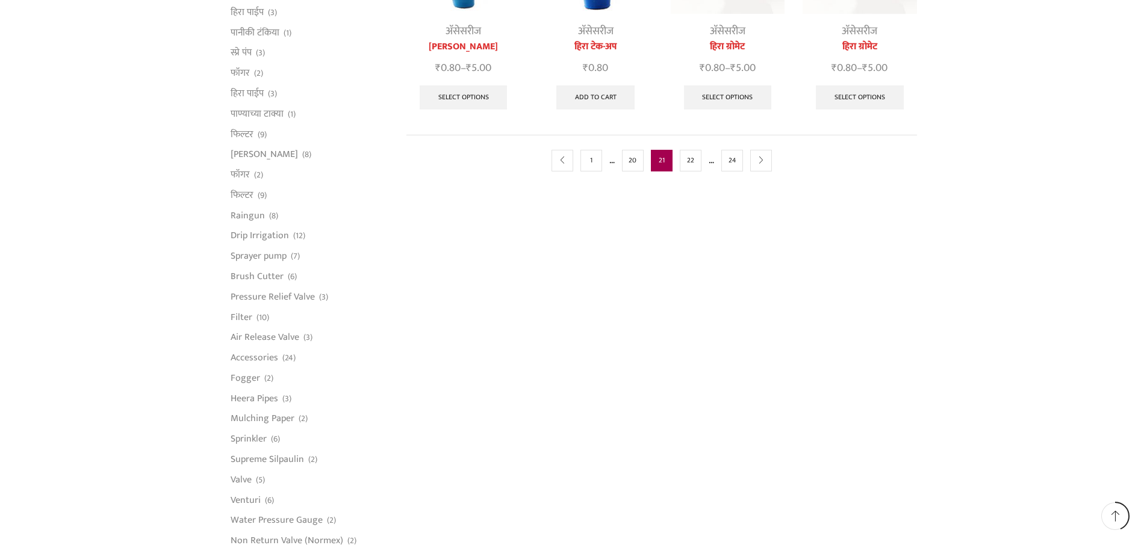
scroll to position [722, 0]
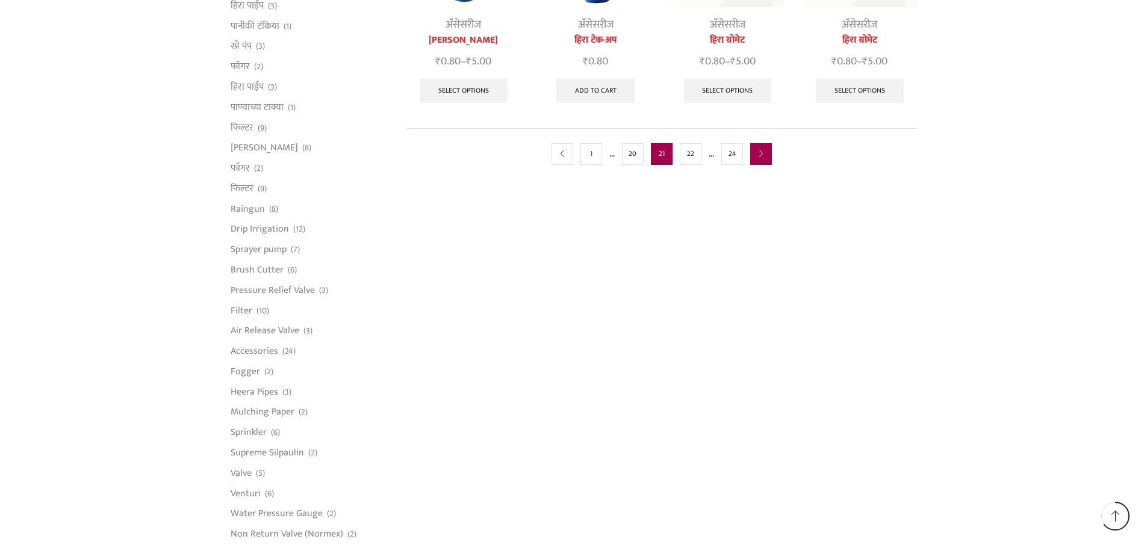
click at [754, 155] on link "next" at bounding box center [761, 154] width 22 height 22
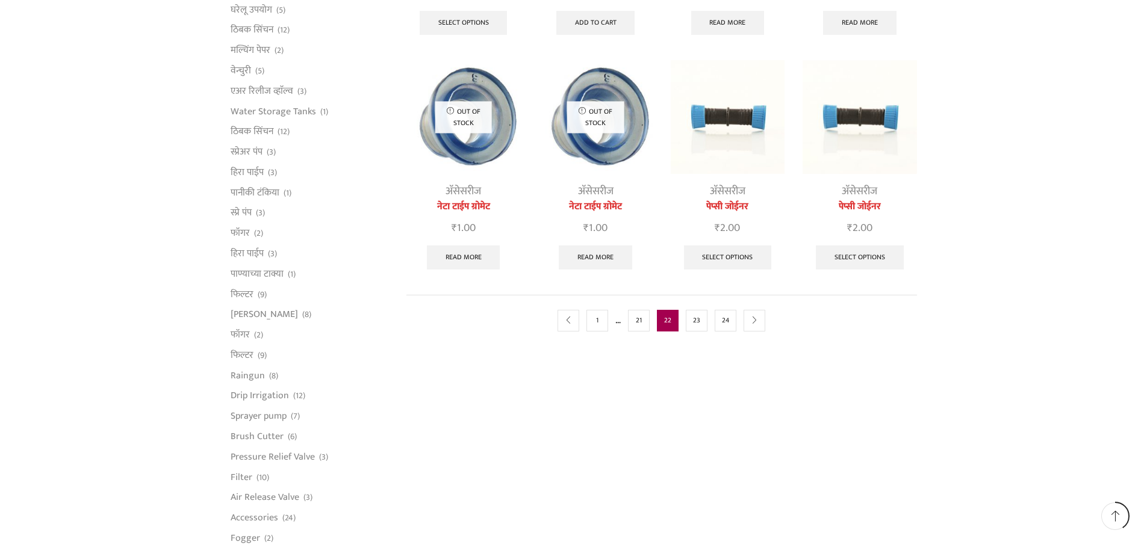
scroll to position [602, 0]
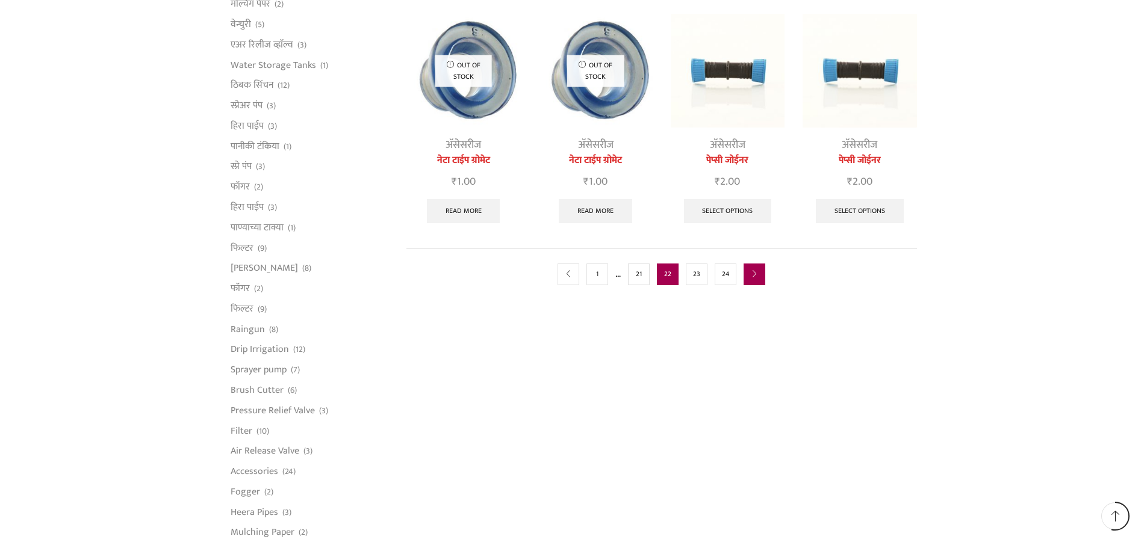
click at [756, 275] on icon "next" at bounding box center [754, 274] width 7 height 7
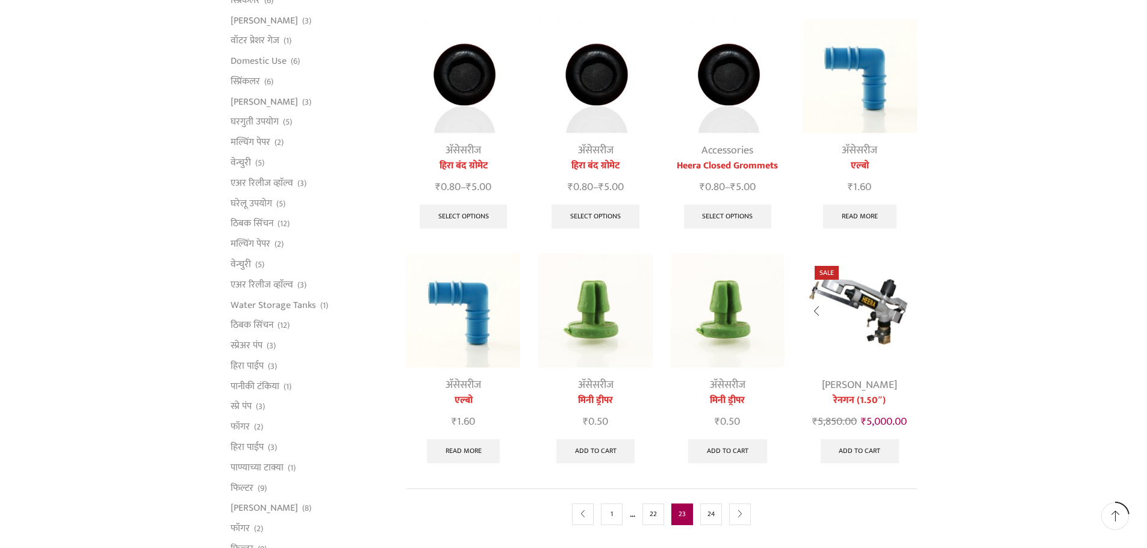
scroll to position [421, 0]
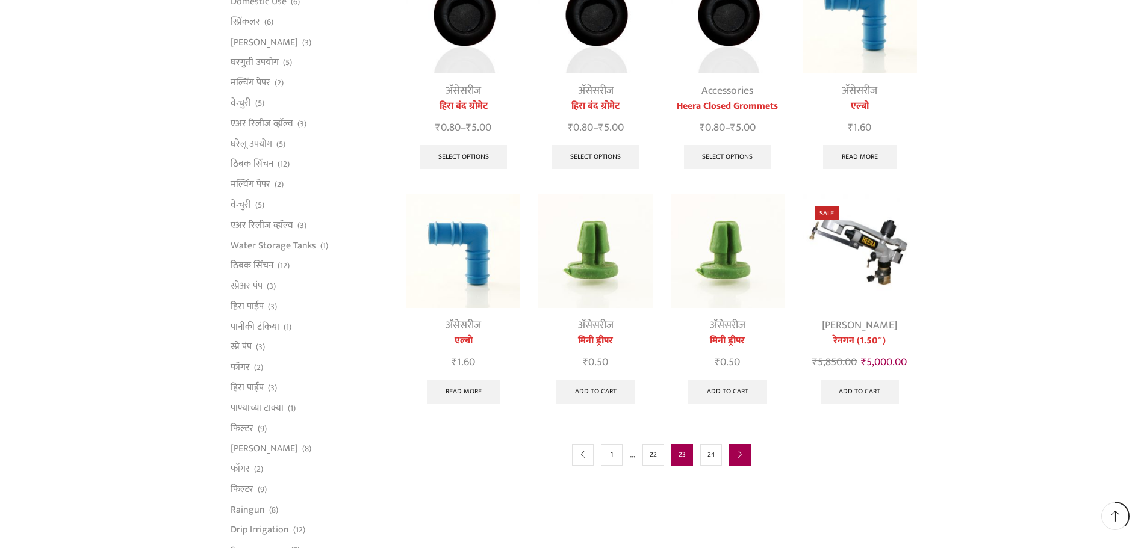
click at [742, 454] on icon "next" at bounding box center [739, 454] width 7 height 7
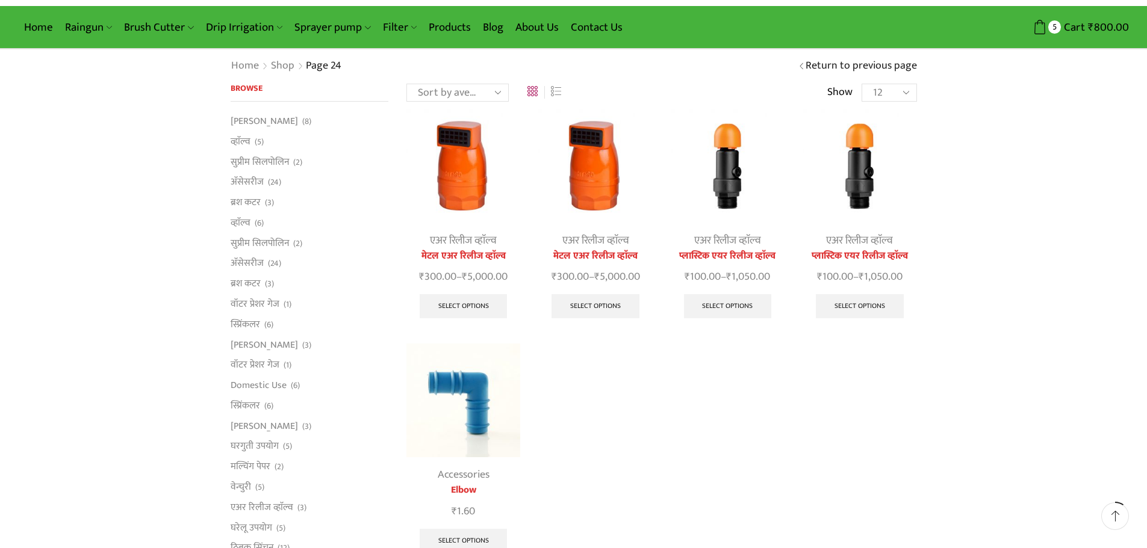
scroll to position [241, 0]
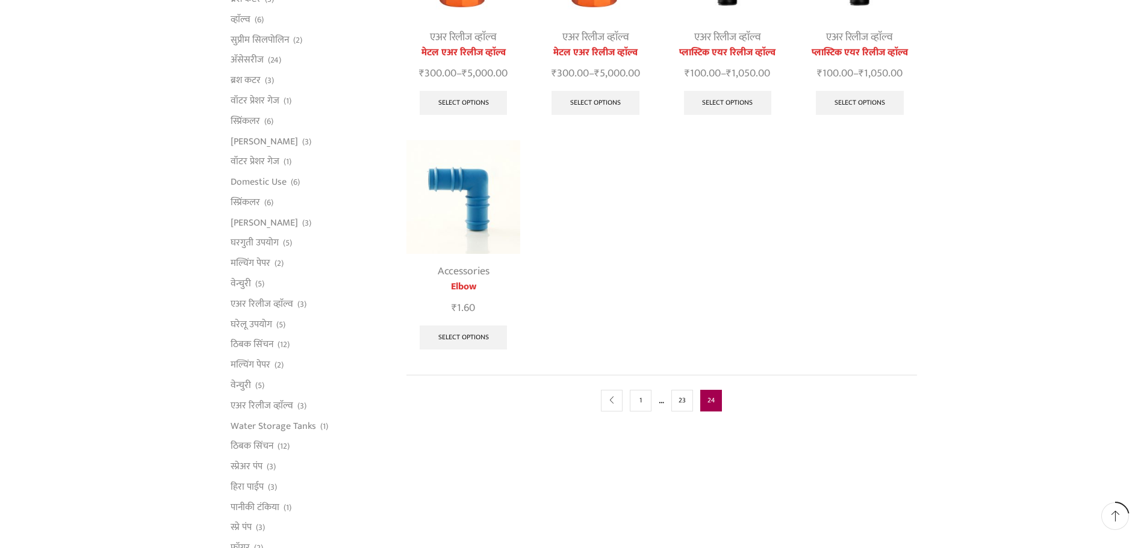
click at [711, 402] on span "24" at bounding box center [711, 401] width 22 height 22
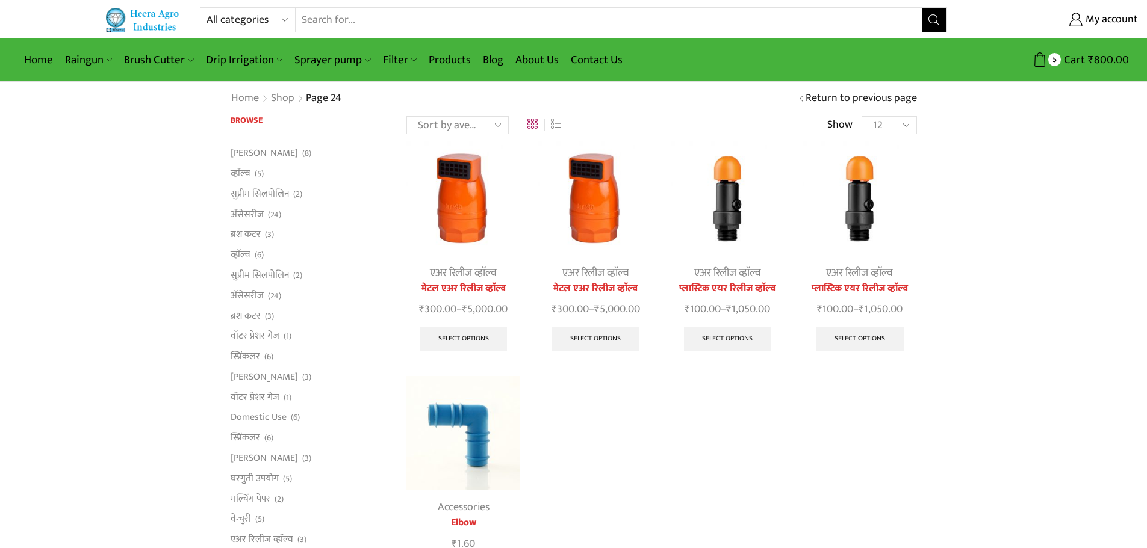
scroll to position [0, 0]
